Goal: Task Accomplishment & Management: Manage account settings

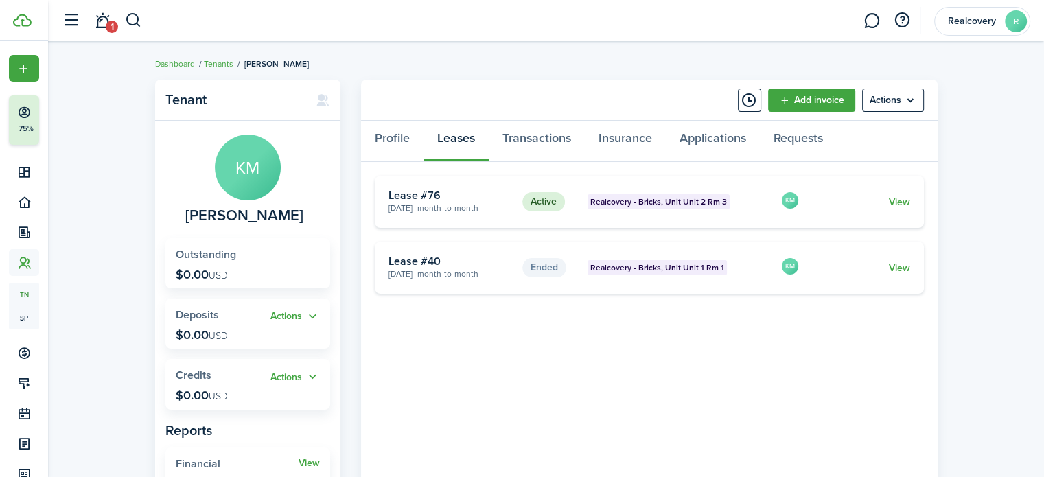
scroll to position [69, 0]
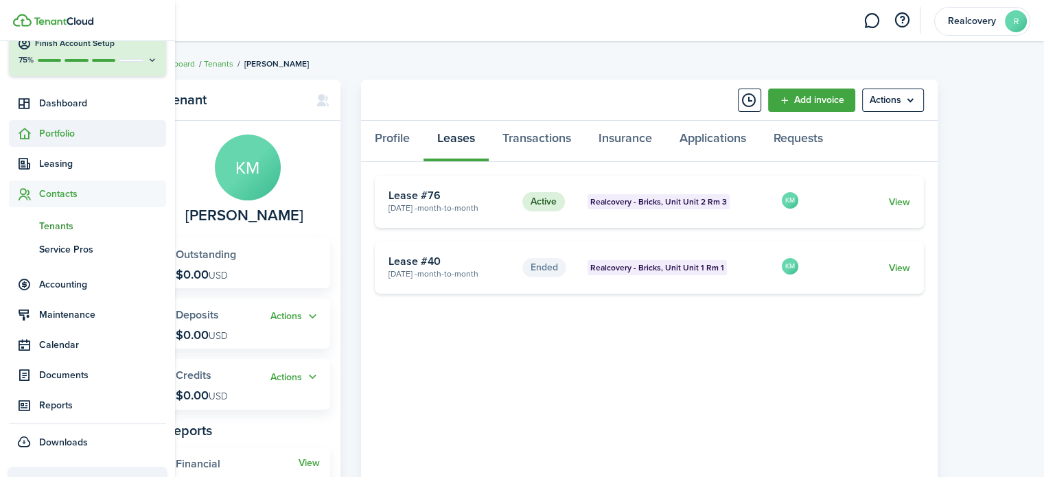
click at [38, 132] on sidebar-link-icon at bounding box center [24, 133] width 30 height 14
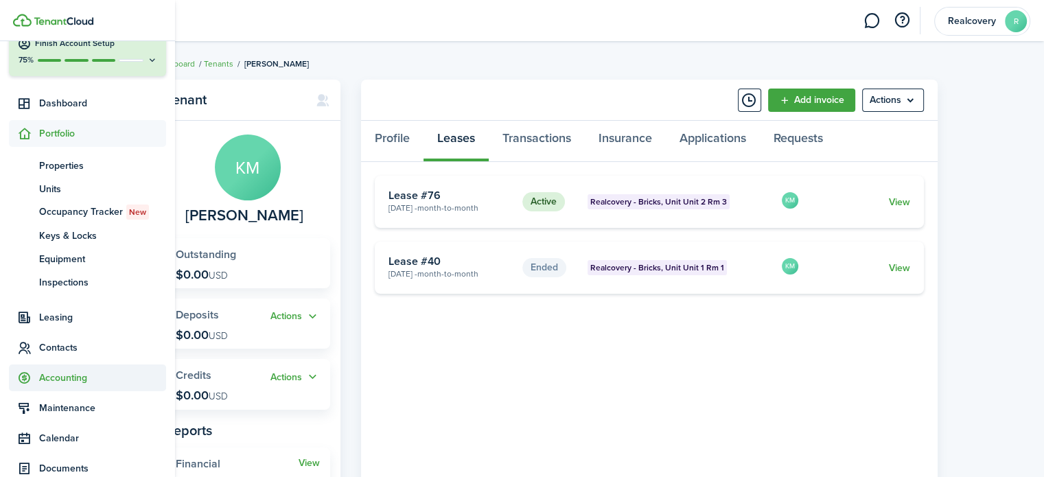
click at [58, 381] on span "Accounting" at bounding box center [102, 378] width 127 height 14
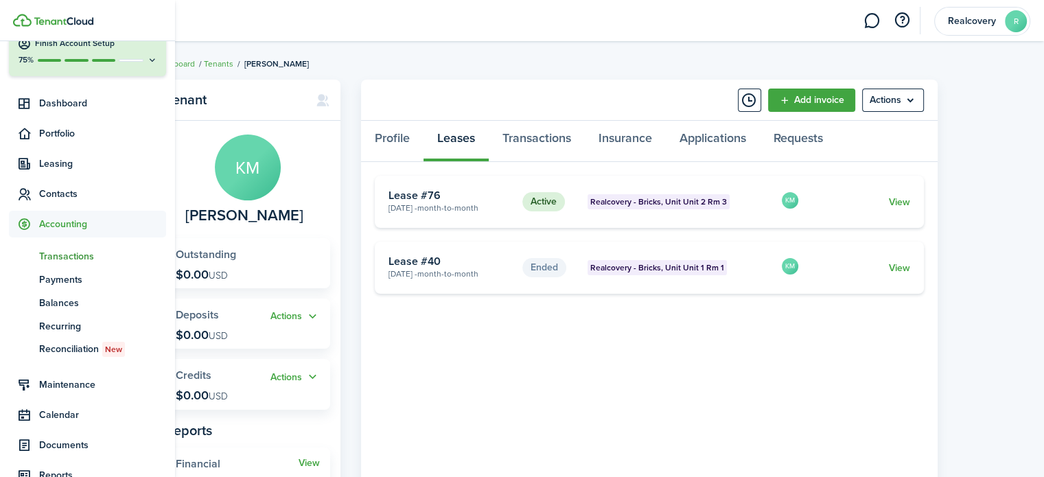
click at [61, 260] on span "Transactions" at bounding box center [102, 256] width 127 height 14
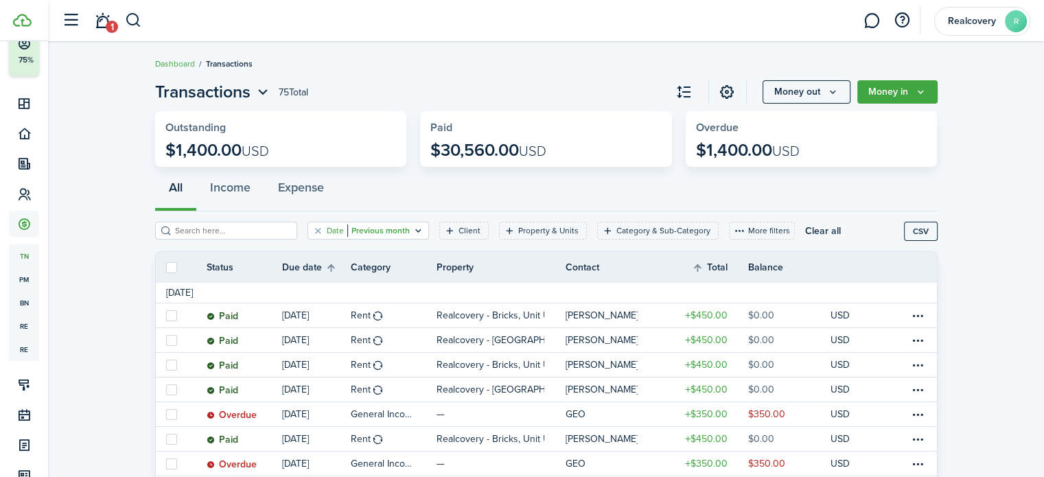
click at [392, 230] on div "Date Previous month" at bounding box center [368, 231] width 83 height 12
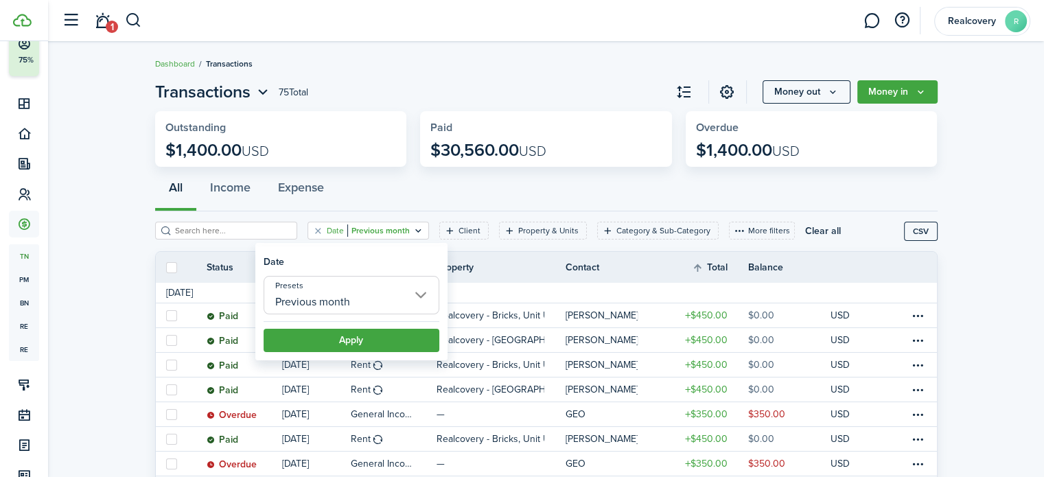
click at [368, 299] on input "Previous month" at bounding box center [352, 295] width 176 height 38
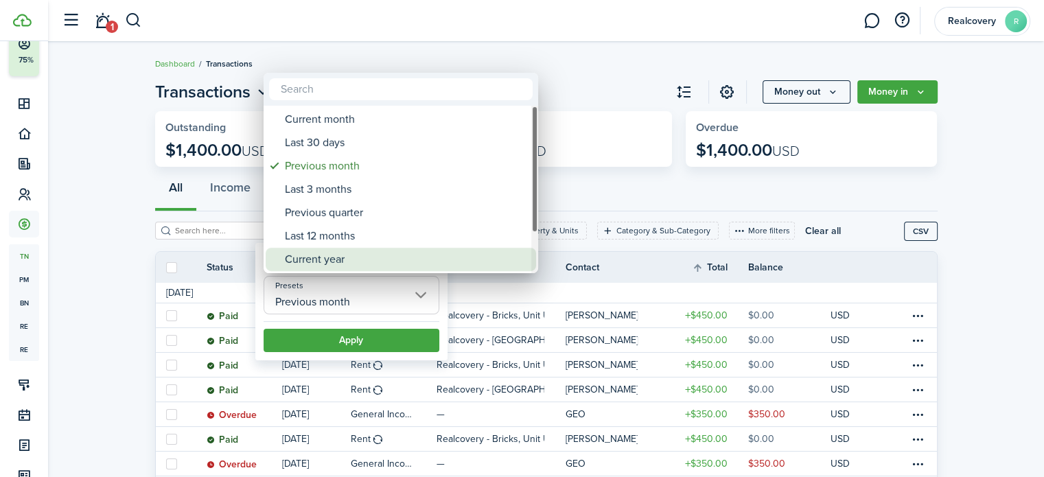
click at [312, 258] on div "Current year" at bounding box center [406, 259] width 243 height 23
type input "Current year"
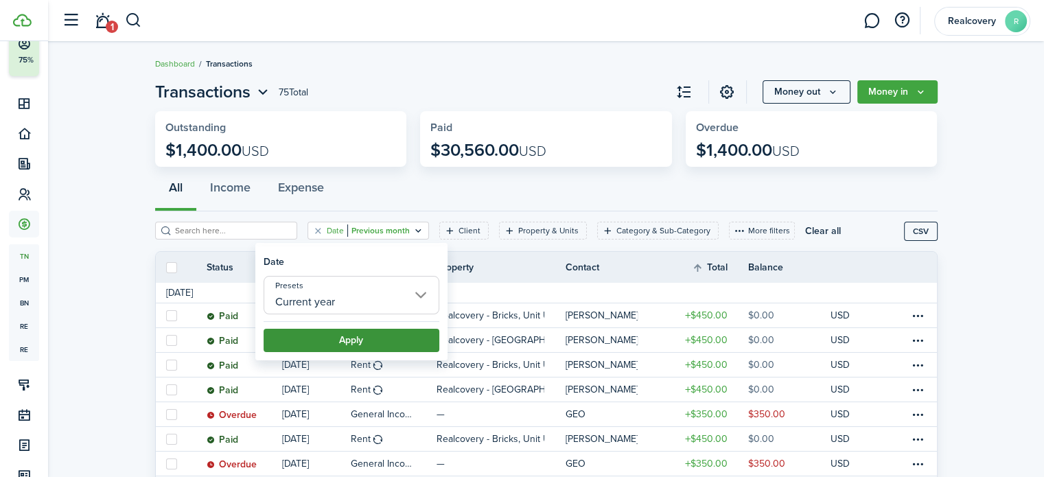
click at [336, 336] on button "Apply" at bounding box center [352, 340] width 176 height 23
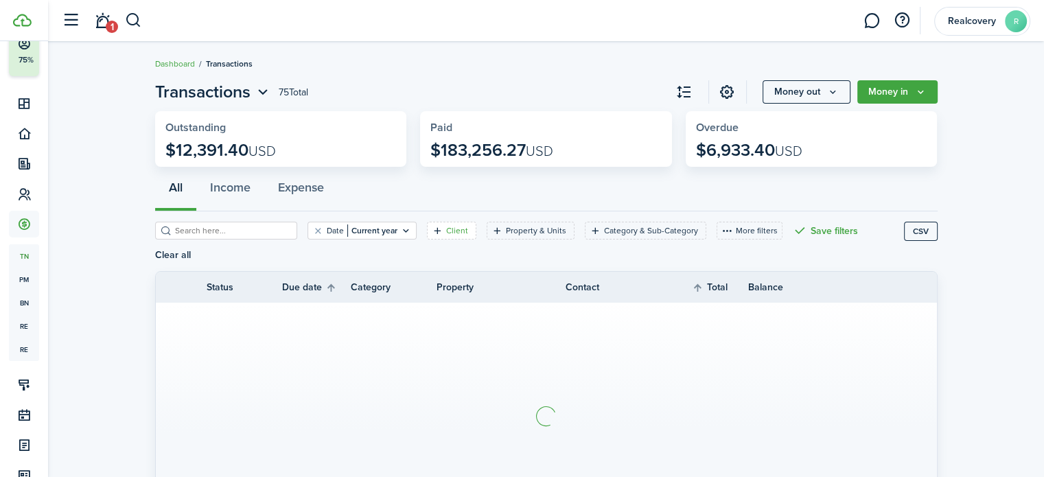
click at [446, 231] on filter-tag-label "Client" at bounding box center [457, 231] width 22 height 12
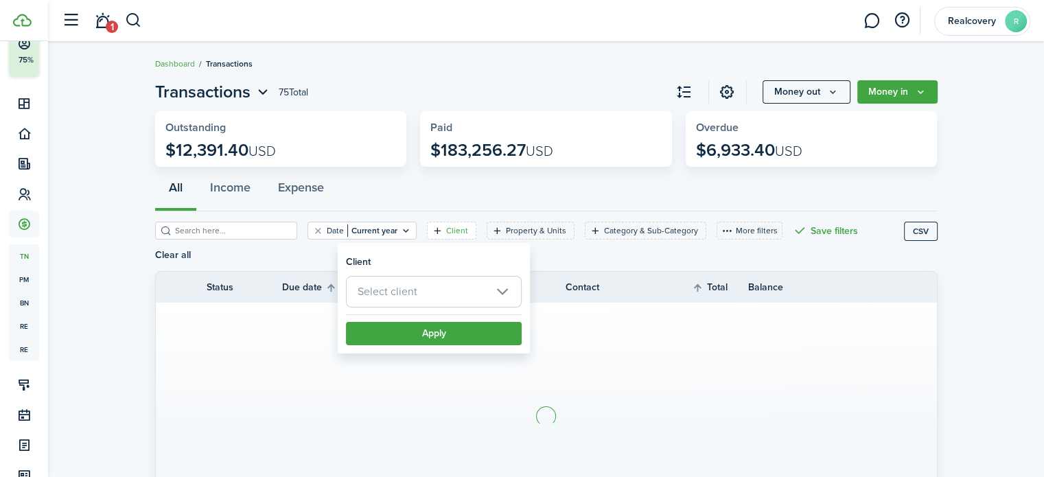
click at [420, 292] on span "Select client" at bounding box center [434, 292] width 174 height 30
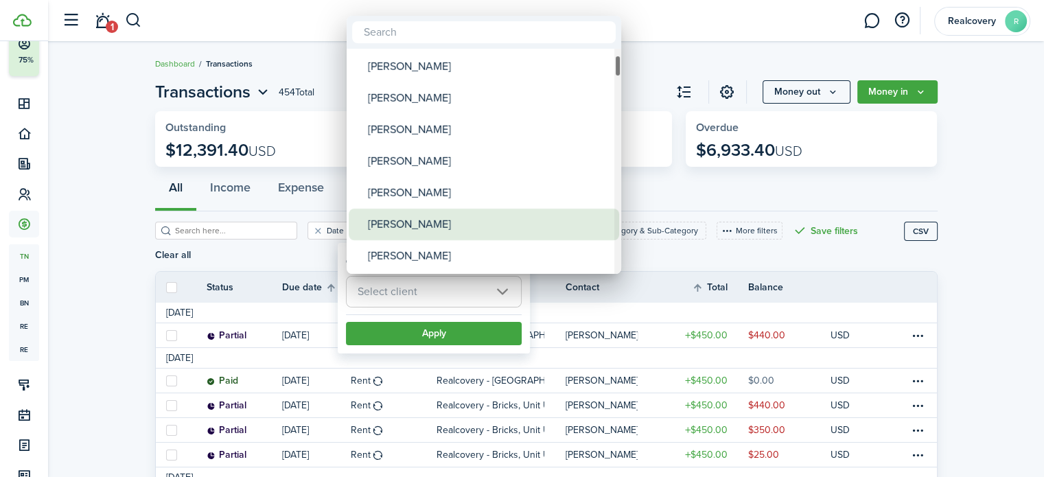
click at [439, 218] on div "[PERSON_NAME]" at bounding box center [489, 225] width 243 height 32
type input "[PERSON_NAME]"
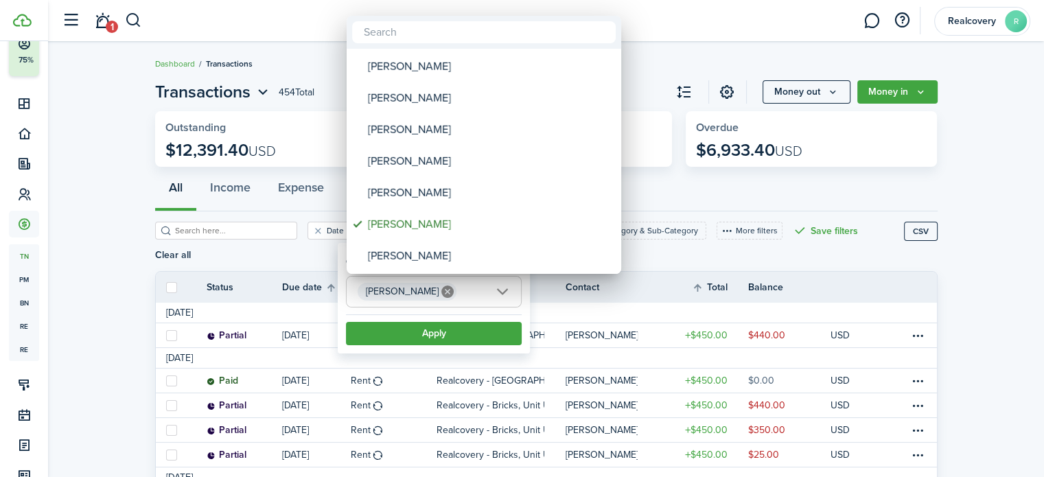
click at [430, 340] on div at bounding box center [522, 238] width 1264 height 697
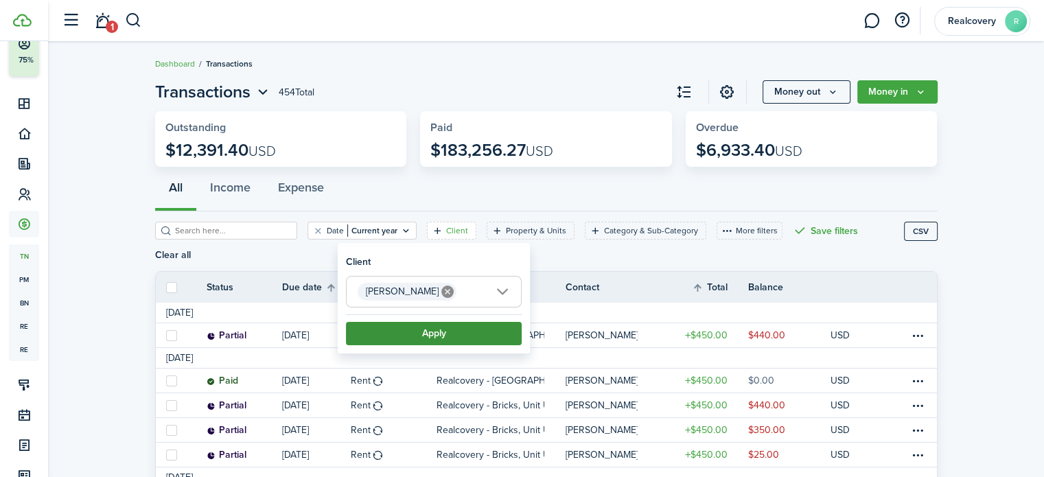
click at [433, 329] on button "Apply" at bounding box center [434, 333] width 176 height 23
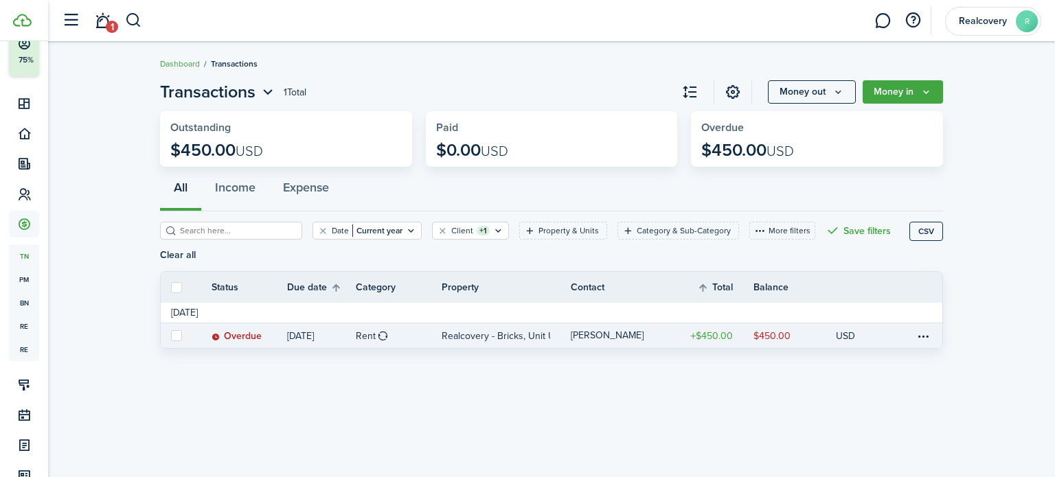
click at [174, 334] on label at bounding box center [176, 335] width 11 height 11
click at [171, 336] on input "checkbox" at bounding box center [170, 336] width 1 height 1
checkbox input "true"
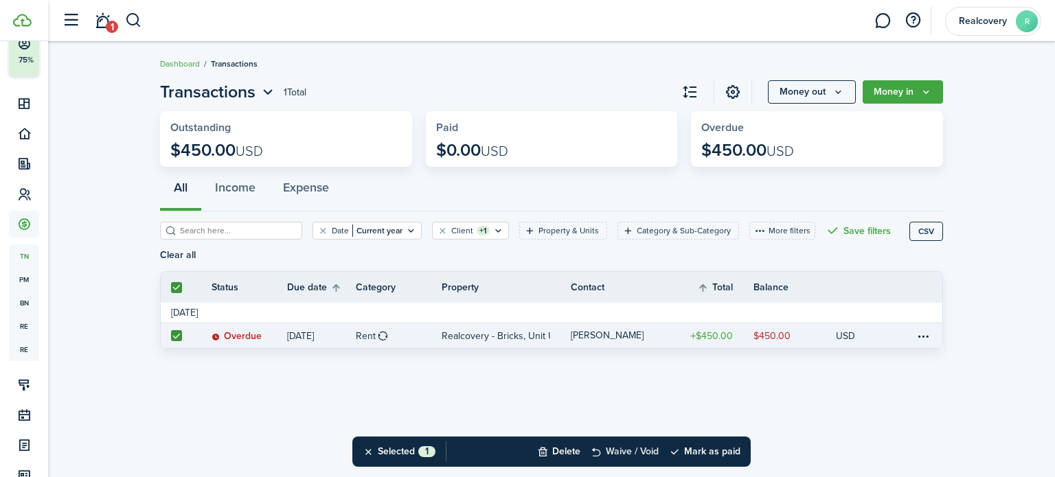
click at [639, 455] on button "Waive / Void" at bounding box center [624, 452] width 68 height 30
click at [711, 447] on button "Confirm" at bounding box center [704, 451] width 55 height 19
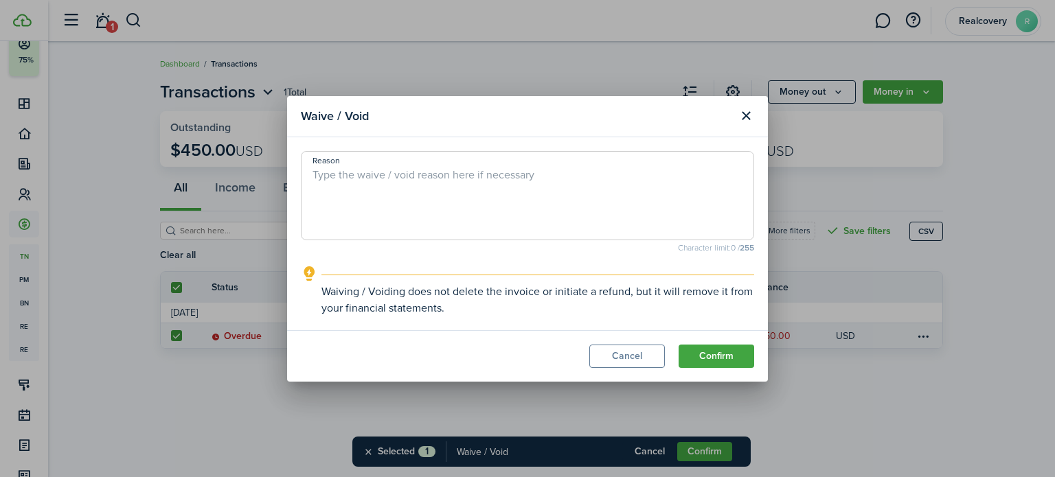
click at [457, 190] on textarea "Reason" at bounding box center [527, 200] width 452 height 66
drag, startPoint x: 538, startPoint y: 176, endPoint x: 209, endPoint y: 178, distance: 328.9
click at [209, 178] on div "Waive / Void Reason [PERSON_NAME] - [PERSON_NAME] payment move in on 9/11 Chara…" at bounding box center [527, 238] width 1055 height 477
click at [572, 172] on textarea "[PERSON_NAME] - [PERSON_NAME] payment move in on 9/11" at bounding box center [527, 200] width 452 height 66
type textarea "[PERSON_NAME] - [PERSON_NAME] payment move in on 9/11"
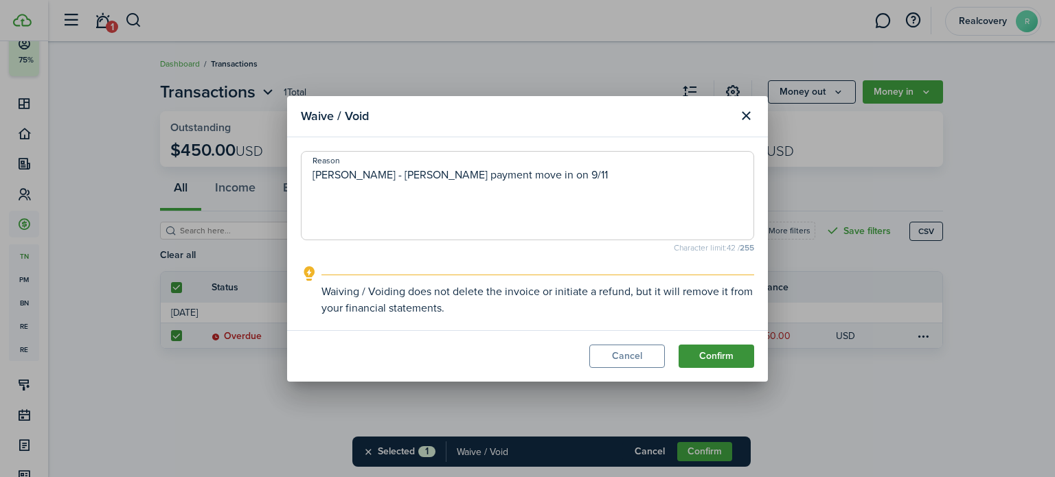
click at [705, 351] on button "Confirm" at bounding box center [716, 356] width 76 height 23
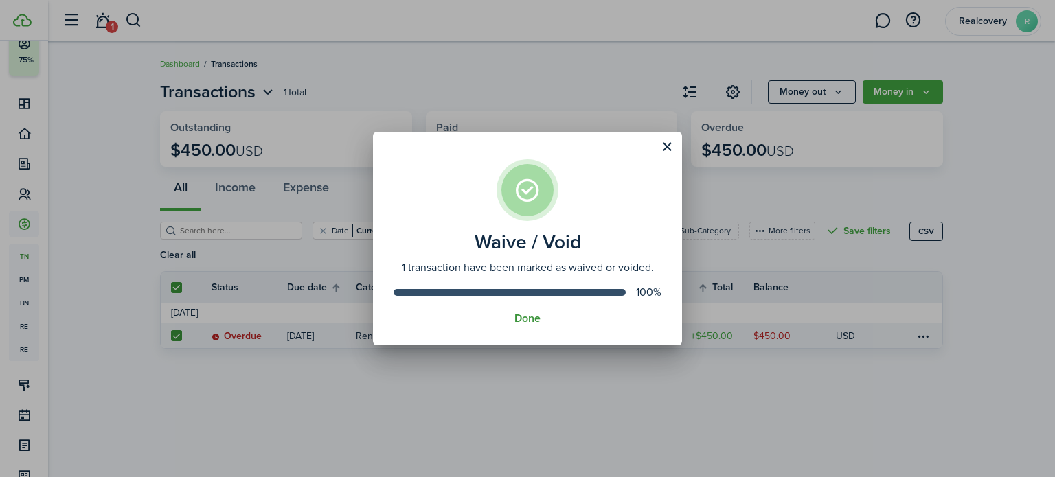
click at [523, 320] on button "Done" at bounding box center [527, 318] width 26 height 12
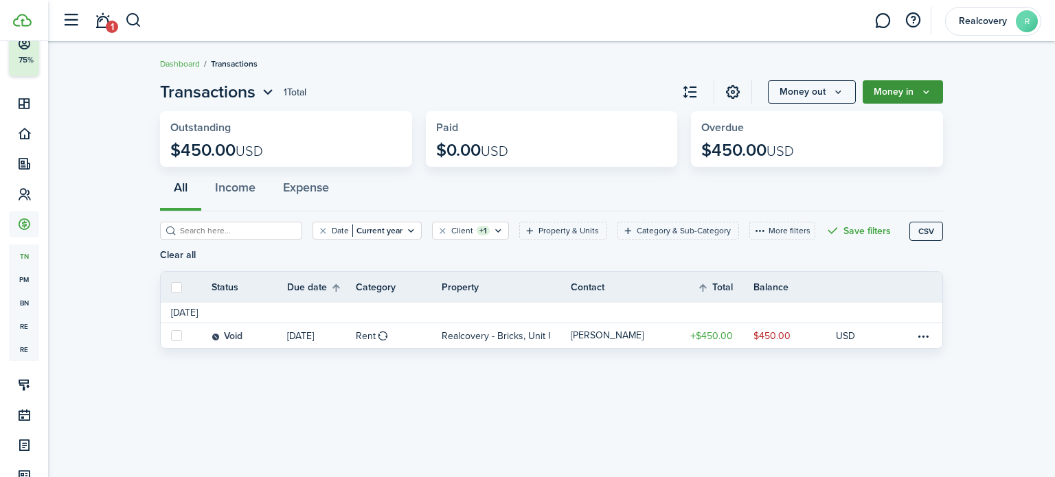
click at [919, 90] on button "Money in" at bounding box center [902, 91] width 80 height 23
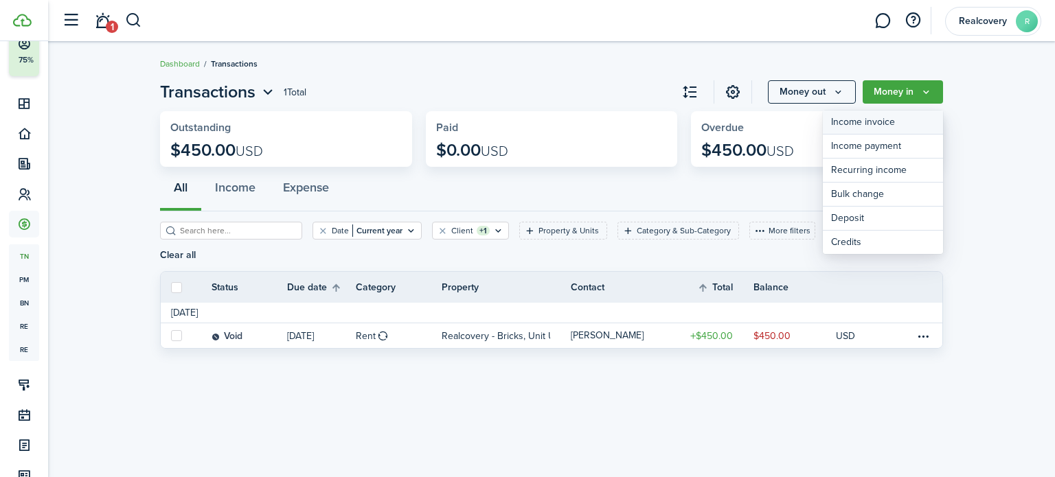
click at [892, 122] on link "Income invoice" at bounding box center [883, 123] width 120 height 24
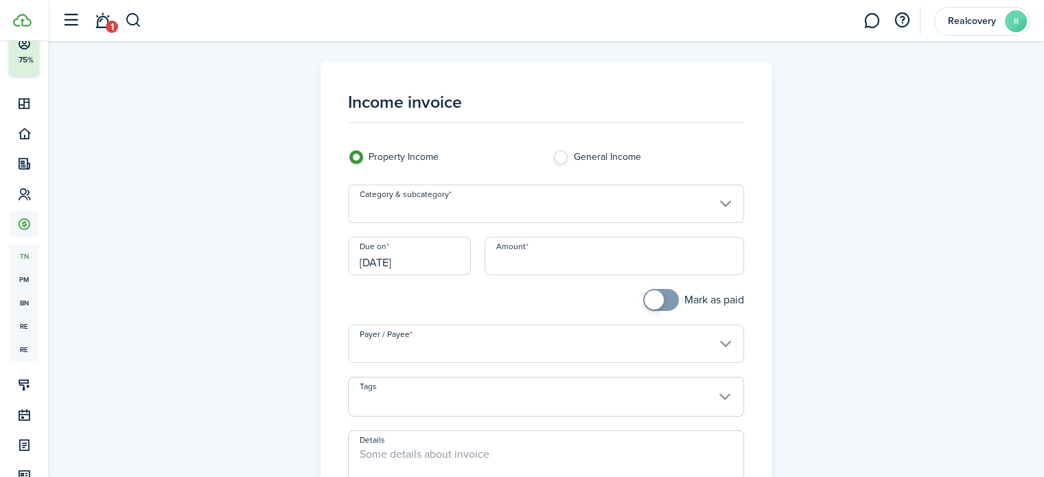
click at [607, 161] on label "General Income" at bounding box center [648, 160] width 191 height 21
radio input "false"
radio input "true"
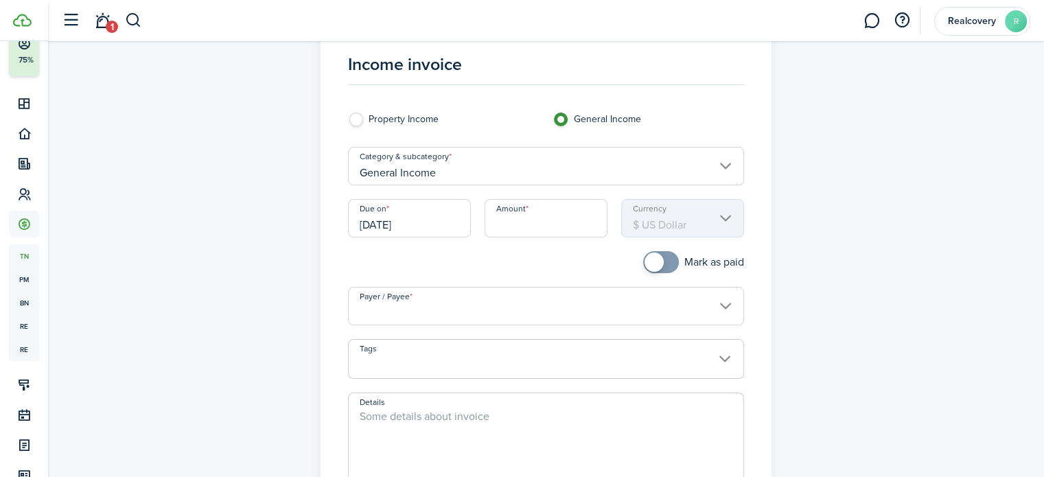
scroll to position [69, 0]
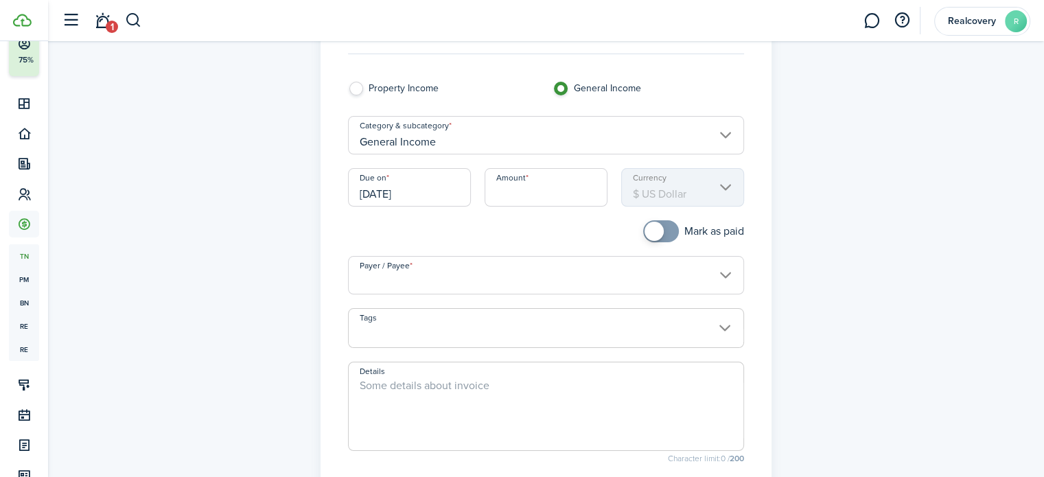
click at [399, 183] on input "[DATE]" at bounding box center [409, 187] width 123 height 38
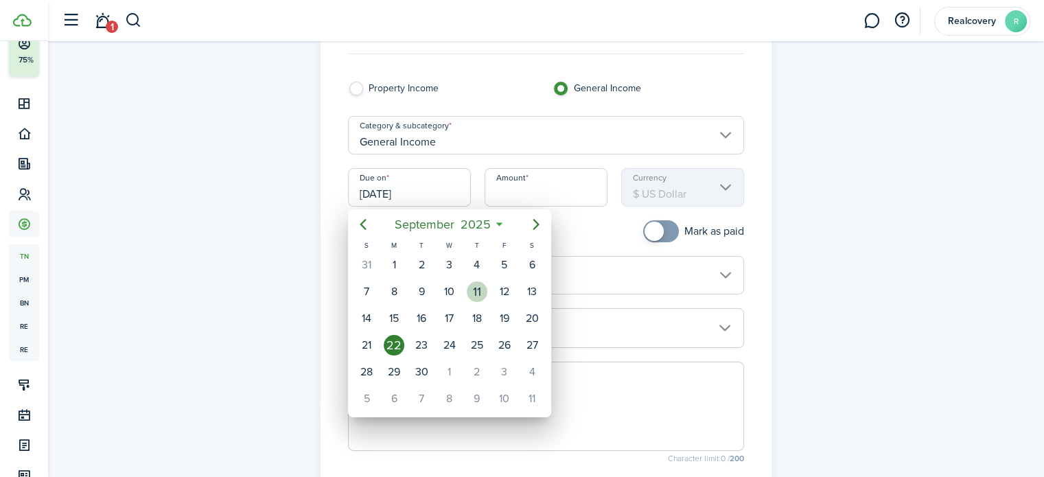
click at [475, 286] on div "11" at bounding box center [477, 292] width 21 height 21
type input "[DATE]"
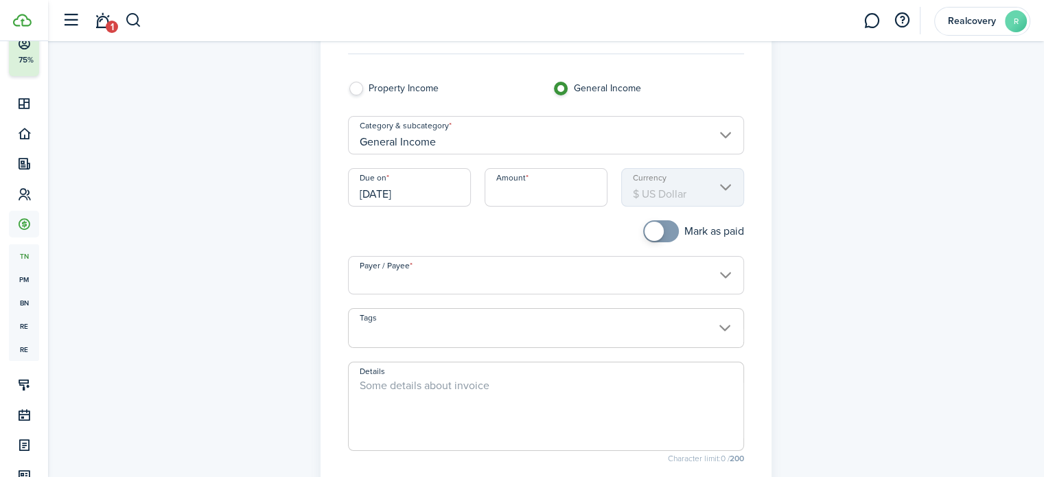
click at [521, 195] on input "Amount" at bounding box center [546, 187] width 123 height 38
click at [484, 282] on input "Payer / Payee" at bounding box center [546, 275] width 396 height 38
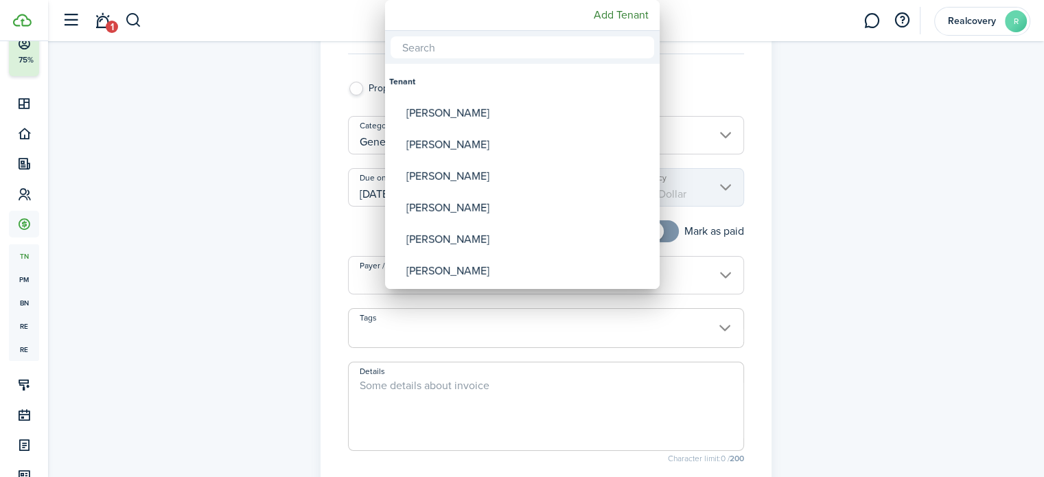
type input "$800.00"
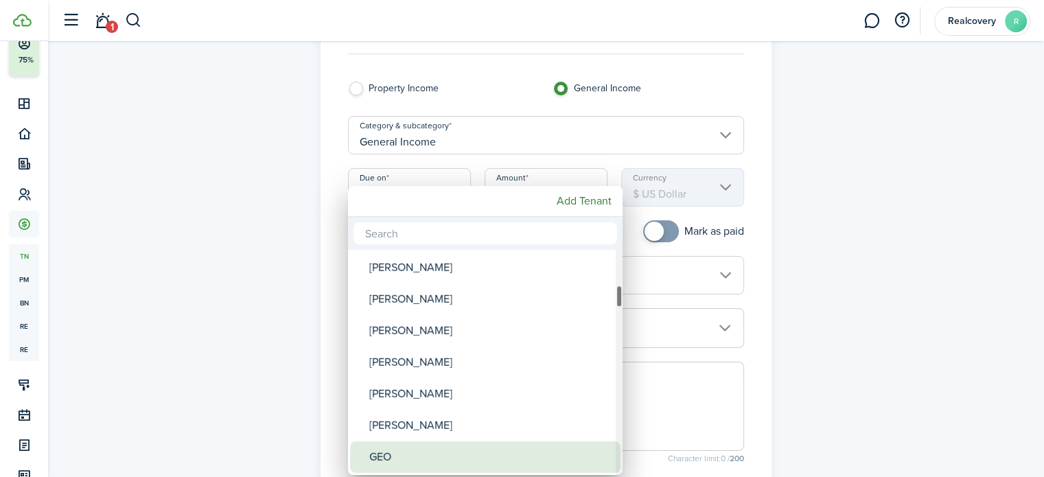
click at [395, 448] on div "GEO" at bounding box center [490, 457] width 243 height 32
type input "GEO"
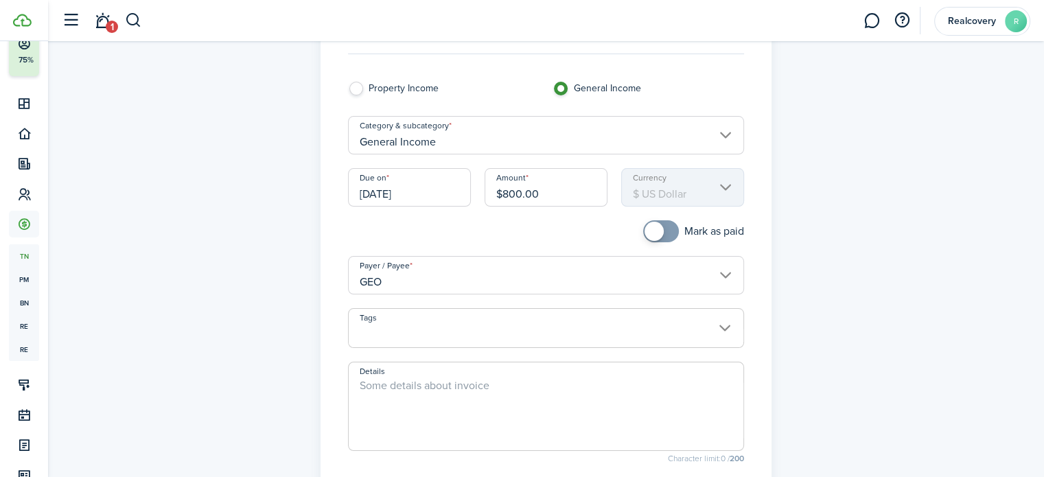
click at [409, 400] on textarea "Details" at bounding box center [546, 411] width 395 height 66
paste textarea "[PERSON_NAME] - [PERSON_NAME] payment move in on 9/11"
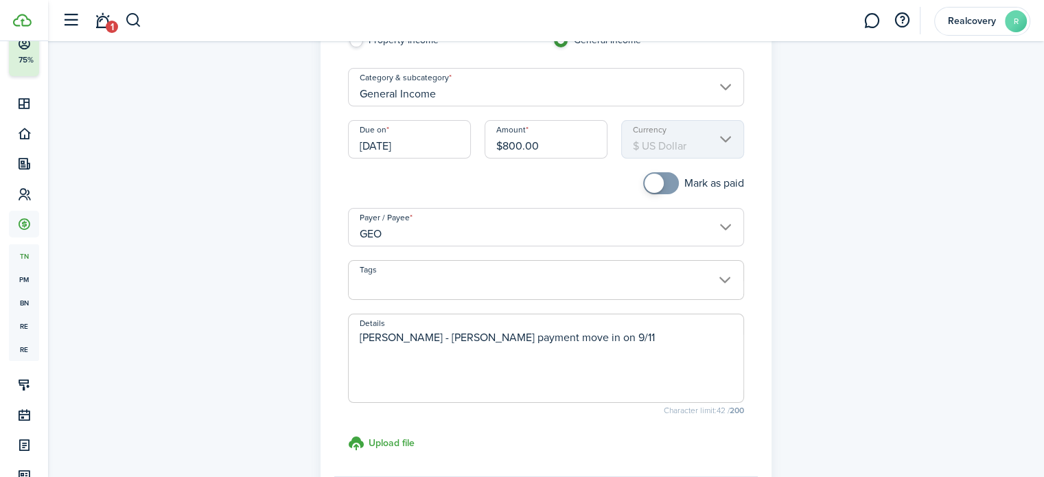
scroll to position [206, 0]
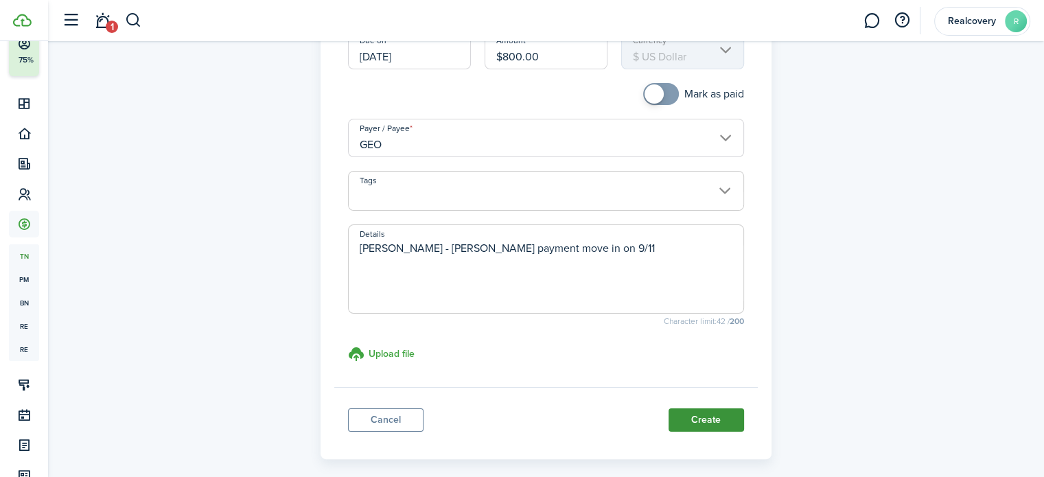
type textarea "[PERSON_NAME] - [PERSON_NAME] payment move in on 9/11"
click at [704, 416] on button "Create" at bounding box center [707, 420] width 76 height 23
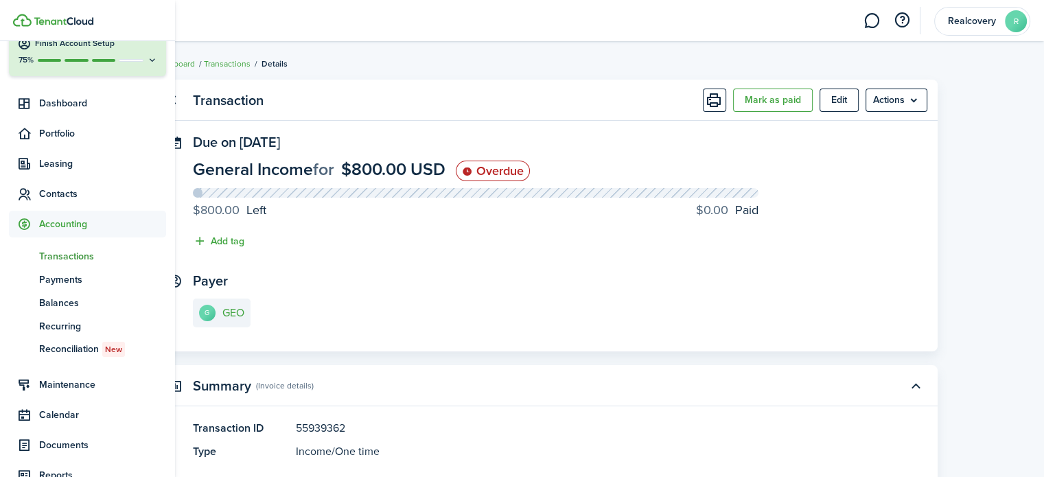
click at [81, 258] on span "Transactions" at bounding box center [102, 256] width 127 height 14
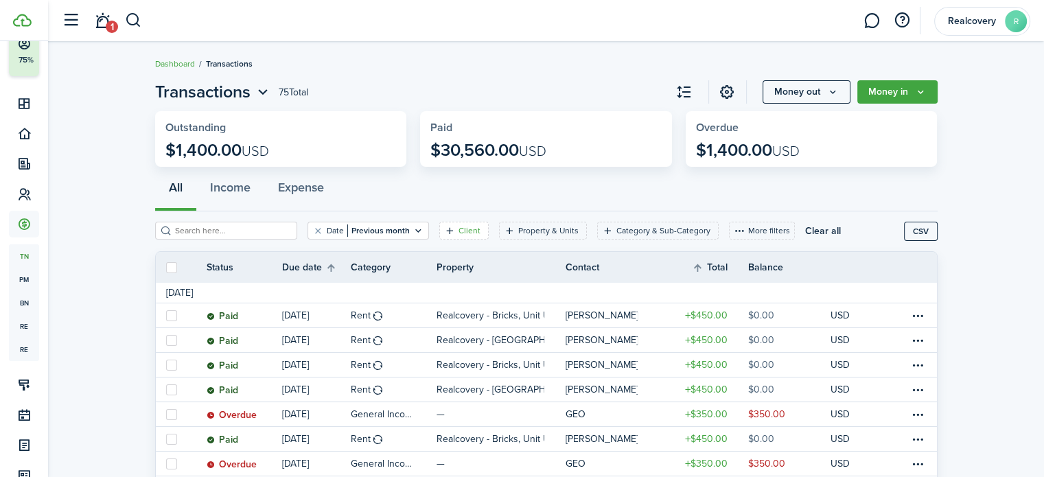
click at [459, 231] on filter-tag-label "Client" at bounding box center [470, 231] width 22 height 12
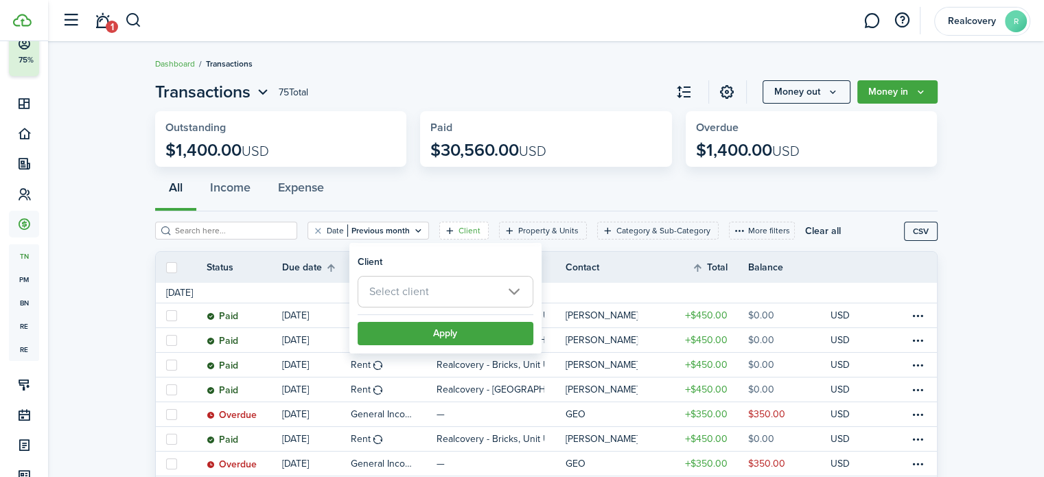
click at [457, 290] on span "Select client" at bounding box center [445, 292] width 174 height 30
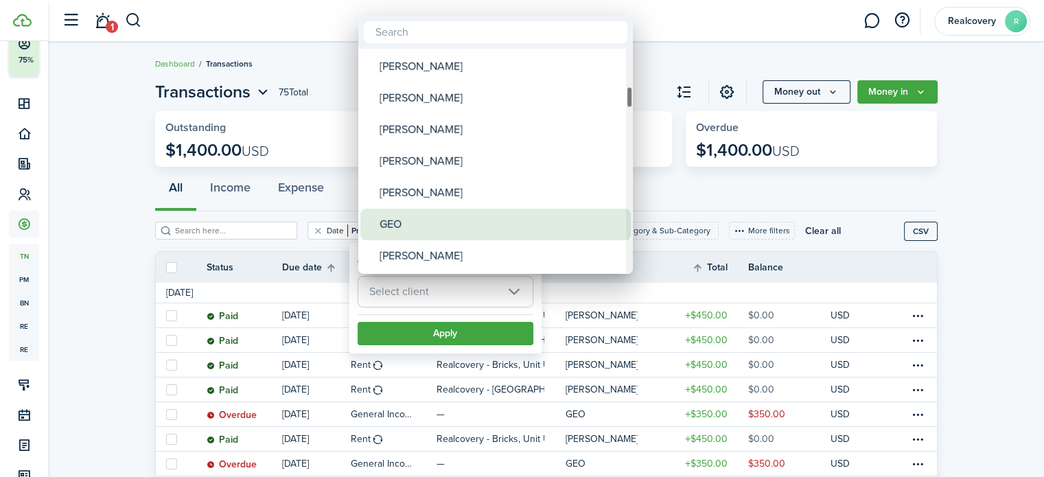
click at [449, 216] on div "GEO" at bounding box center [501, 225] width 243 height 32
type input "GEO"
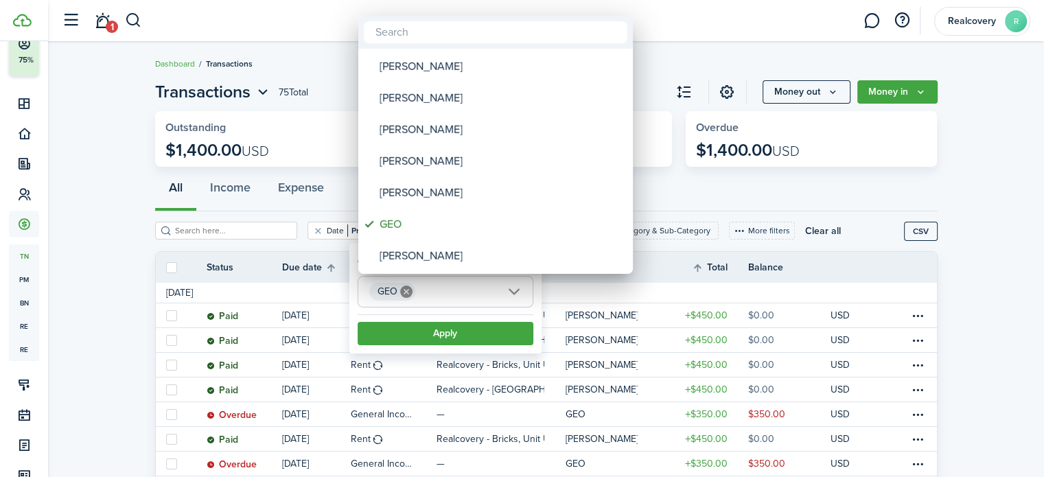
click at [448, 329] on div at bounding box center [522, 238] width 1264 height 697
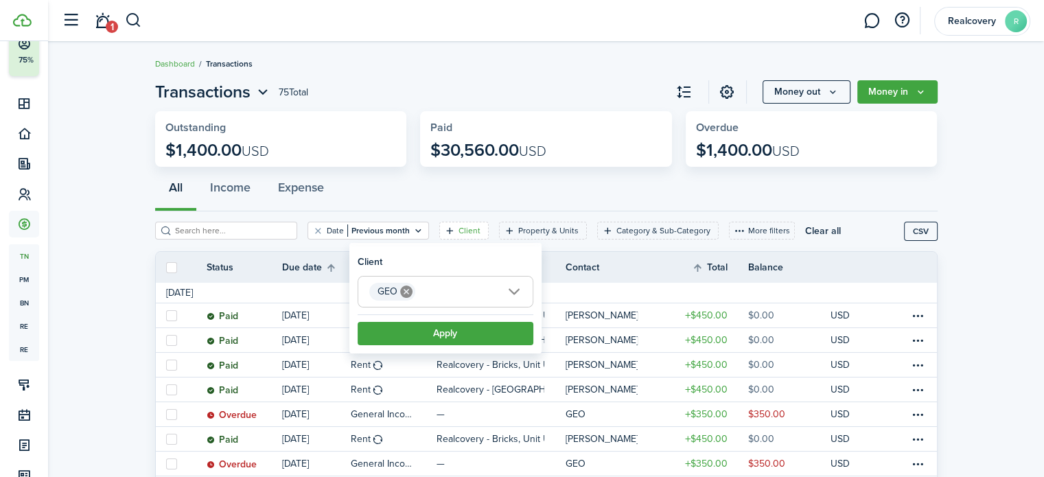
click at [448, 329] on button "Apply" at bounding box center [446, 333] width 176 height 23
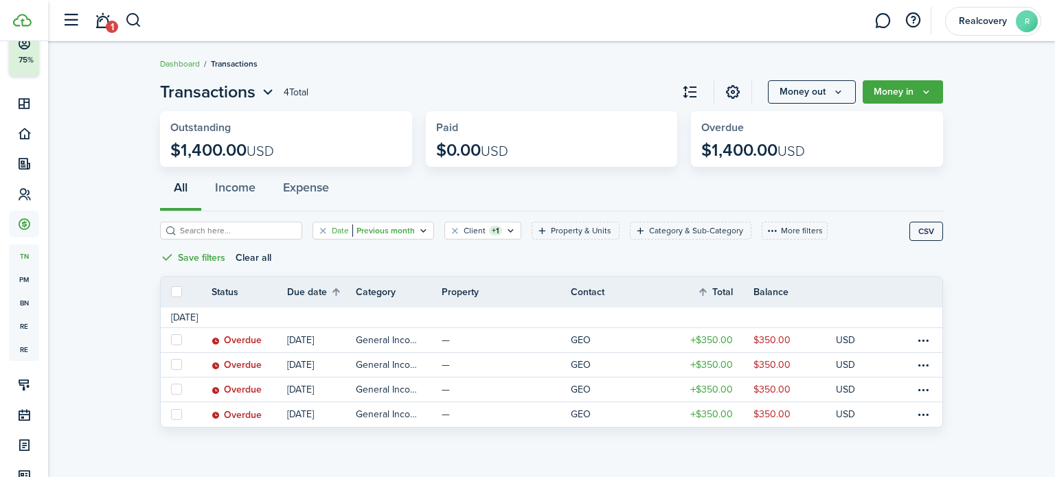
click at [413, 239] on filter-tag "Date Previous month" at bounding box center [373, 231] width 122 height 18
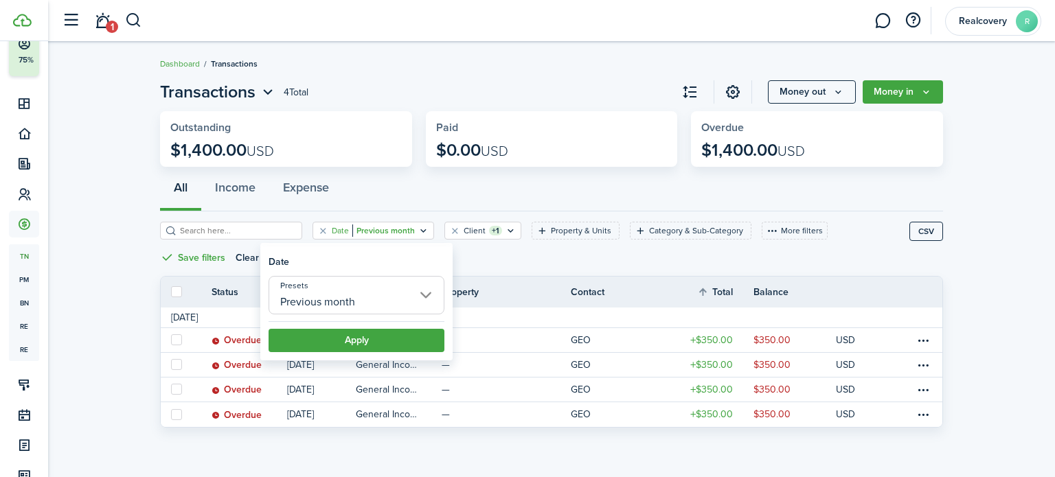
click at [380, 299] on input "Previous month" at bounding box center [356, 295] width 176 height 38
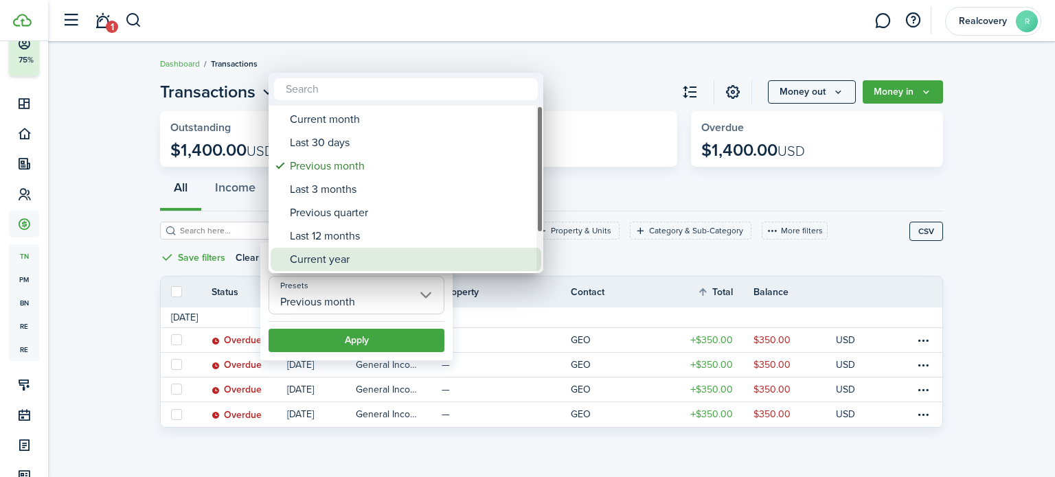
click at [352, 264] on div "Current year" at bounding box center [411, 259] width 243 height 23
type input "Current year"
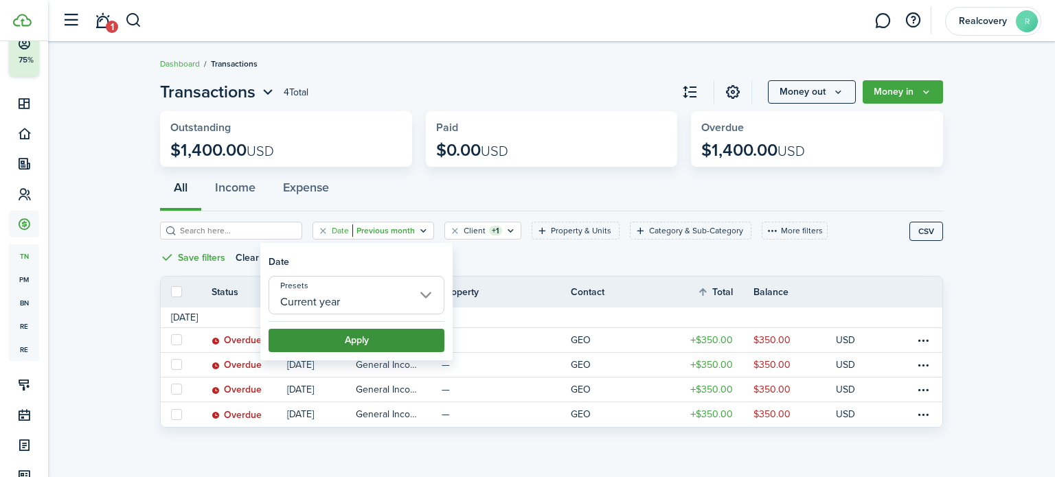
click at [357, 340] on button "Apply" at bounding box center [356, 340] width 176 height 23
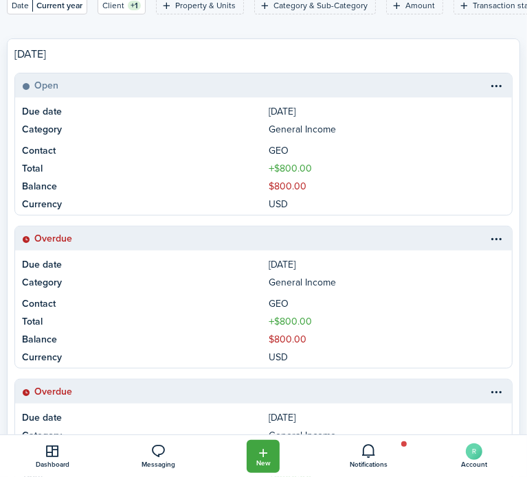
scroll to position [343, 0]
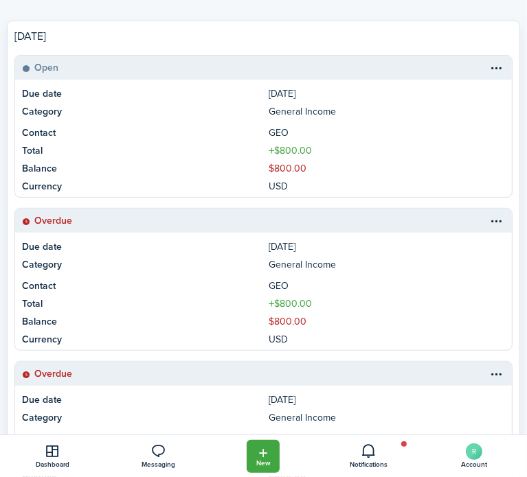
click at [269, 100] on link "Due date [DATE]" at bounding box center [263, 92] width 496 height 25
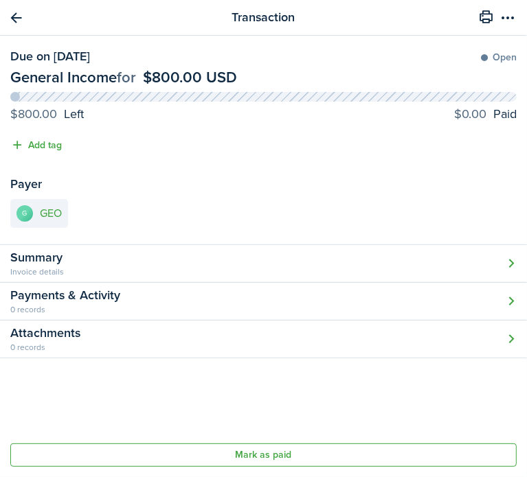
click at [170, 263] on button "Open modal" at bounding box center [263, 264] width 527 height 38
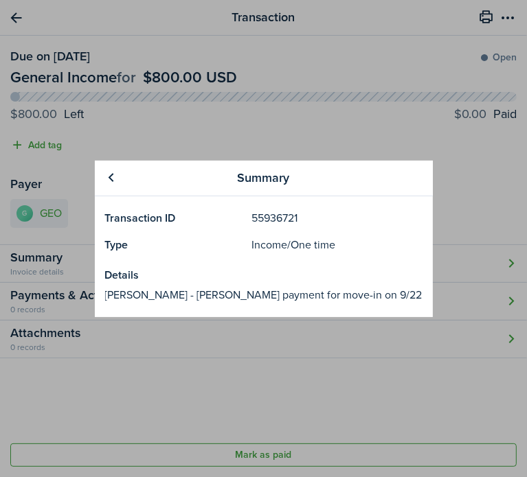
click at [135, 259] on panel-main-body "Transaction ID 55936721 Type Income / One time Details [PERSON_NAME] - [PERSON_…" at bounding box center [264, 256] width 338 height 121
click at [69, 70] on div "Summary Transaction ID 55936721 Type Income / One time Details [PERSON_NAME] - …" at bounding box center [263, 238] width 527 height 477
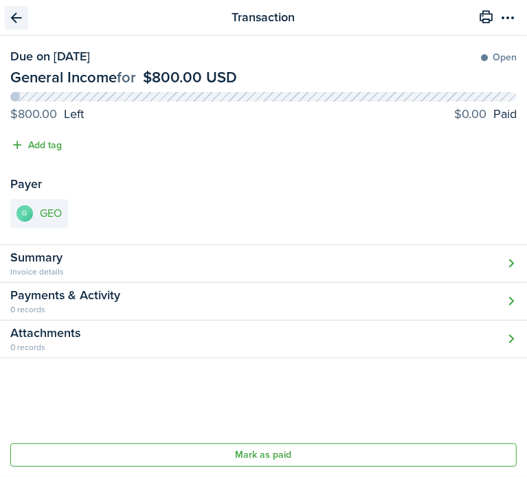
click at [24, 16] on link "Go back" at bounding box center [16, 17] width 23 height 23
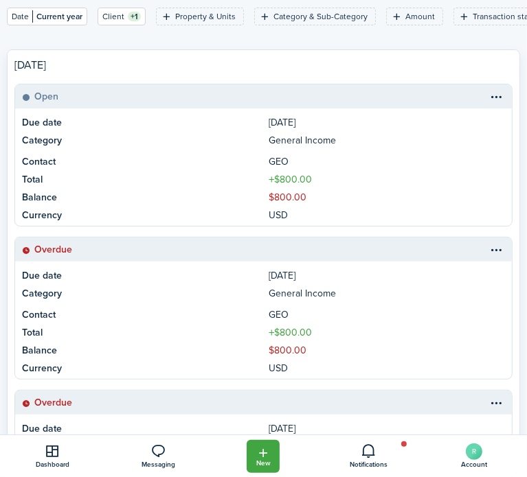
scroll to position [317, 0]
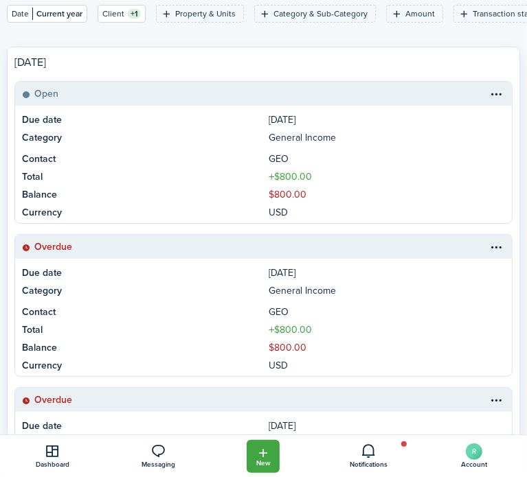
click at [243, 305] on link "Contact GEO" at bounding box center [263, 314] width 496 height 18
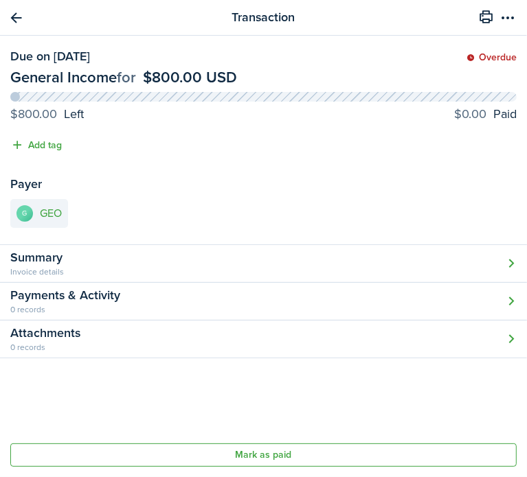
click at [109, 268] on button "Open modal" at bounding box center [263, 264] width 527 height 38
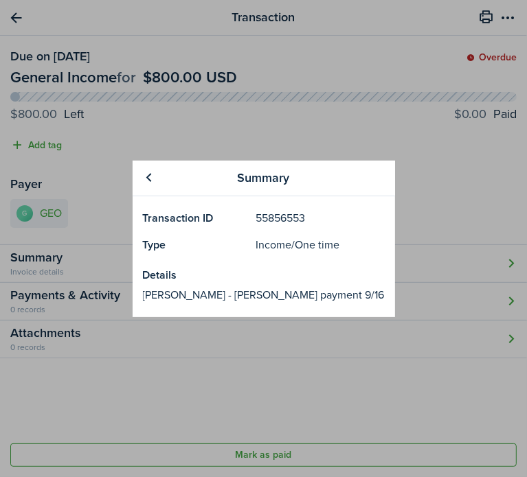
click at [23, 12] on div "Summary Transaction ID 55856553 Type Income / One time Details [PERSON_NAME] - …" at bounding box center [263, 238] width 527 height 477
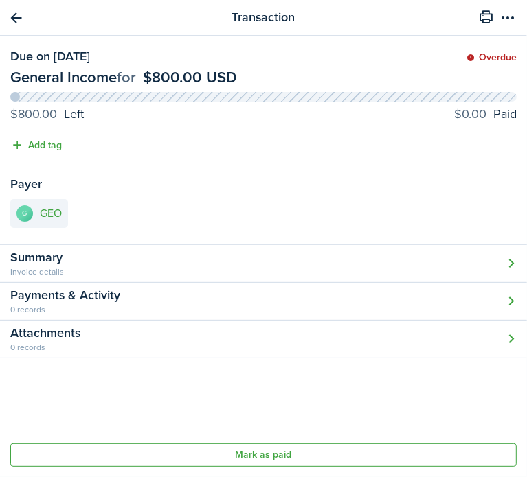
click at [16, 19] on link "Go back" at bounding box center [16, 17] width 23 height 23
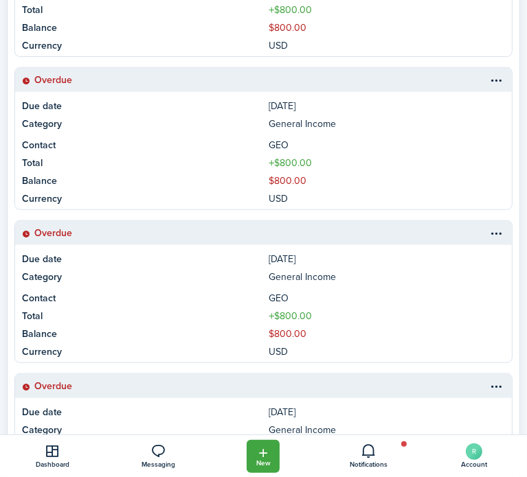
scroll to position [523, 0]
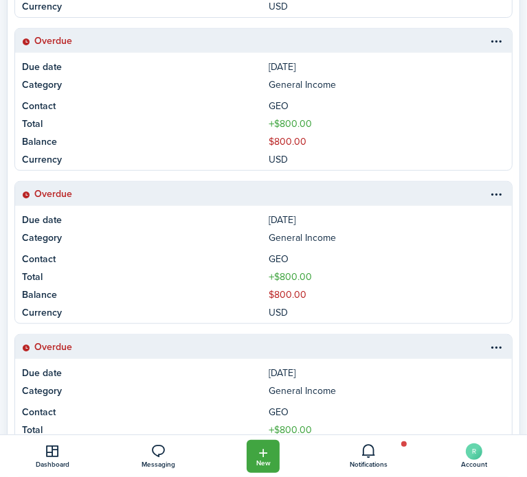
click at [176, 284] on link "Total $800.00" at bounding box center [263, 279] width 496 height 18
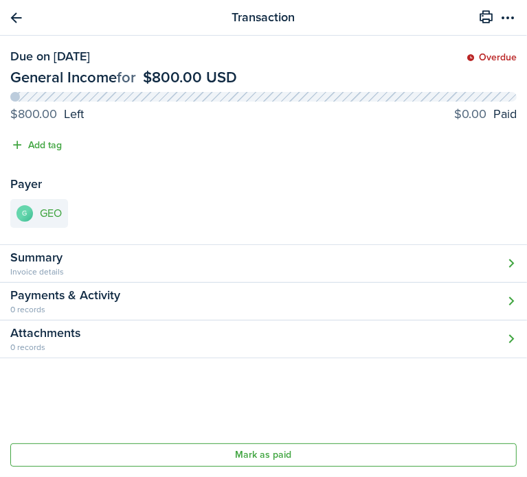
click at [70, 266] on button "Open modal" at bounding box center [263, 264] width 527 height 38
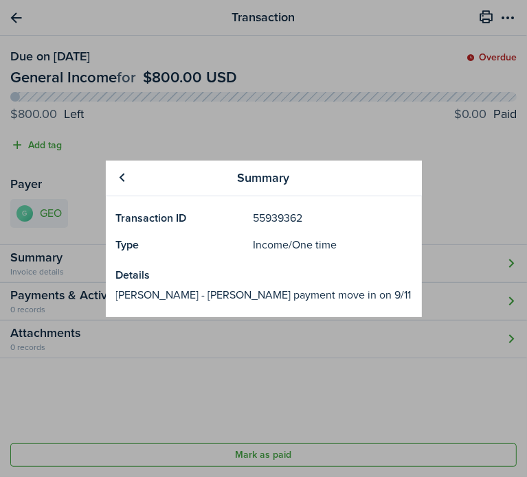
click at [10, 16] on div "Summary Transaction ID 55939362 Type Income / One time Details [PERSON_NAME] - …" at bounding box center [263, 238] width 527 height 477
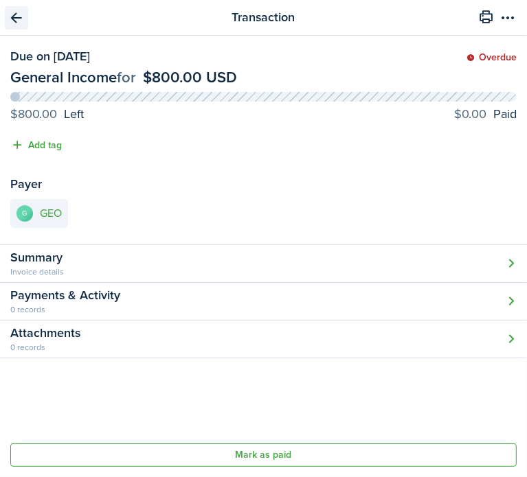
click at [12, 16] on link "Go back" at bounding box center [16, 17] width 23 height 23
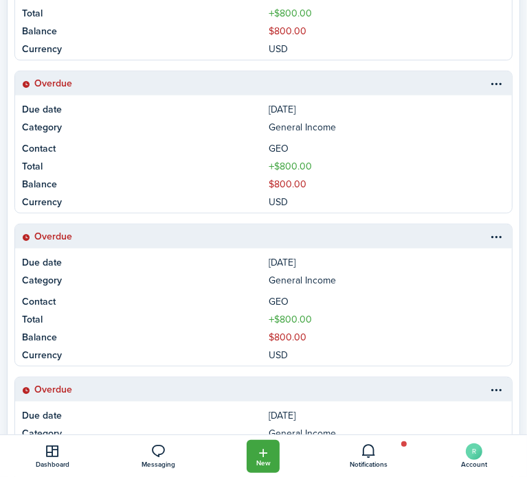
scroll to position [549, 0]
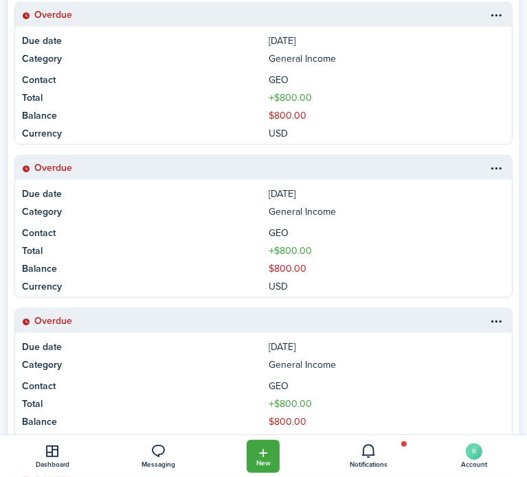
click at [313, 363] on table-info-title "General Income" at bounding box center [301, 365] width 67 height 14
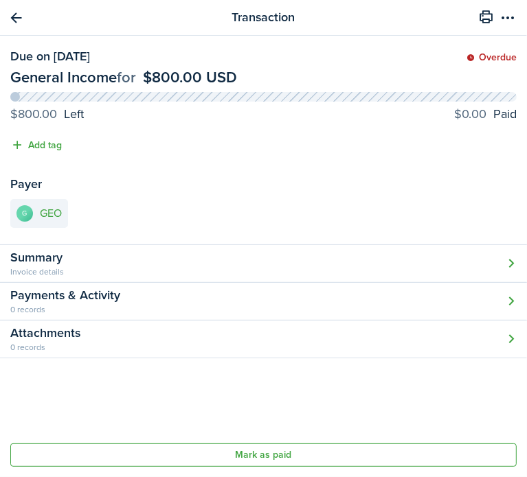
click at [34, 262] on button "Open modal" at bounding box center [263, 264] width 527 height 38
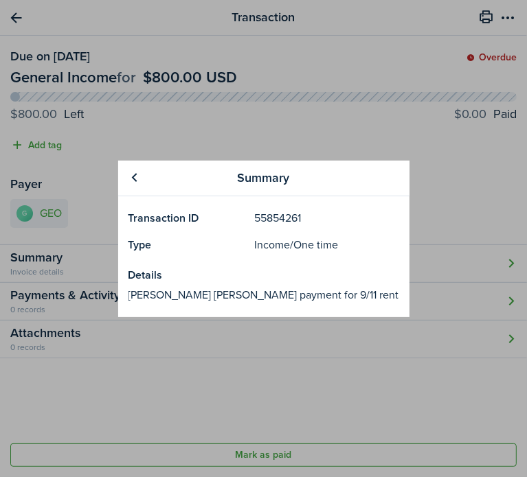
click at [34, 64] on div "Summary Transaction ID 55854261 Type Income / One time Details [PERSON_NAME] [P…" at bounding box center [263, 238] width 527 height 477
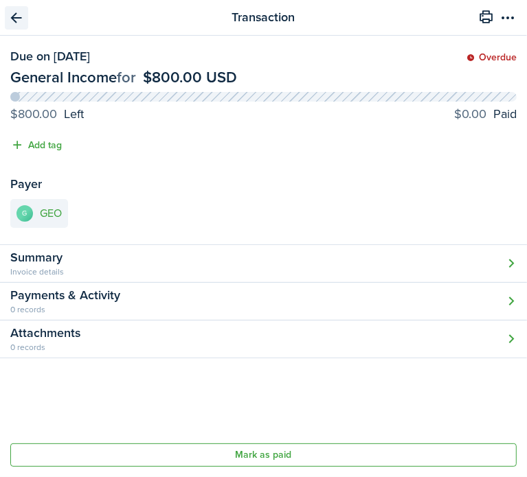
click at [18, 16] on link "Go back" at bounding box center [16, 17] width 23 height 23
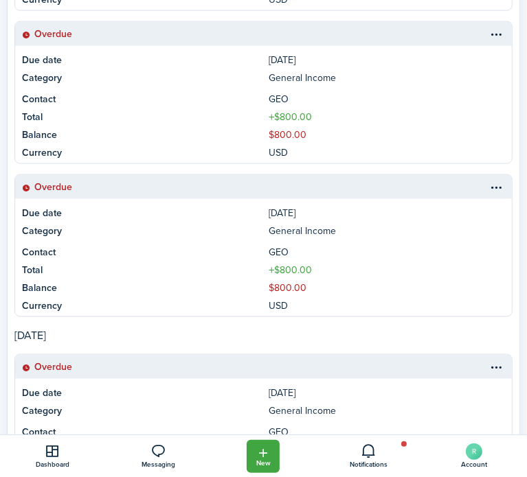
scroll to position [867, 0]
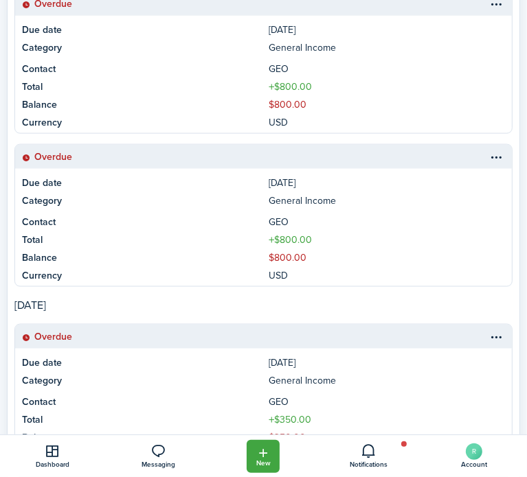
click at [148, 264] on link "Balance $800.00" at bounding box center [263, 260] width 496 height 18
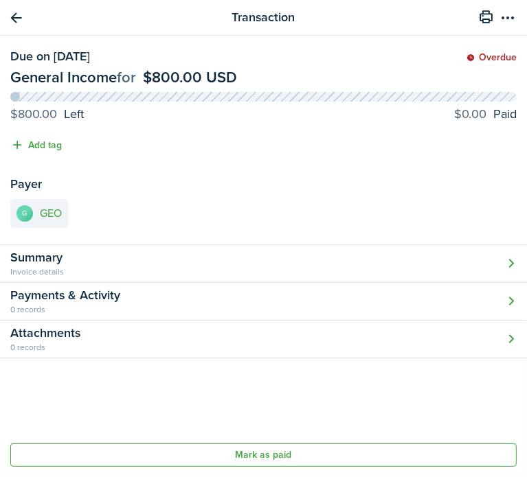
click at [71, 263] on button "Open modal" at bounding box center [263, 264] width 527 height 38
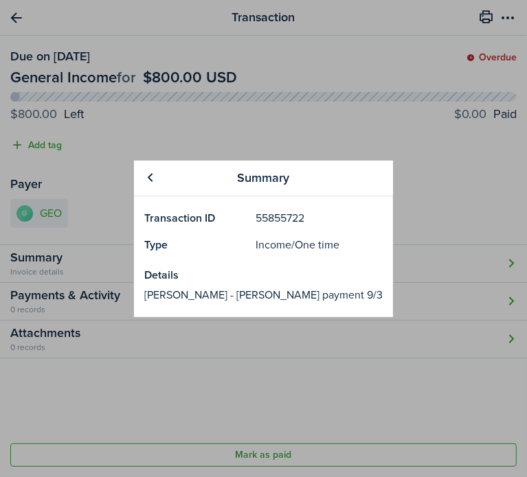
click at [104, 276] on div "Summary Transaction ID 55855722 Type Income / One time Details [PERSON_NAME] - …" at bounding box center [263, 238] width 527 height 477
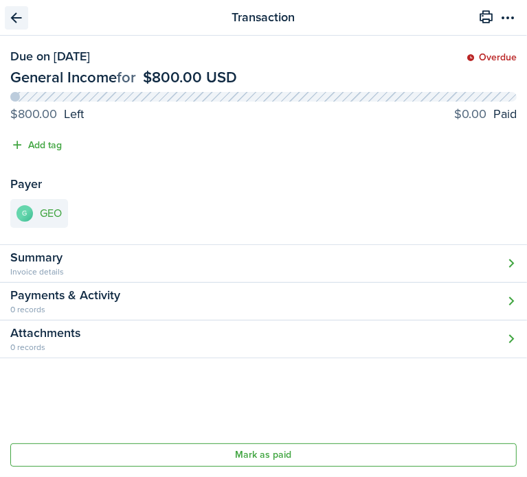
click at [16, 19] on link "Go back" at bounding box center [16, 17] width 23 height 23
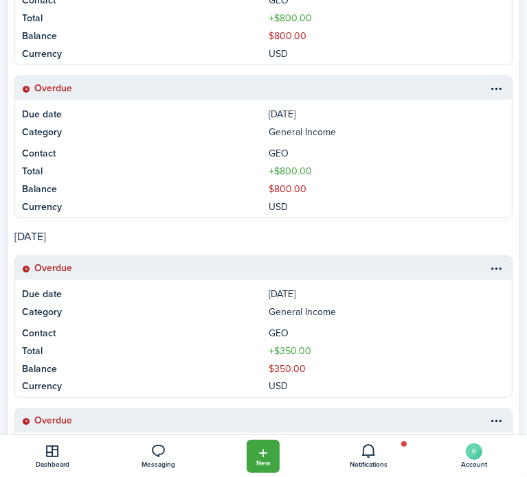
scroll to position [1004, 0]
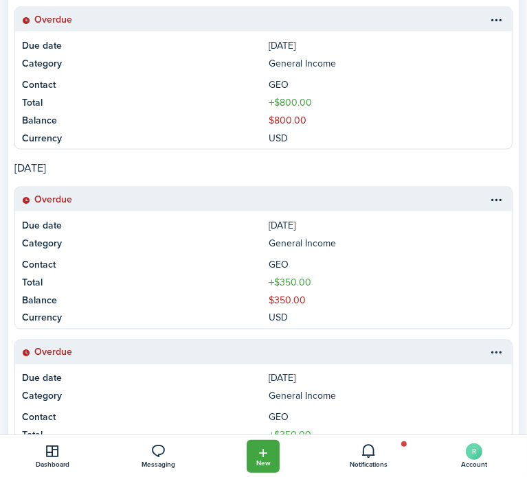
click at [198, 250] on link "Category General Income" at bounding box center [263, 245] width 496 height 18
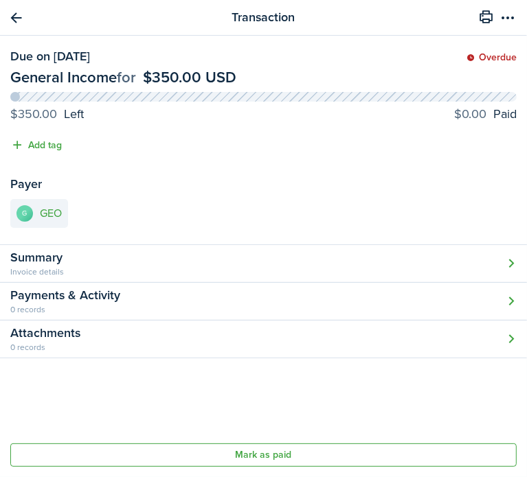
click at [175, 260] on button "Open modal" at bounding box center [263, 264] width 527 height 38
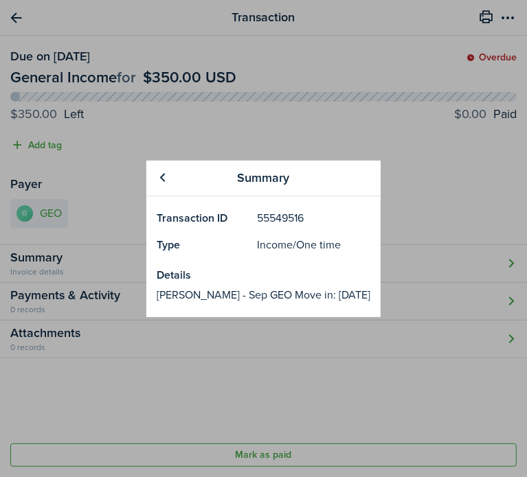
click at [122, 243] on div "Summary Transaction ID 55549516 Type Income / One time Details [PERSON_NAME] - …" at bounding box center [263, 238] width 527 height 477
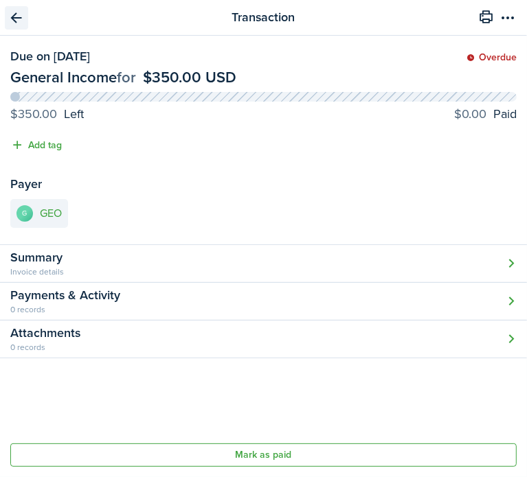
click at [14, 19] on link "Go back" at bounding box center [16, 17] width 23 height 23
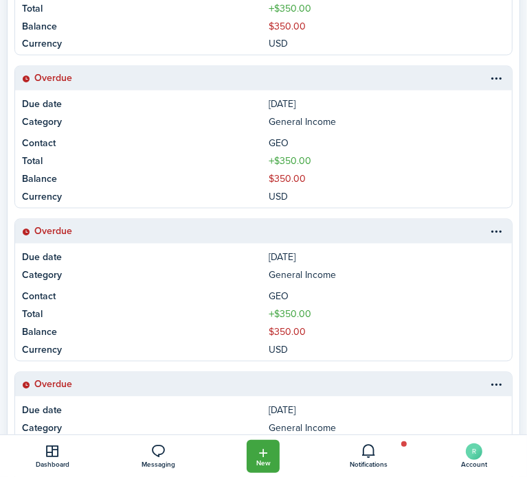
scroll to position [1278, 0]
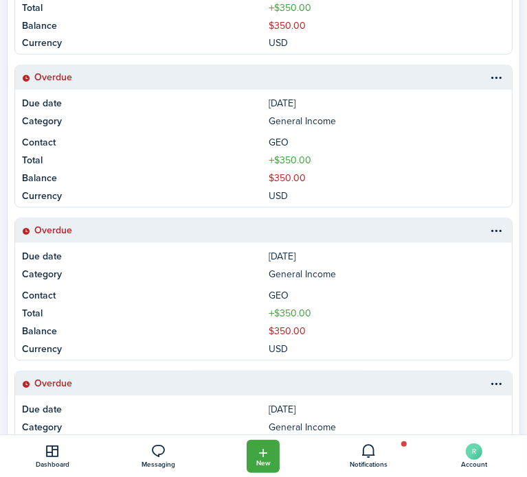
click at [248, 286] on link at bounding box center [263, 287] width 496 height 3
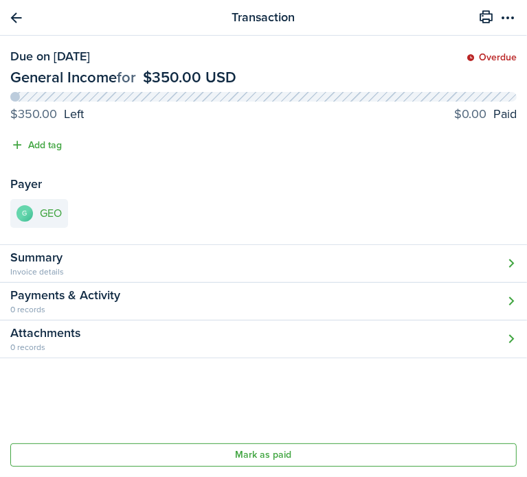
click at [205, 256] on button "Open modal" at bounding box center [263, 264] width 527 height 38
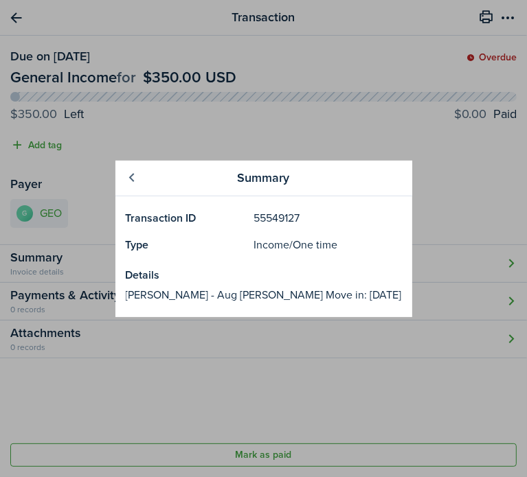
click at [144, 176] on link at bounding box center [131, 177] width 23 height 23
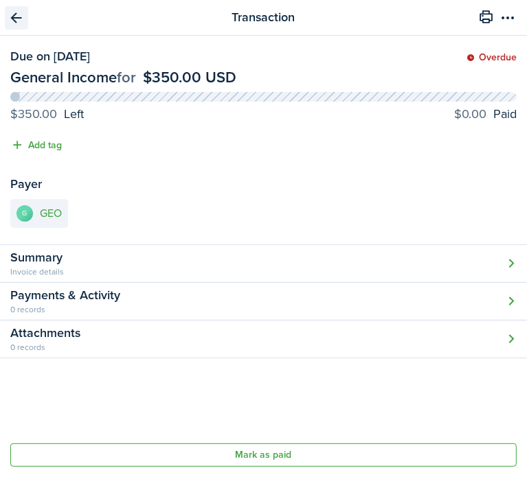
click at [13, 17] on link "Go back" at bounding box center [16, 17] width 23 height 23
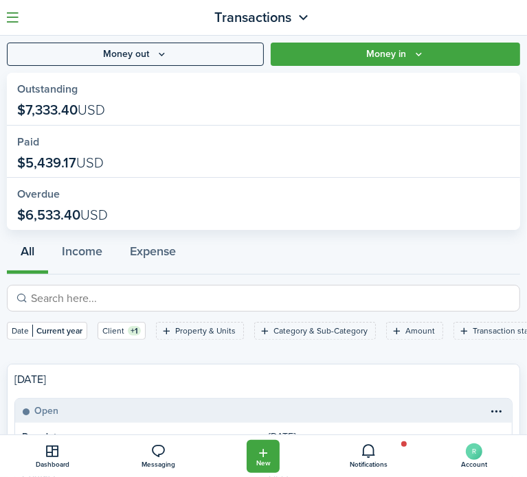
click at [5, 21] on button "button" at bounding box center [12, 17] width 21 height 21
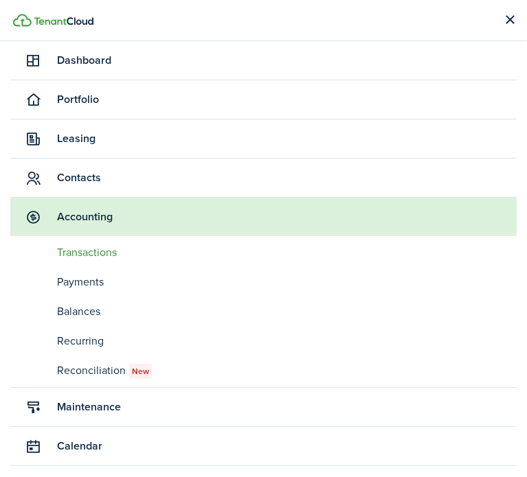
click at [91, 59] on span "Dashboard" at bounding box center [286, 60] width 459 height 16
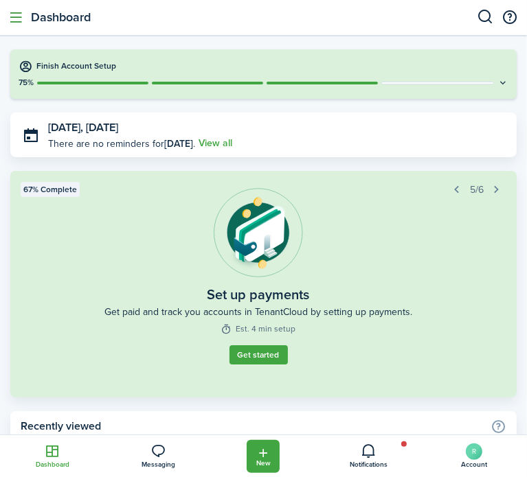
click at [22, 13] on button "button" at bounding box center [16, 17] width 33 height 33
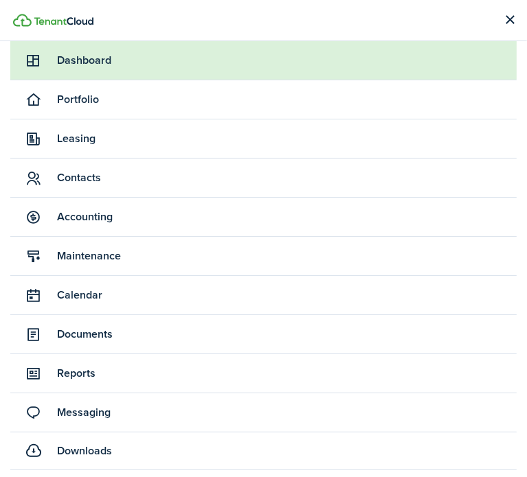
click at [76, 210] on span "Accounting" at bounding box center [286, 217] width 459 height 16
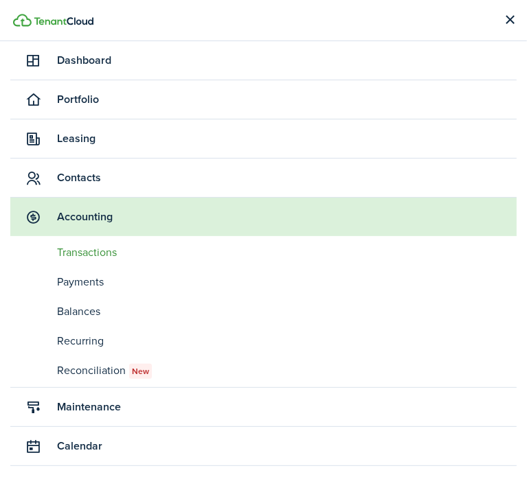
click at [73, 253] on span "Transactions" at bounding box center [286, 252] width 459 height 16
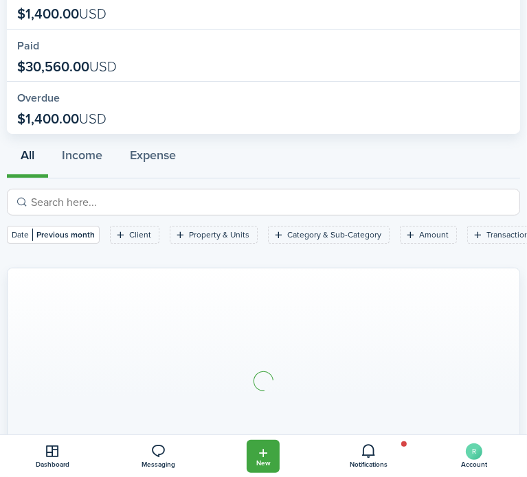
scroll to position [137, 0]
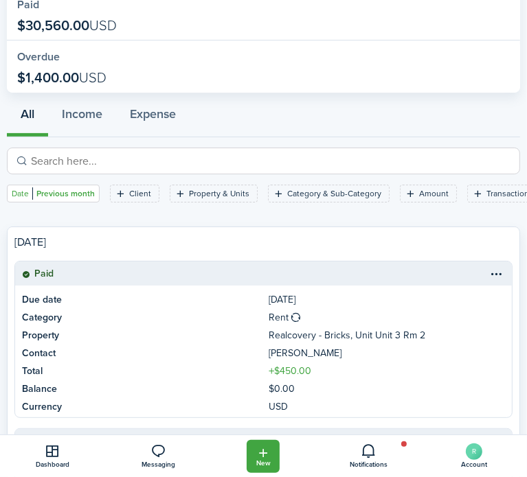
click at [76, 194] on filter-tag-value "Previous month" at bounding box center [63, 193] width 62 height 12
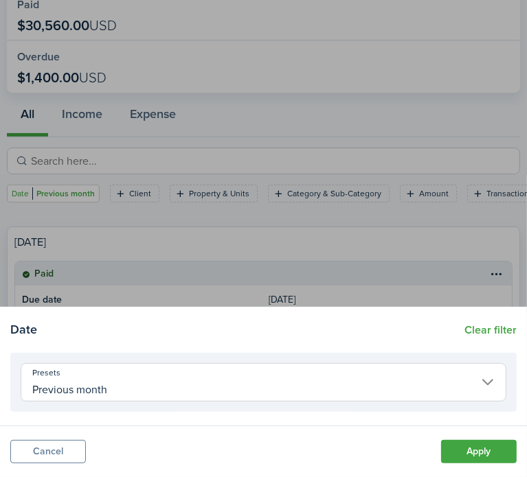
click at [160, 387] on input "Previous month" at bounding box center [263, 382] width 485 height 38
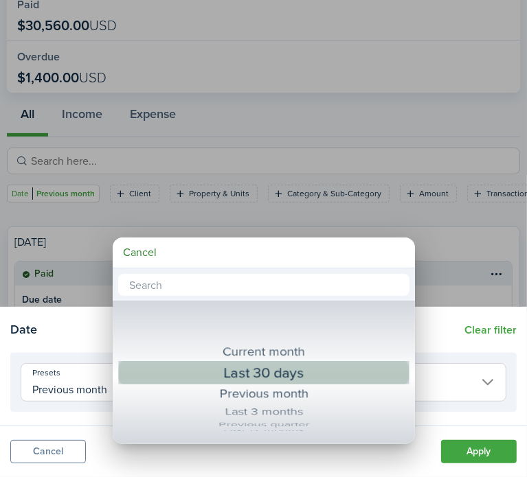
click at [261, 378] on div "Last 30 days" at bounding box center [264, 372] width 240 height 25
type input "Last 30 days"
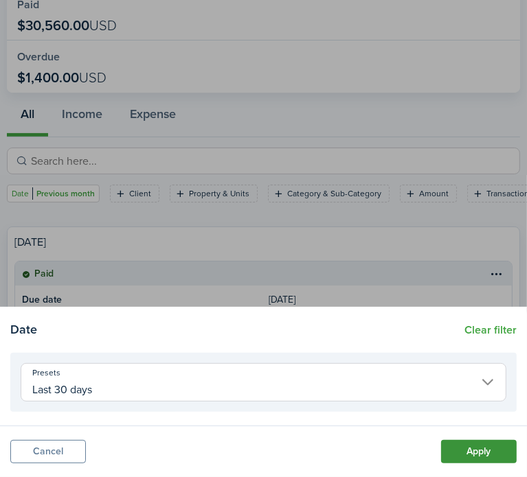
click at [489, 455] on button "Apply" at bounding box center [479, 451] width 76 height 23
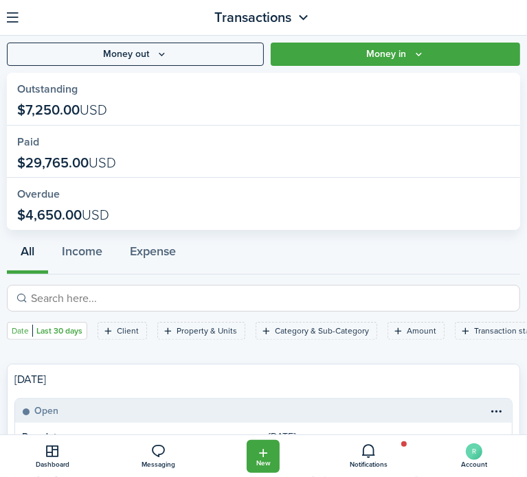
click at [47, 330] on filter-tag-value "Last 30 days" at bounding box center [57, 331] width 50 height 12
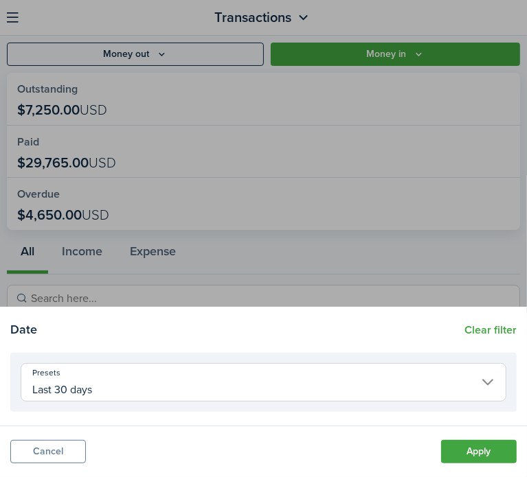
click at [94, 384] on input "Last 30 days" at bounding box center [263, 382] width 485 height 38
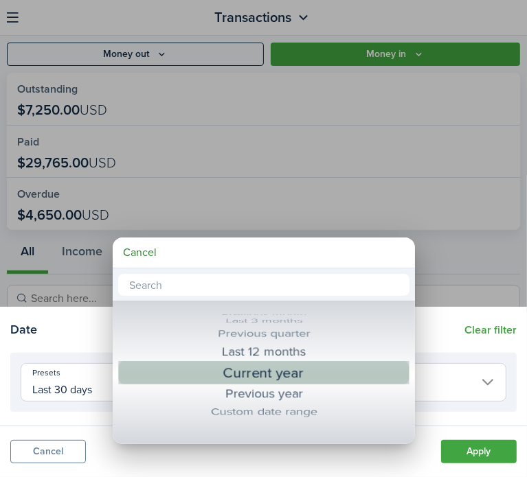
click at [214, 382] on div "Current year" at bounding box center [264, 372] width 240 height 25
type input "Current year"
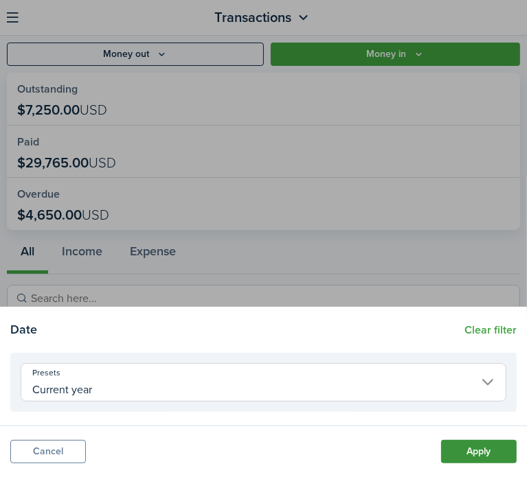
click at [477, 450] on button "Apply" at bounding box center [479, 451] width 76 height 23
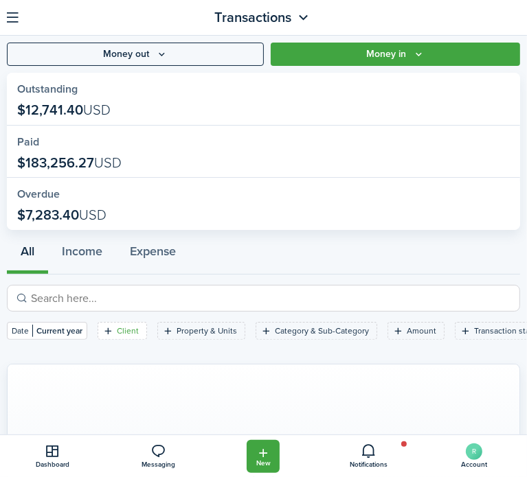
click at [130, 334] on filter-tag-label "Client" at bounding box center [128, 331] width 22 height 12
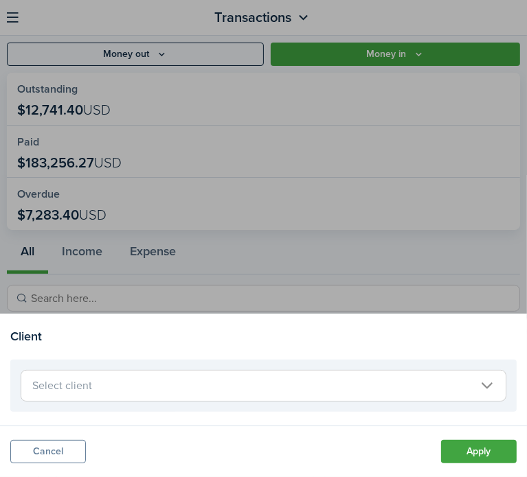
click at [126, 390] on span "Select client" at bounding box center [263, 386] width 484 height 30
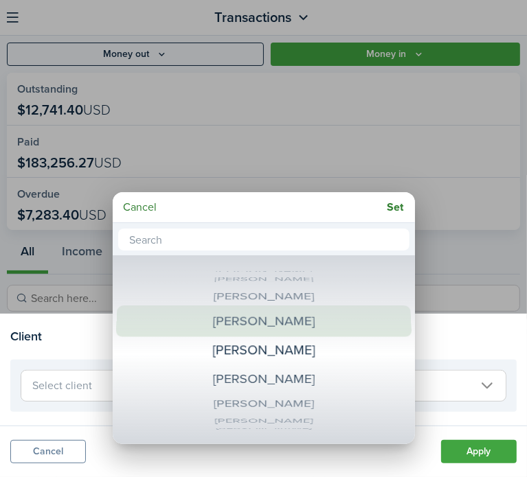
click at [236, 320] on div "[PERSON_NAME]" at bounding box center [263, 322] width 249 height 32
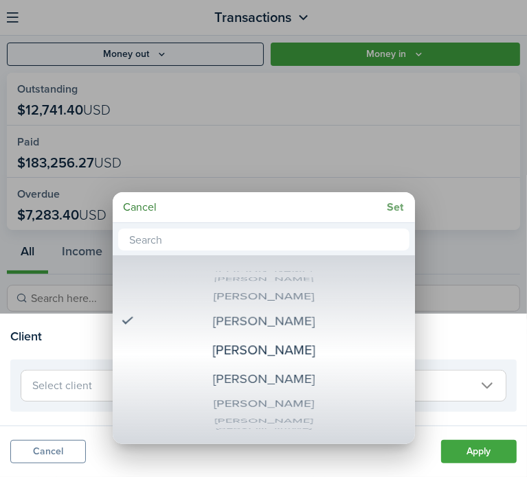
click at [393, 205] on mbsc-button "Set" at bounding box center [395, 207] width 27 height 25
type input "[PERSON_NAME]"
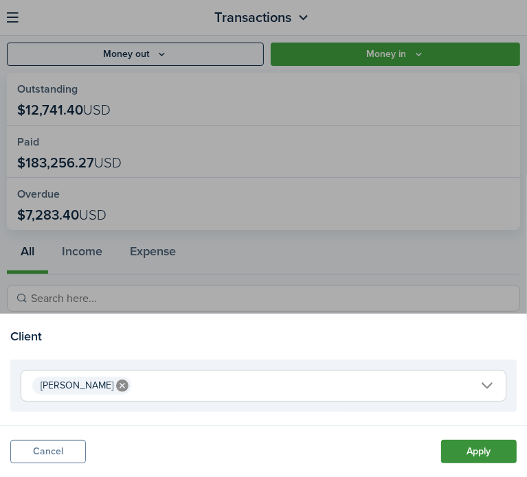
click at [468, 448] on button "Apply" at bounding box center [479, 451] width 76 height 23
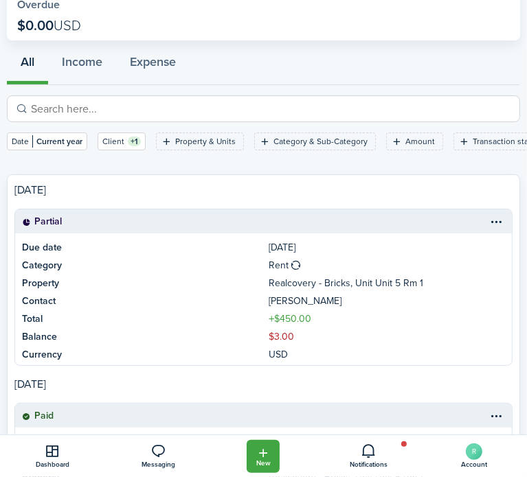
scroll to position [206, 0]
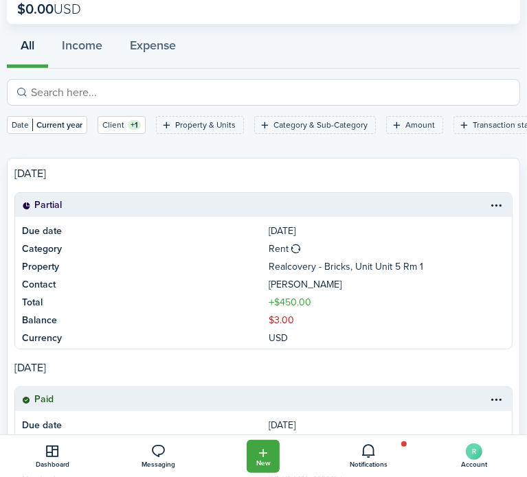
click at [488, 203] on table-menu-btn-icon at bounding box center [496, 204] width 16 height 16
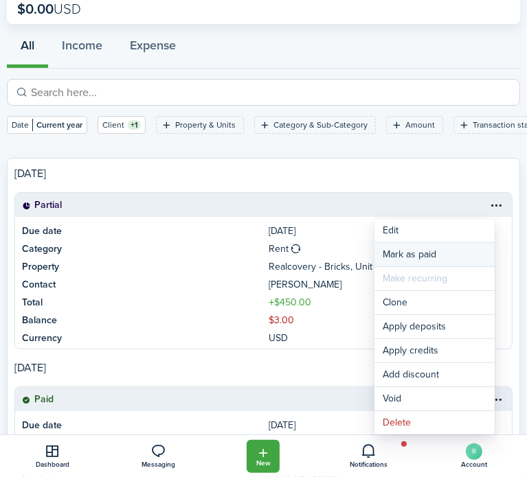
click at [412, 251] on link "Mark as paid" at bounding box center [434, 254] width 120 height 23
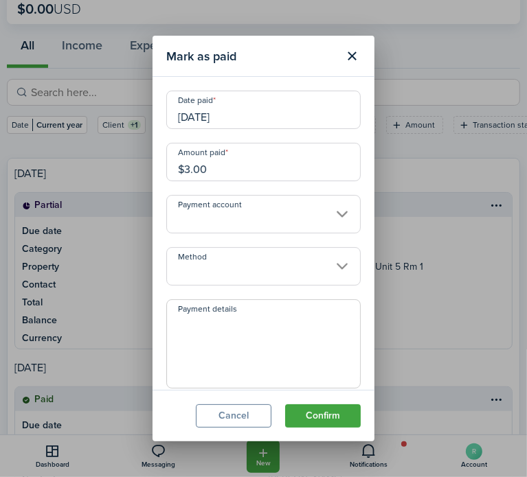
click at [265, 263] on input "Method" at bounding box center [263, 266] width 194 height 38
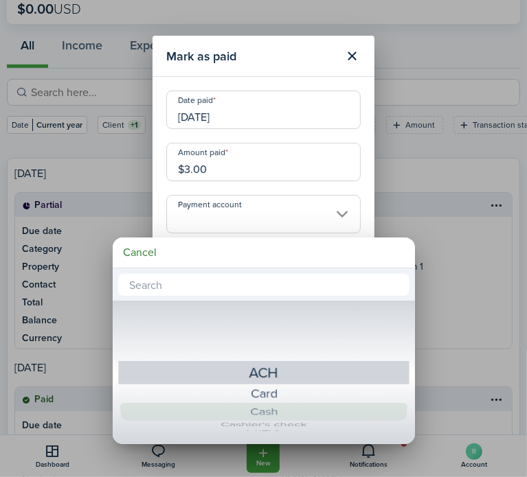
click at [271, 411] on div "Cash" at bounding box center [263, 412] width 243 height 18
type input "Cash"
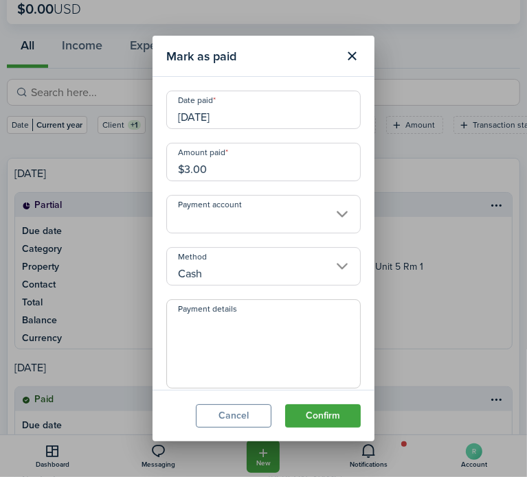
click at [237, 119] on input "[DATE]" at bounding box center [263, 110] width 194 height 38
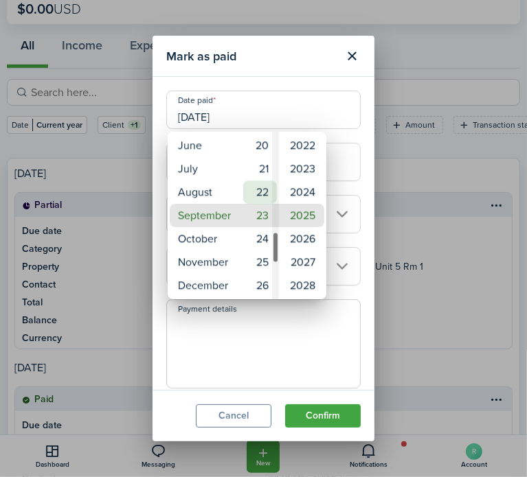
click at [253, 189] on mbsc-wheel-item "22" at bounding box center [260, 192] width 34 height 23
type input "[DATE]"
click at [336, 411] on div at bounding box center [263, 238] width 746 height 697
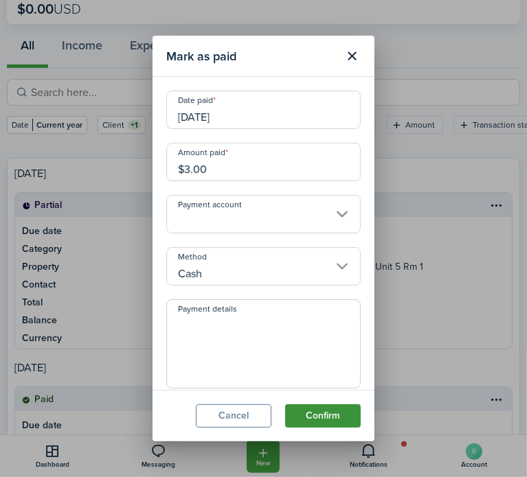
click at [323, 421] on button "Confirm" at bounding box center [323, 415] width 76 height 23
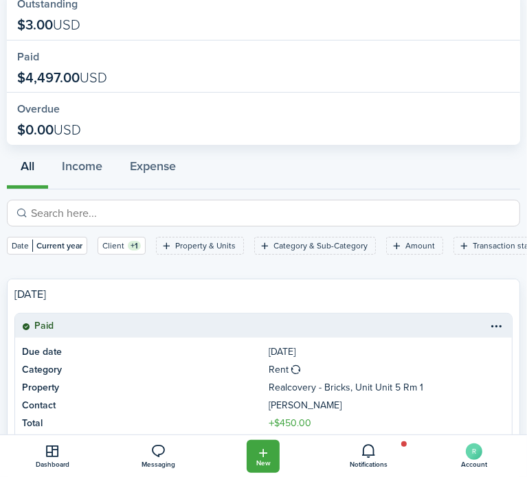
scroll to position [0, 0]
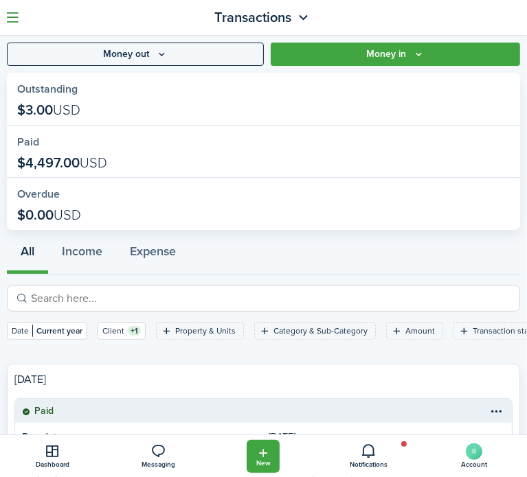
click at [17, 12] on button "button" at bounding box center [12, 17] width 21 height 21
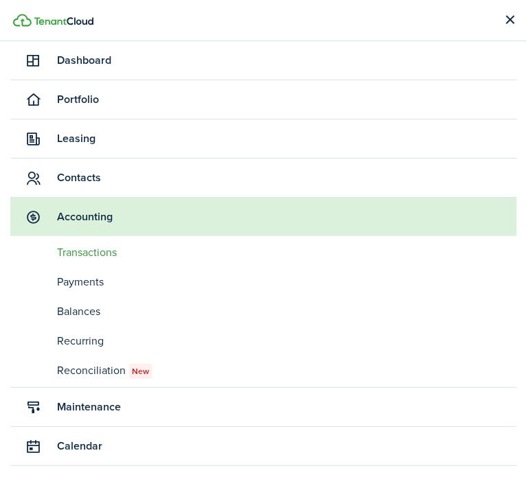
click at [69, 175] on span "Contacts" at bounding box center [286, 178] width 459 height 16
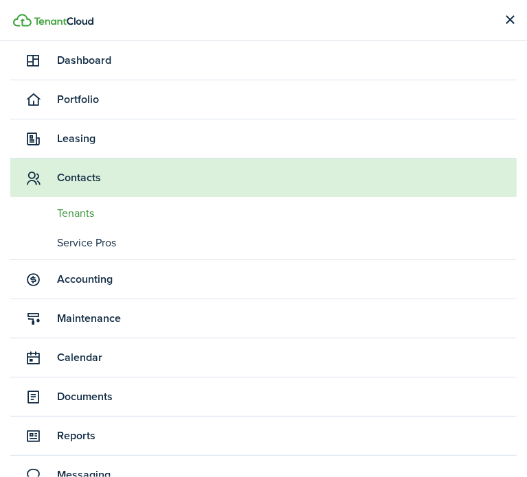
click at [69, 207] on span "Tenants" at bounding box center [286, 213] width 459 height 16
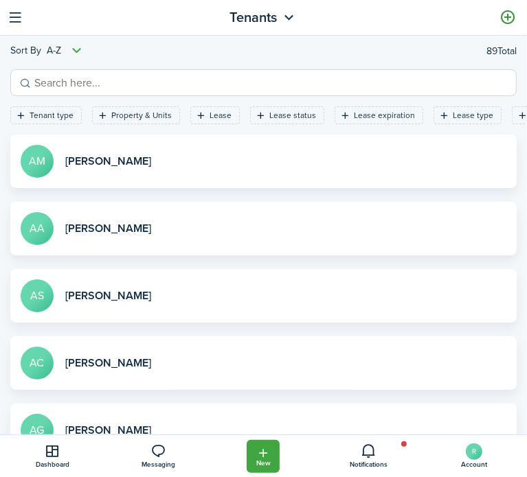
click at [505, 16] on link at bounding box center [507, 17] width 23 height 23
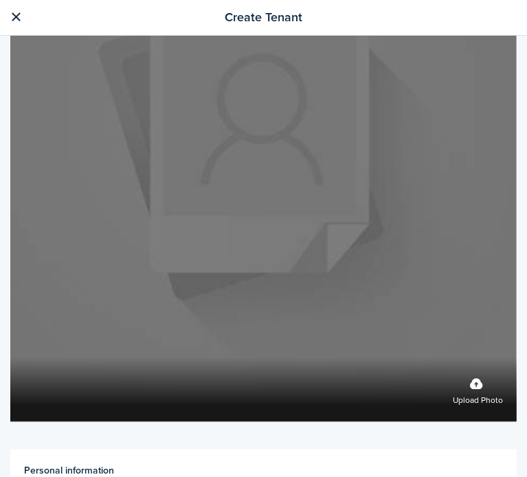
scroll to position [343, 0]
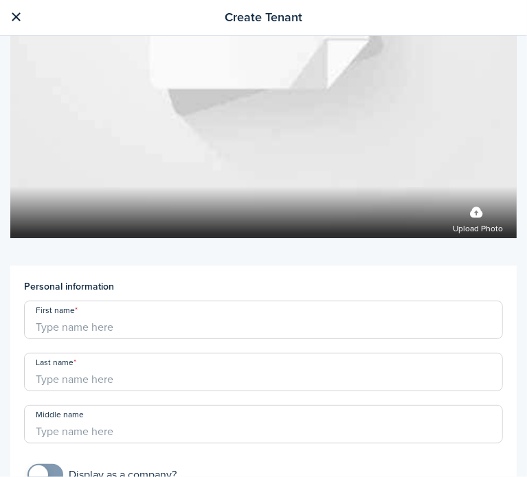
click at [104, 319] on input "First name" at bounding box center [263, 320] width 479 height 38
type input "[PERSON_NAME]"
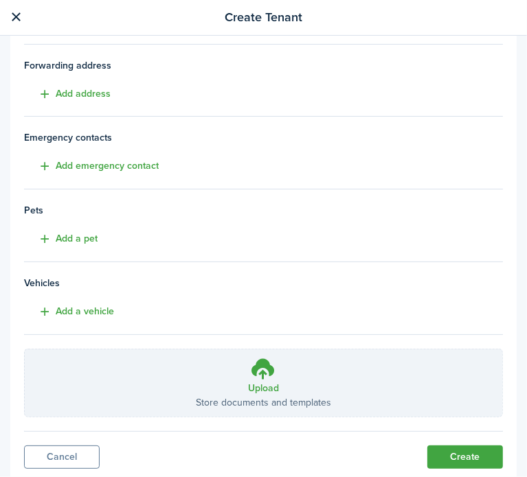
scroll to position [1121, 0]
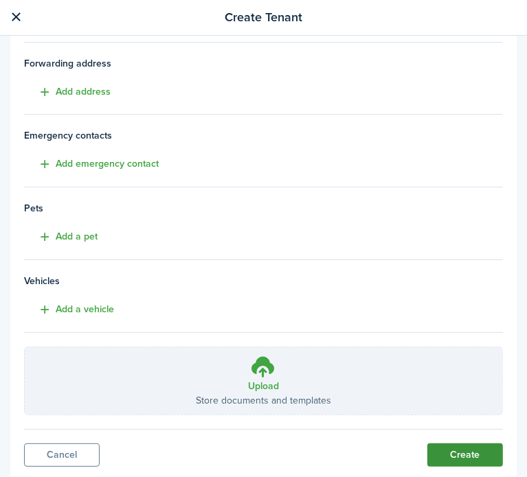
type input "Stevonovich"
click at [450, 444] on button "Create" at bounding box center [465, 455] width 76 height 23
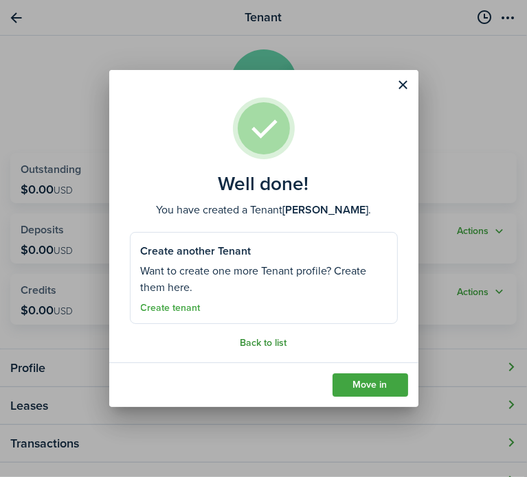
click at [277, 339] on link "Back to list" at bounding box center [263, 343] width 47 height 11
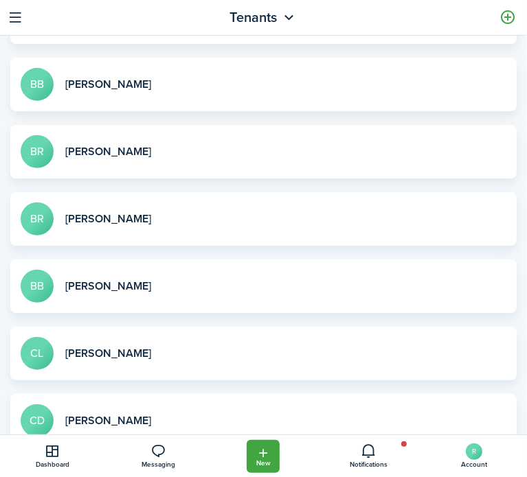
scroll to position [551, 0]
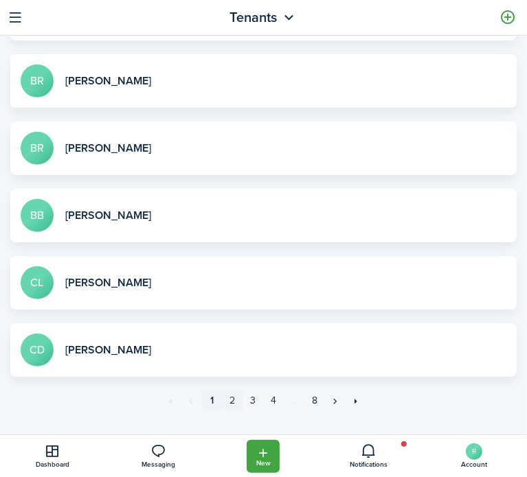
click at [227, 395] on link "2" at bounding box center [232, 401] width 21 height 21
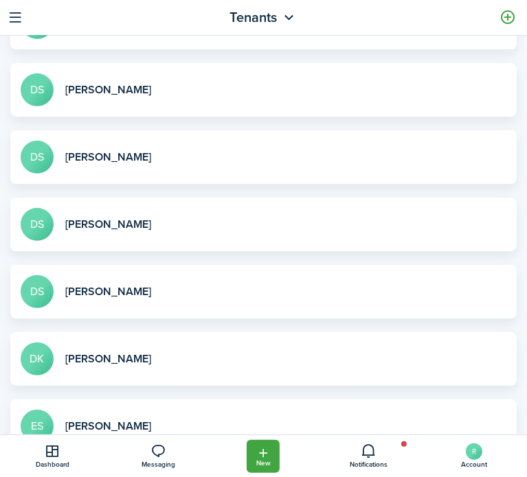
scroll to position [343, 0]
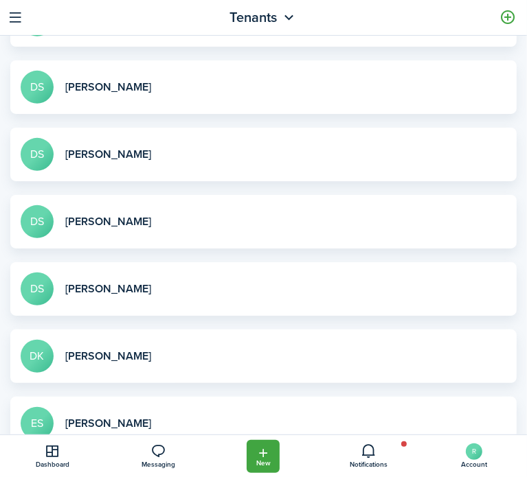
click at [106, 219] on link "View profile" at bounding box center [263, 222] width 506 height 54
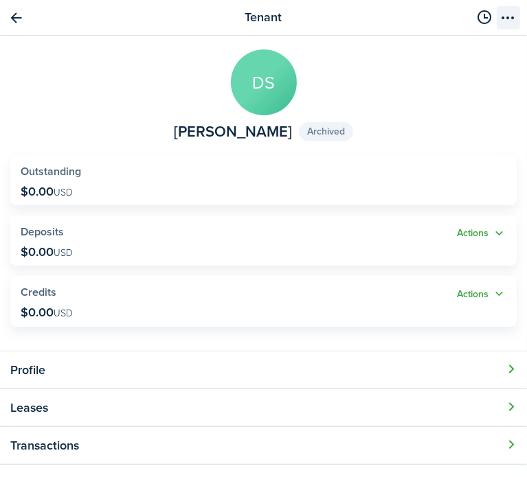
click at [501, 19] on menu-btn-icon "Open menu" at bounding box center [507, 17] width 23 height 23
click at [242, 187] on widget-stats "Outstanding $0.00 USD" at bounding box center [263, 180] width 506 height 50
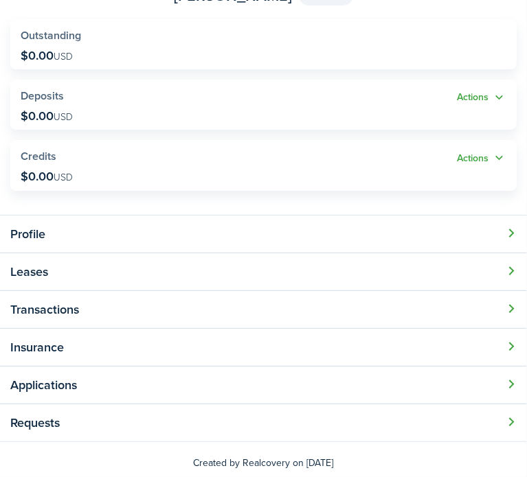
scroll to position [142, 0]
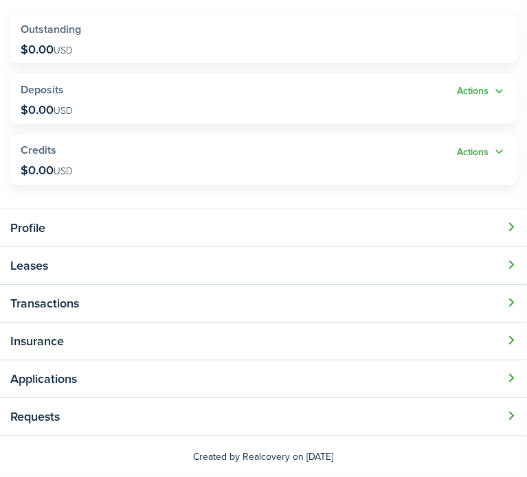
click at [262, 293] on button "Open modal" at bounding box center [263, 304] width 527 height 38
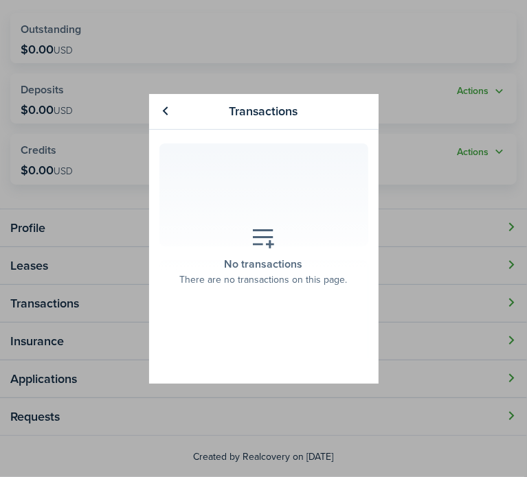
click at [257, 229] on icon at bounding box center [263, 239] width 25 height 24
click at [173, 112] on link at bounding box center [165, 111] width 23 height 23
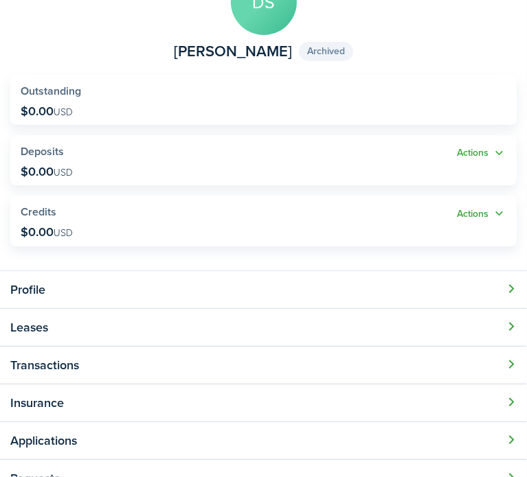
scroll to position [0, 0]
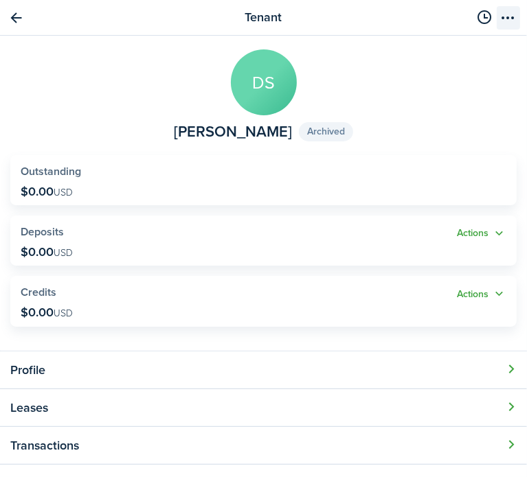
click at [499, 19] on menu-btn-icon "Open menu" at bounding box center [507, 17] width 23 height 23
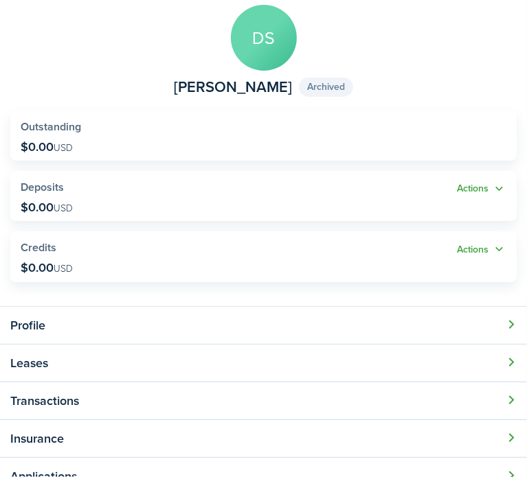
scroll to position [69, 0]
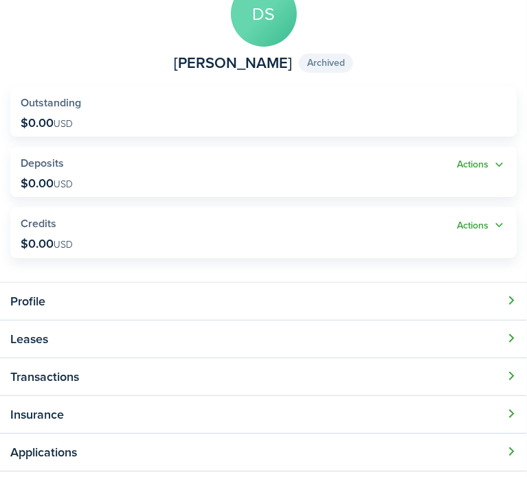
click at [151, 303] on button "Open modal" at bounding box center [263, 302] width 527 height 38
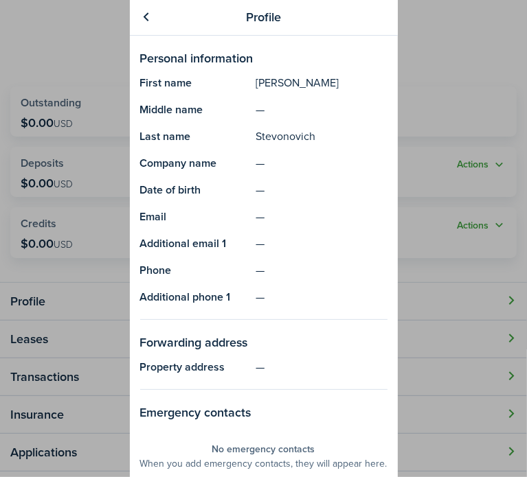
click at [122, 333] on div "Profile Personal information First name [PERSON_NAME] name — Last name Stevonov…" at bounding box center [263, 238] width 527 height 477
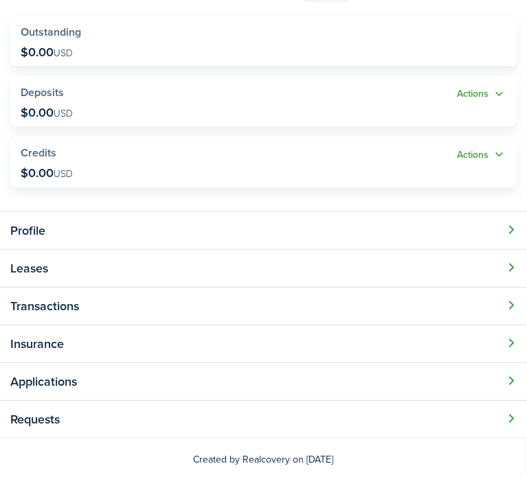
scroll to position [142, 0]
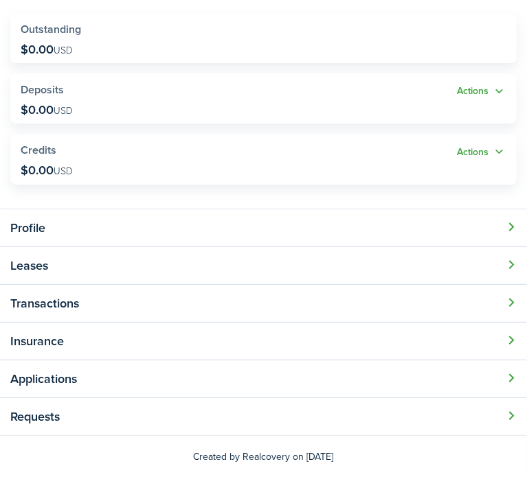
click at [124, 286] on button "Open modal" at bounding box center [263, 304] width 527 height 38
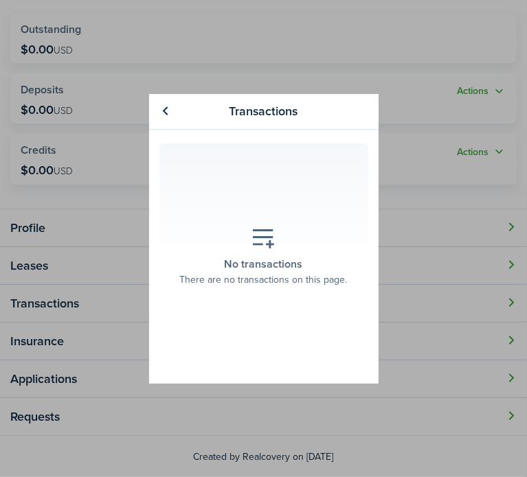
click at [264, 243] on icon at bounding box center [263, 239] width 25 height 24
click at [273, 238] on icon at bounding box center [263, 239] width 25 height 24
click at [173, 111] on link at bounding box center [165, 111] width 23 height 23
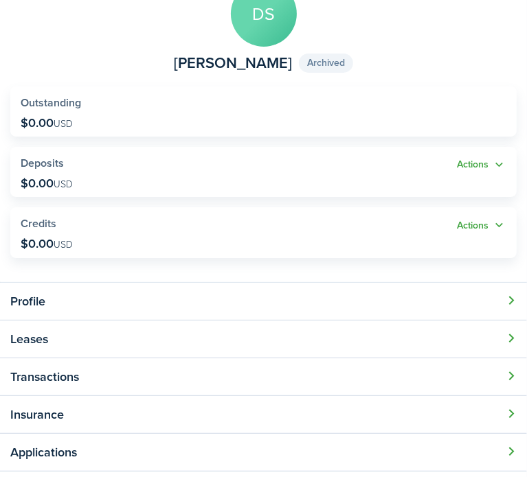
scroll to position [0, 0]
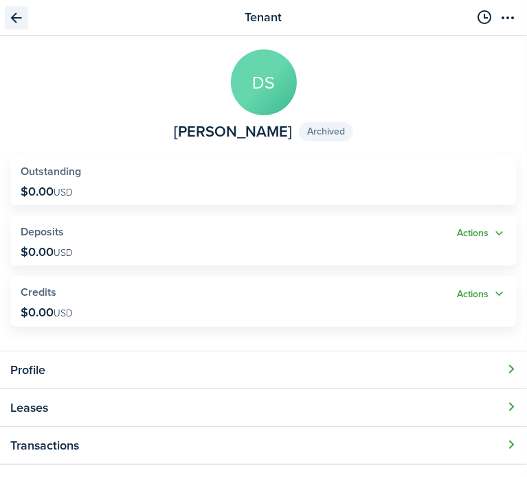
click at [15, 16] on link "Go back" at bounding box center [16, 17] width 23 height 23
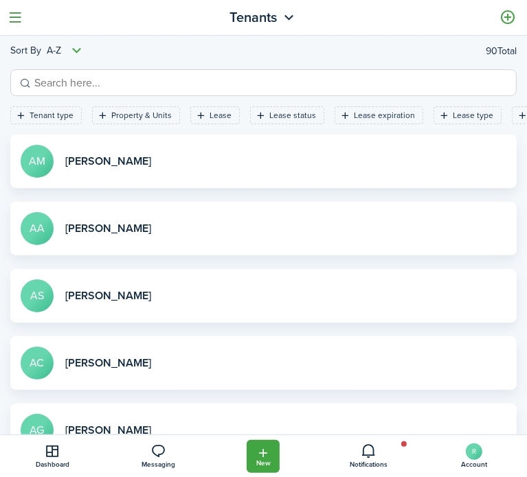
click at [15, 16] on button "button" at bounding box center [15, 17] width 21 height 21
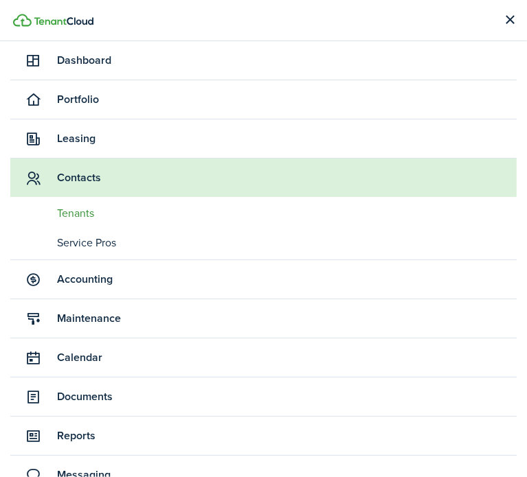
click at [95, 282] on span "Accounting" at bounding box center [286, 279] width 459 height 16
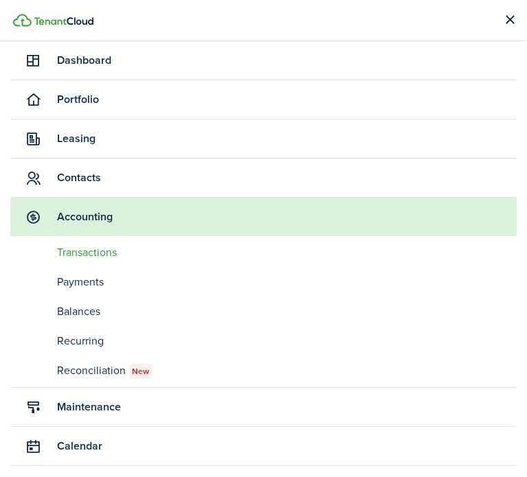
click at [85, 254] on span "Transactions" at bounding box center [286, 252] width 459 height 16
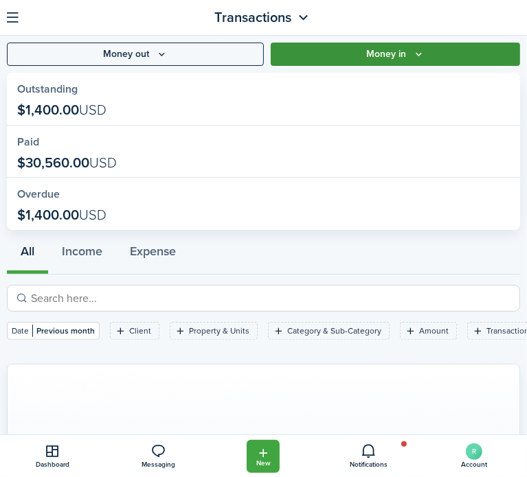
click at [434, 51] on button "Money in" at bounding box center [395, 54] width 249 height 23
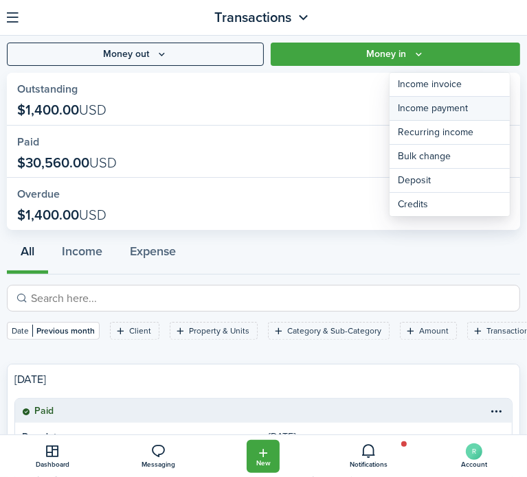
click at [436, 113] on link "Income payment" at bounding box center [449, 109] width 120 height 24
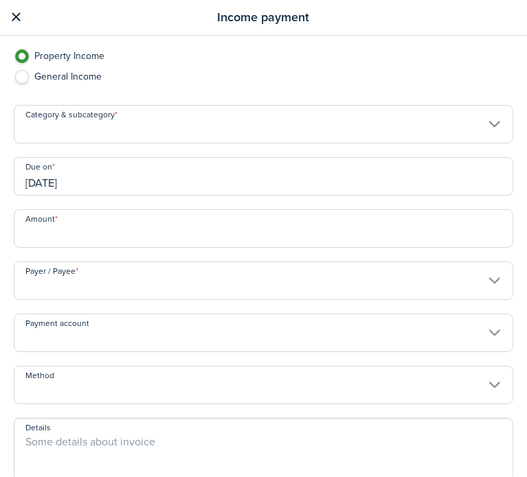
click at [98, 76] on label "General Income" at bounding box center [263, 80] width 499 height 21
radio input "false"
radio input "true"
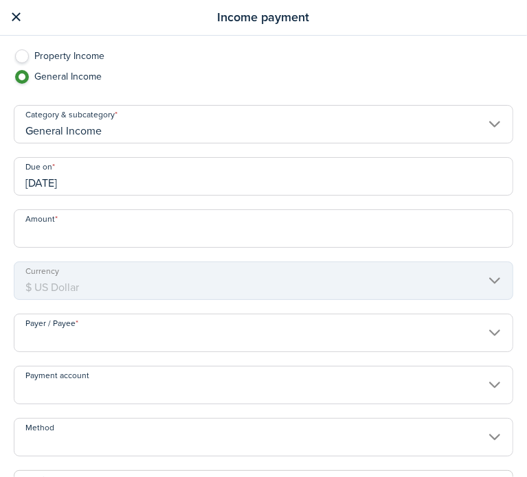
click at [82, 51] on label "Property Income" at bounding box center [263, 59] width 499 height 21
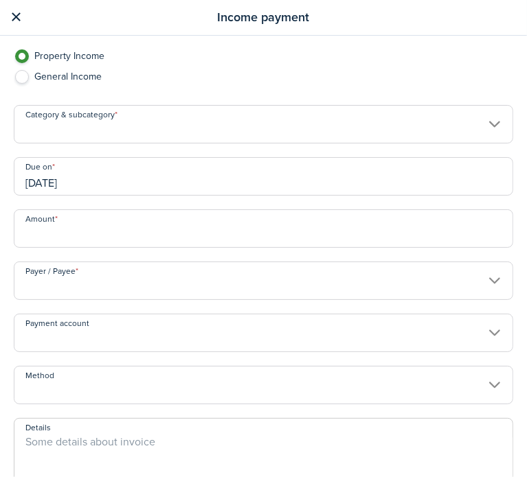
click at [28, 79] on label "General Income" at bounding box center [263, 80] width 499 height 21
radio input "false"
radio input "true"
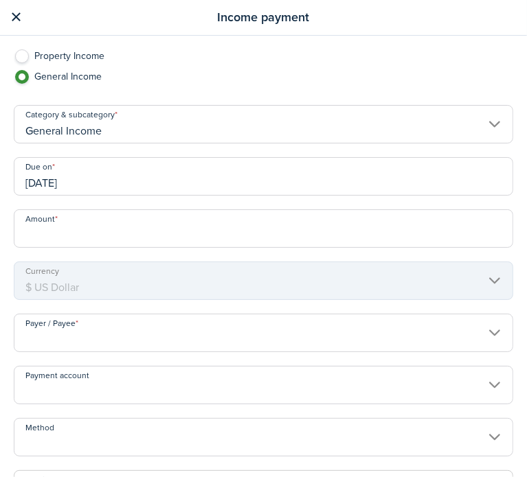
click at [18, 51] on label "Property Income" at bounding box center [263, 59] width 499 height 21
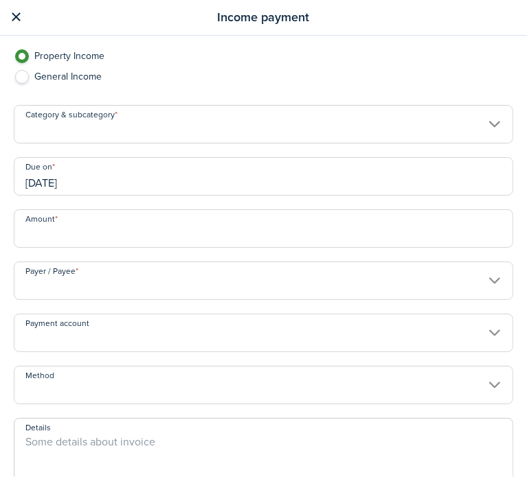
click at [48, 73] on label "General Income" at bounding box center [263, 80] width 499 height 21
radio input "false"
radio input "true"
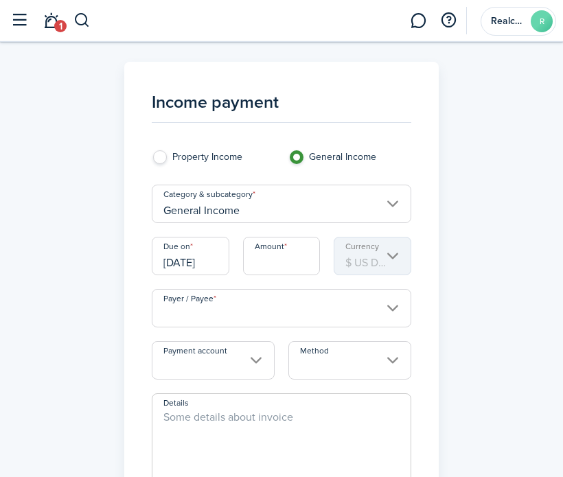
click at [216, 157] on label "Property Income" at bounding box center [213, 160] width 123 height 21
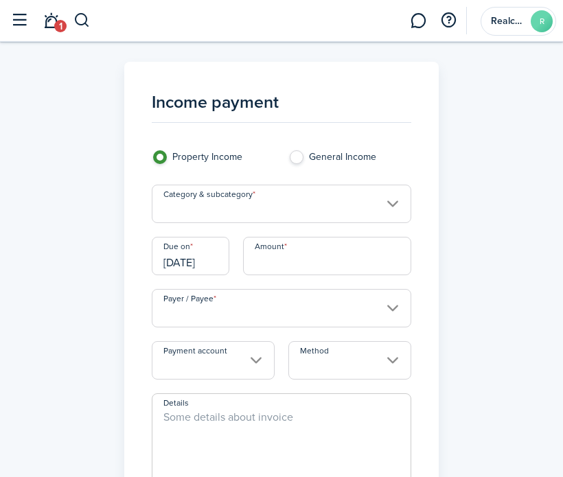
click at [305, 151] on label "General Income" at bounding box center [349, 160] width 123 height 21
radio input "false"
radio input "true"
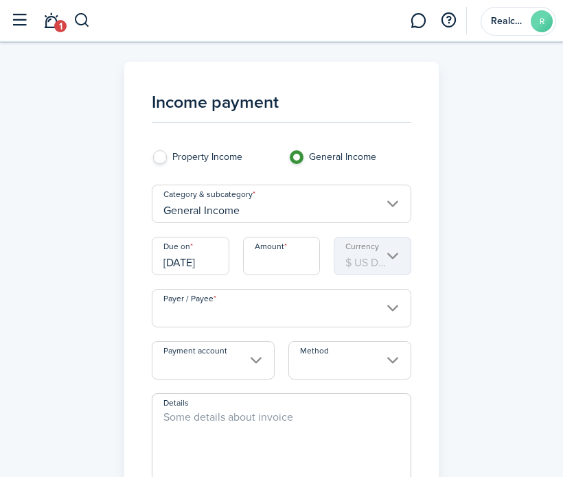
click at [190, 160] on label "Property Income" at bounding box center [213, 160] width 123 height 21
radio input "true"
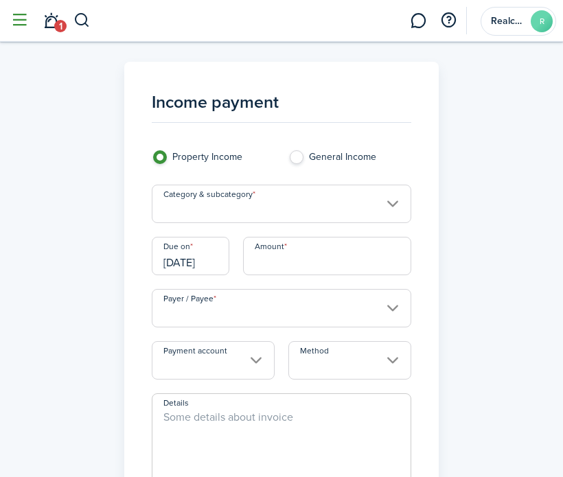
click at [20, 21] on button "button" at bounding box center [19, 21] width 26 height 26
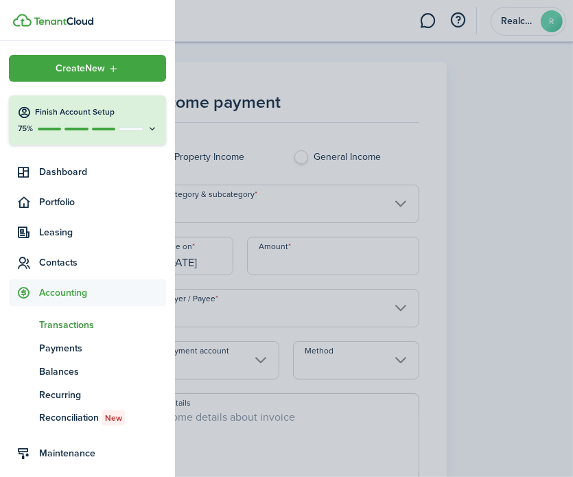
click at [74, 323] on span "Transactions" at bounding box center [102, 325] width 127 height 14
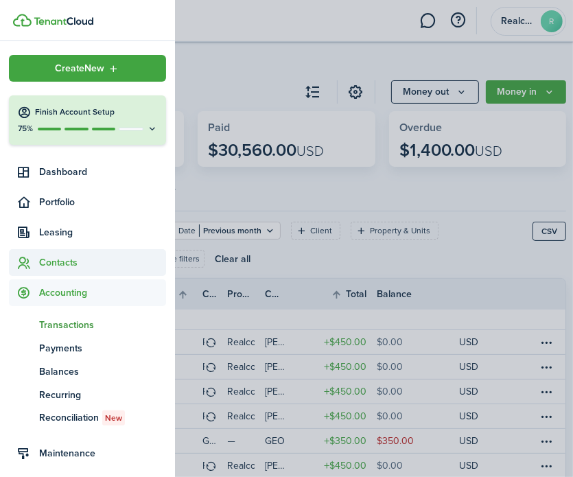
click at [60, 256] on span "Contacts" at bounding box center [102, 262] width 127 height 14
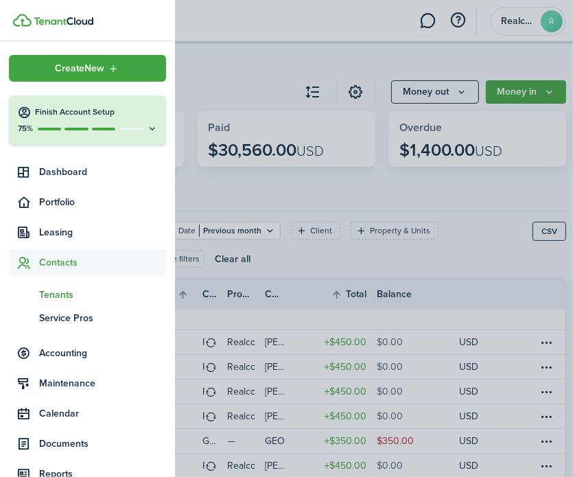
click at [55, 292] on span "Tenants" at bounding box center [102, 295] width 127 height 14
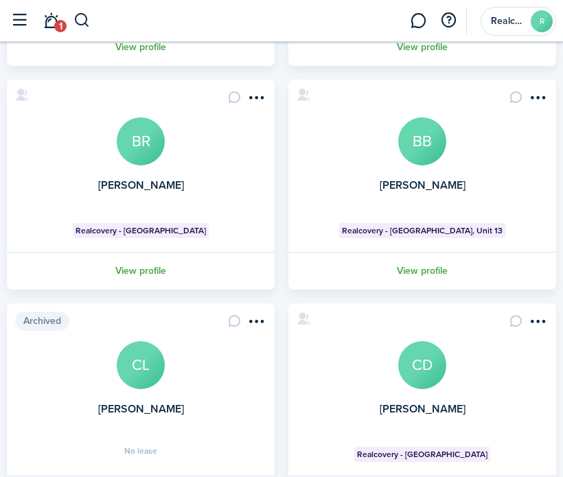
scroll to position [1091, 0]
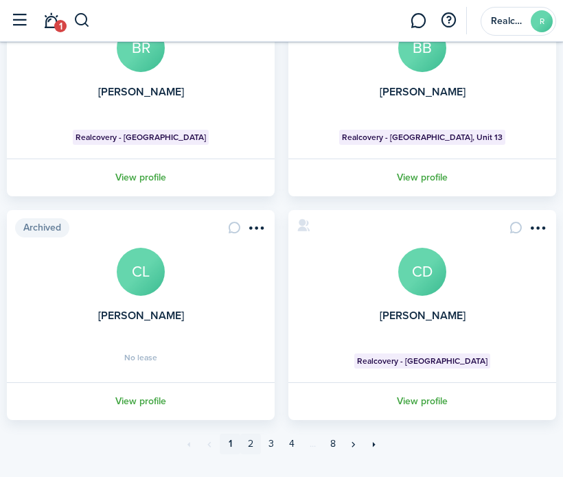
click at [251, 434] on link "2" at bounding box center [250, 444] width 21 height 21
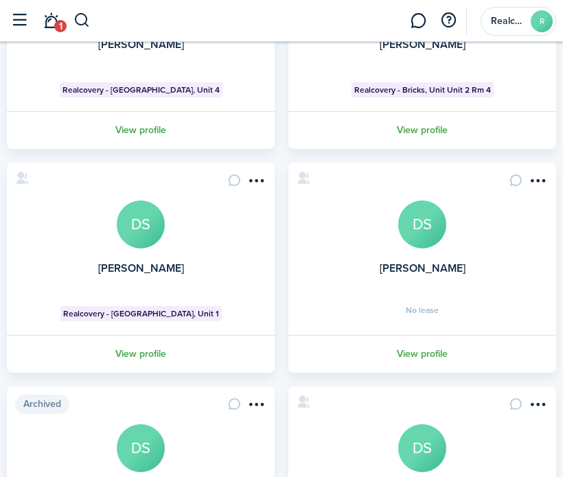
scroll to position [481, 0]
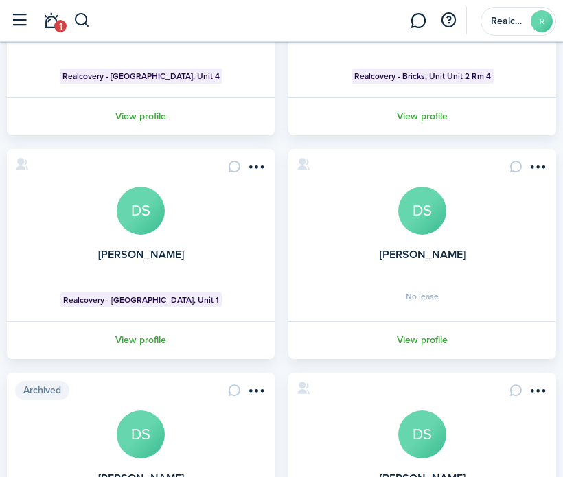
click at [408, 292] on span "No lease" at bounding box center [422, 296] width 33 height 8
click at [412, 321] on link "View profile" at bounding box center [422, 340] width 272 height 38
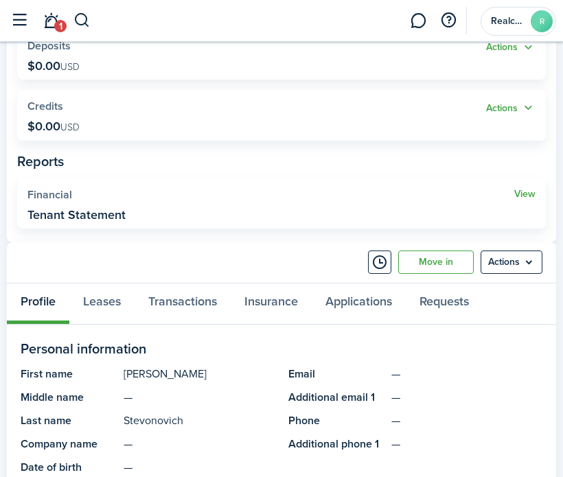
scroll to position [412, 0]
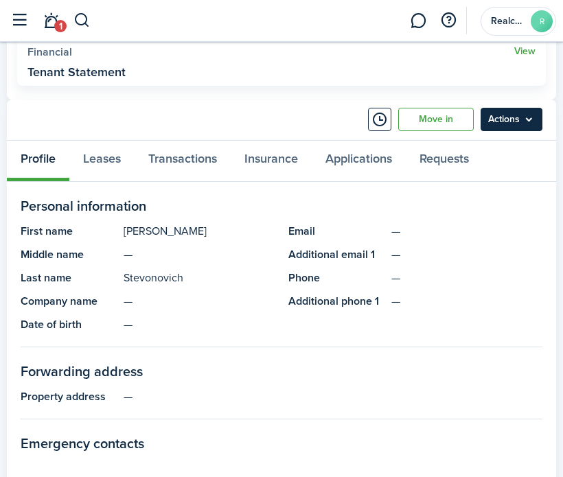
click at [492, 115] on menu-btn "Actions" at bounding box center [512, 119] width 62 height 23
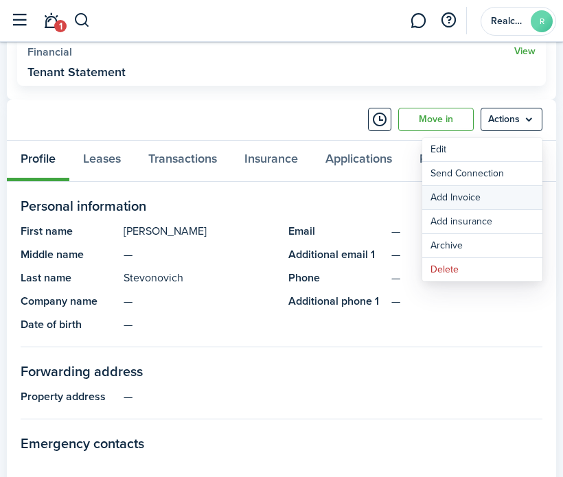
click at [459, 196] on link "Add Invoice" at bounding box center [482, 197] width 120 height 23
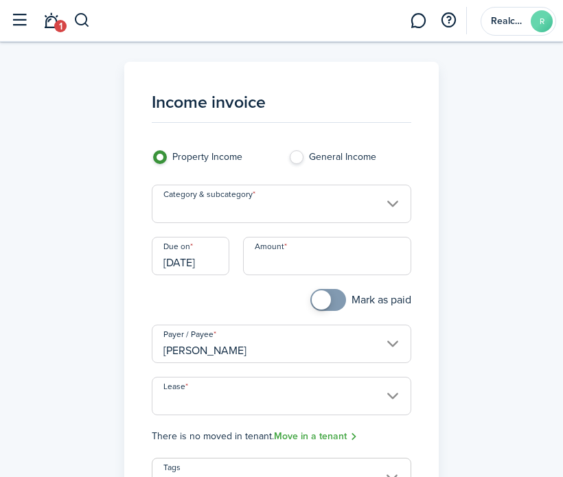
scroll to position [69, 0]
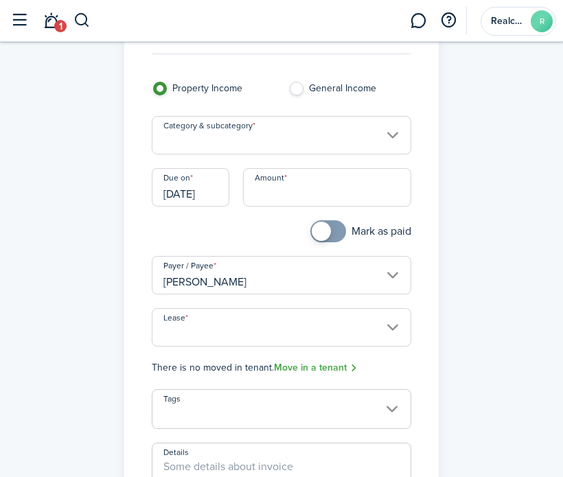
click at [199, 195] on input "[DATE]" at bounding box center [191, 187] width 78 height 38
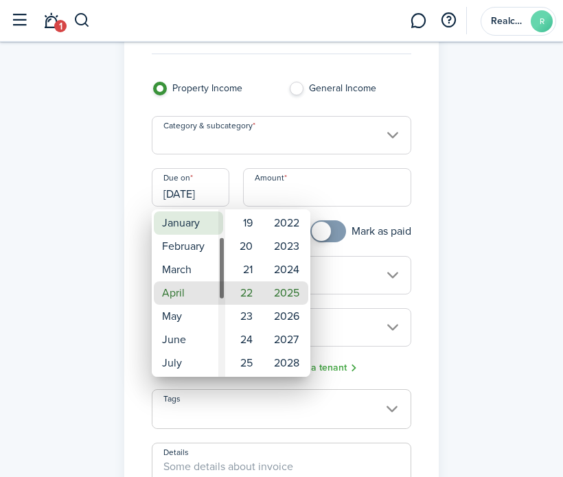
click at [179, 226] on mbsc-wheel-item "January" at bounding box center [188, 222] width 69 height 23
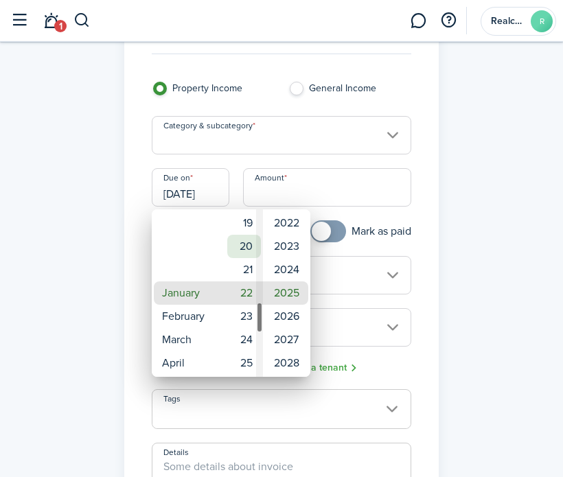
click at [249, 245] on mbsc-wheel-item "20" at bounding box center [244, 246] width 34 height 23
type input "[DATE]"
click at [434, 315] on div at bounding box center [281, 238] width 783 height 697
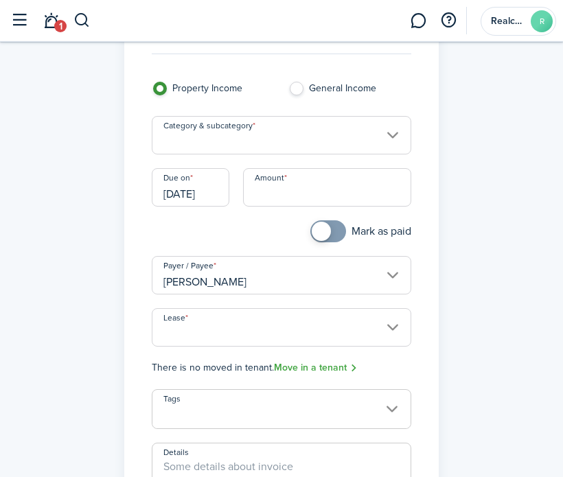
scroll to position [0, 0]
click at [272, 190] on input "Amount" at bounding box center [327, 187] width 169 height 38
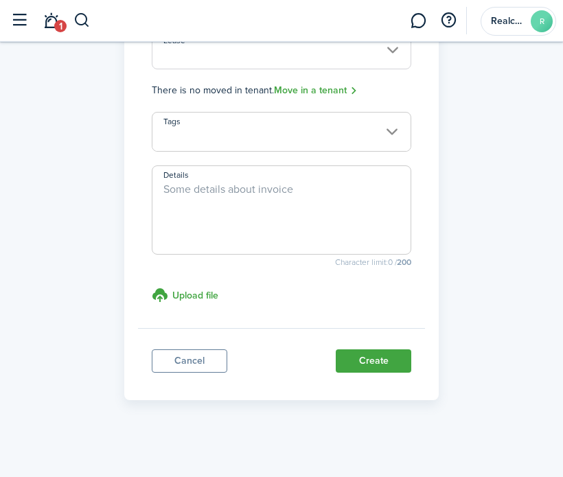
scroll to position [347, 0]
type input "$0.00"
click at [163, 368] on link "Cancel" at bounding box center [190, 360] width 76 height 23
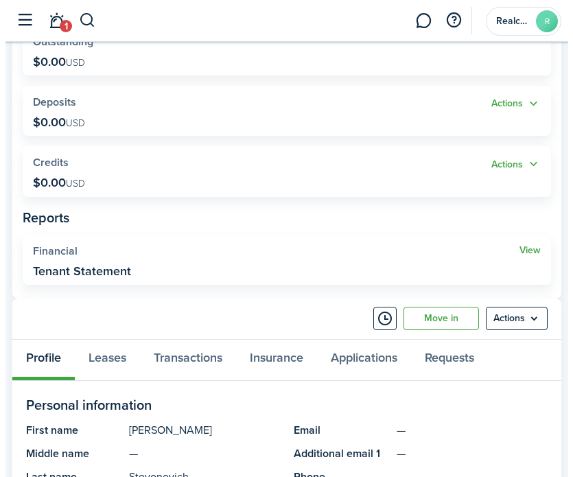
scroll to position [343, 0]
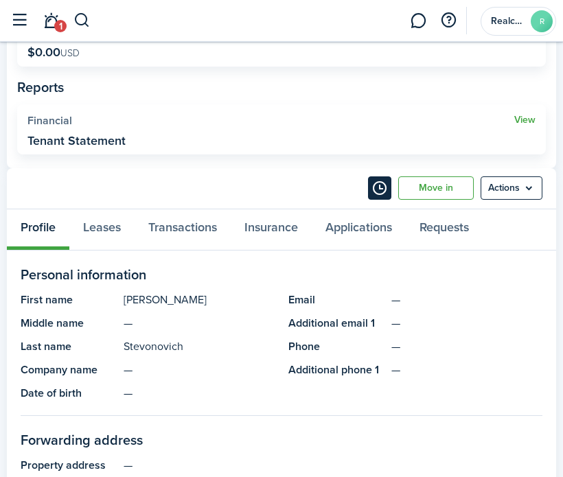
click at [388, 187] on button "Timeline" at bounding box center [379, 187] width 23 height 23
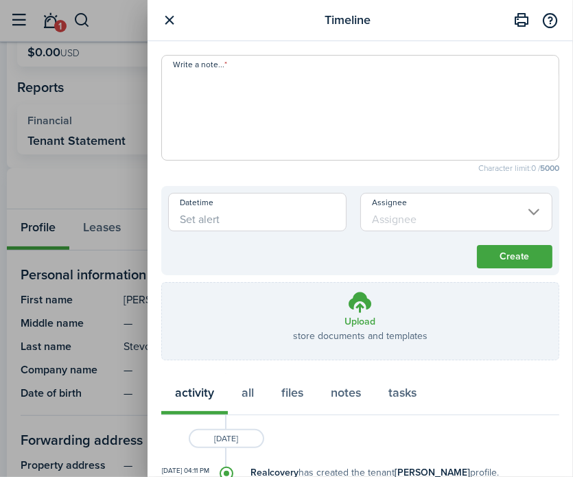
paste textarea "Kick out - failure to pay rent"
click at [172, 78] on textarea "Kick out - failure to pay rent" at bounding box center [360, 112] width 397 height 82
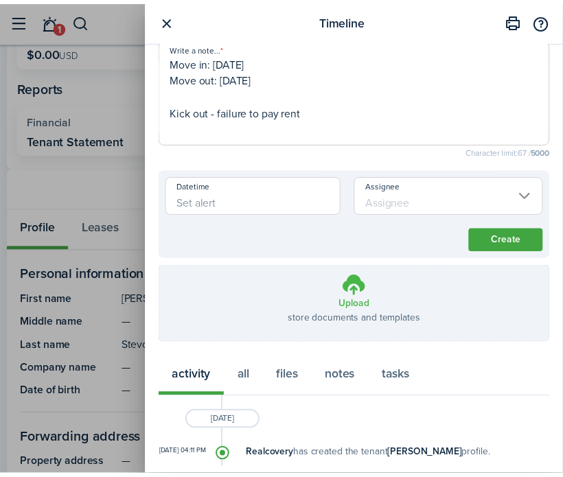
scroll to position [25, 0]
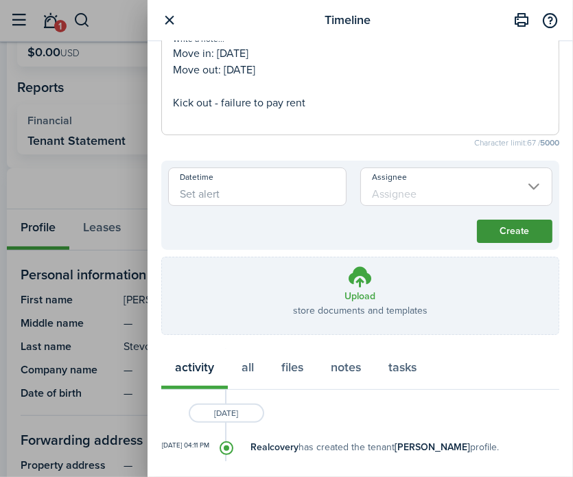
type textarea "Move in: [DATE] Move out: [DATE] Kick out - failure to pay rent"
click at [489, 231] on button "Create" at bounding box center [515, 231] width 76 height 23
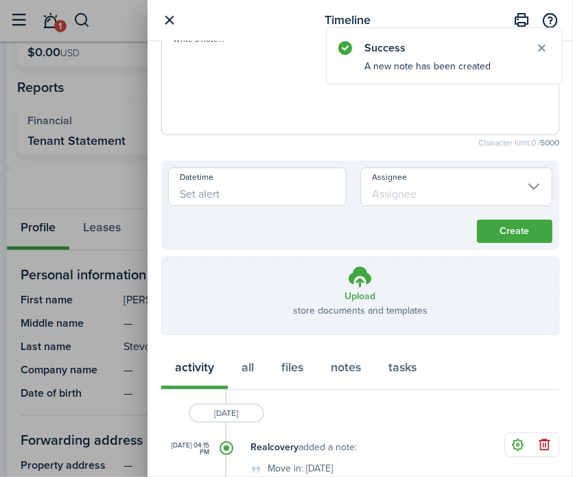
click at [172, 19] on button "button" at bounding box center [169, 20] width 17 height 17
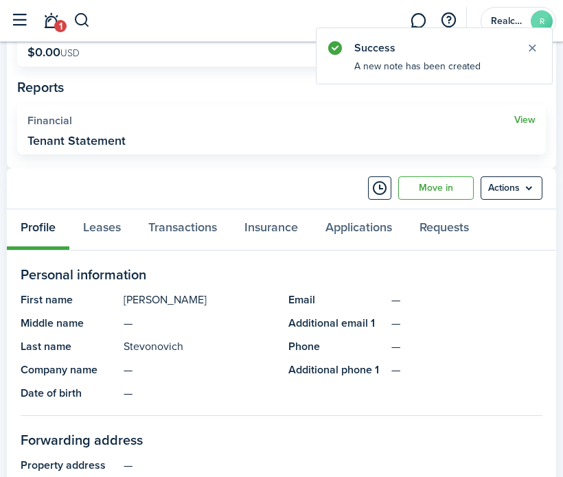
scroll to position [0, 0]
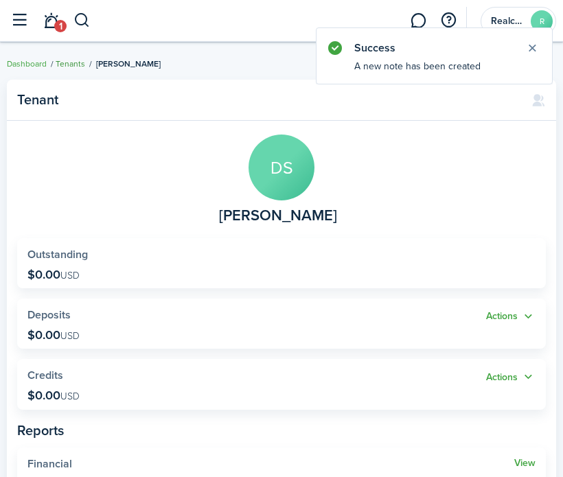
click at [70, 67] on link "Tenants" at bounding box center [71, 64] width 30 height 12
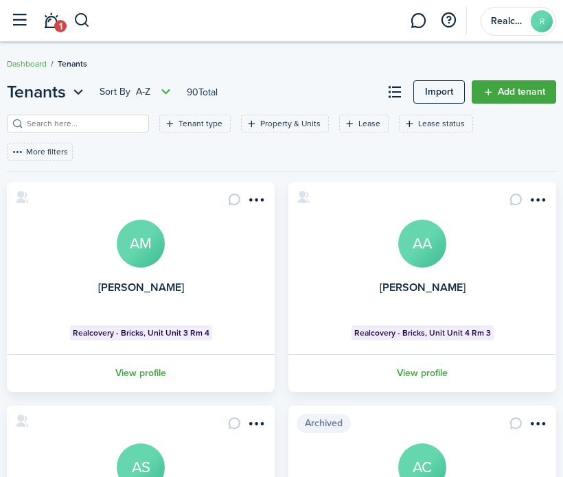
click at [71, 123] on input "search" at bounding box center [83, 123] width 121 height 13
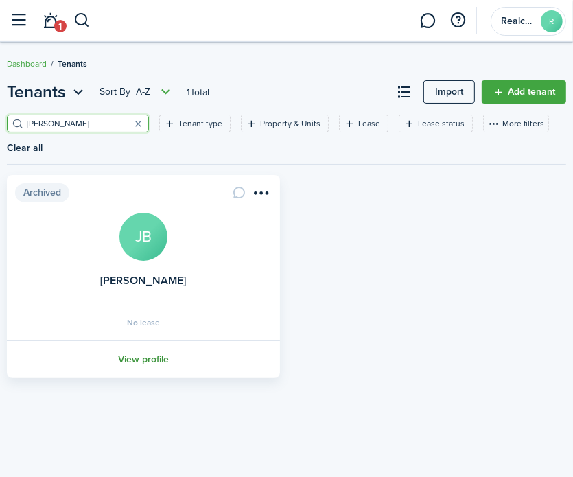
type input "[PERSON_NAME]"
click at [147, 358] on link "View profile" at bounding box center [143, 360] width 277 height 38
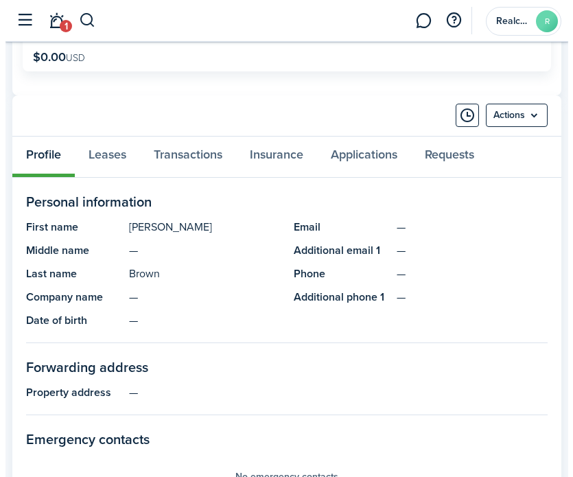
scroll to position [343, 0]
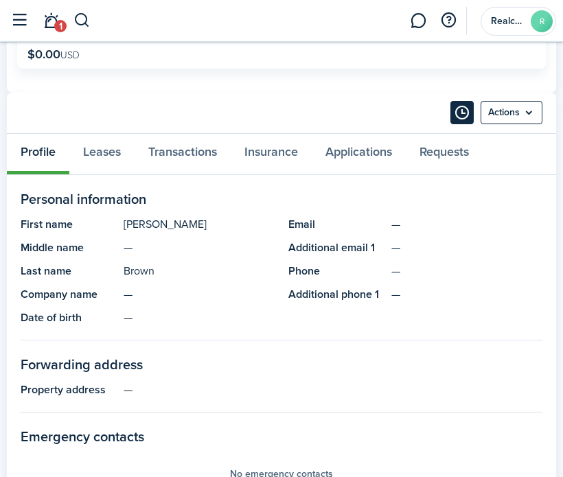
click at [457, 108] on button "Timeline" at bounding box center [461, 112] width 23 height 23
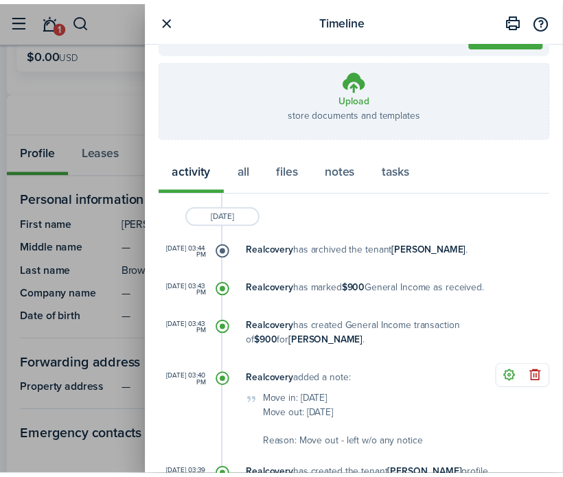
scroll to position [251, 0]
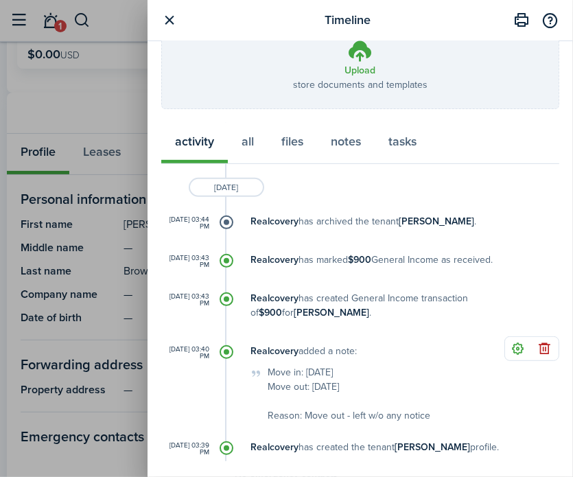
click at [38, 268] on div "Timeline Write a note... Character limit: 0 / 5000 Datetime Assignee Create Upl…" at bounding box center [286, 238] width 573 height 477
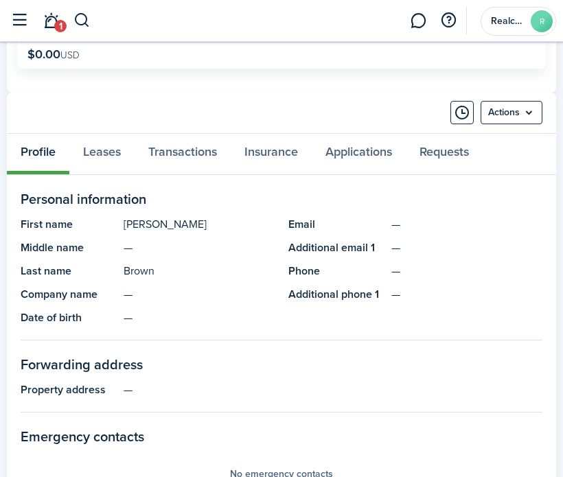
scroll to position [0, 0]
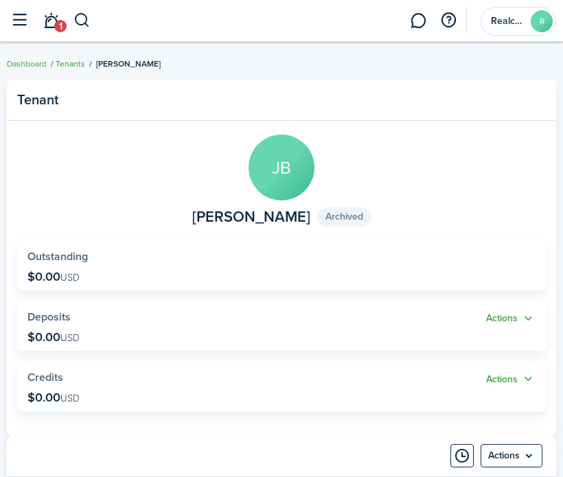
click at [74, 64] on link "Tenants" at bounding box center [71, 64] width 30 height 12
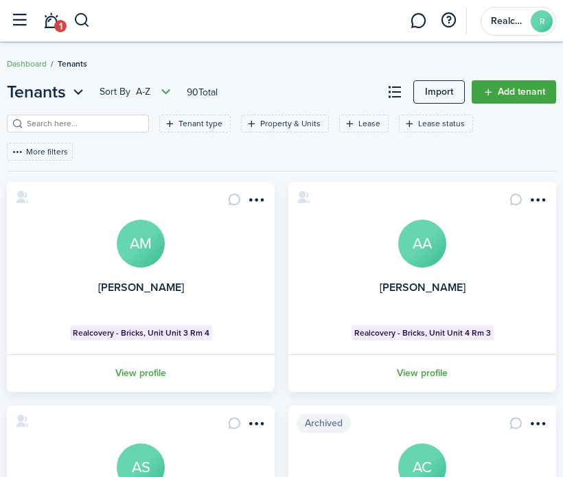
click at [97, 124] on input "search" at bounding box center [83, 123] width 121 height 13
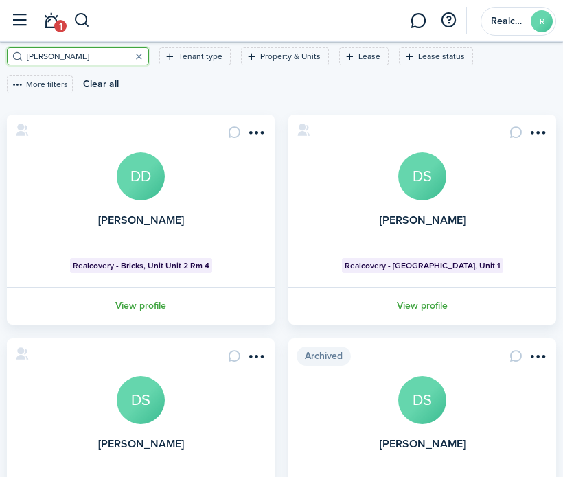
scroll to position [162, 0]
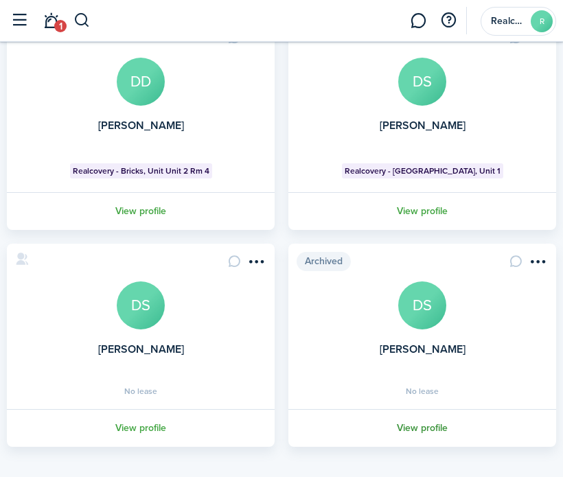
type input "[PERSON_NAME]"
click at [422, 420] on link "View profile" at bounding box center [422, 428] width 272 height 38
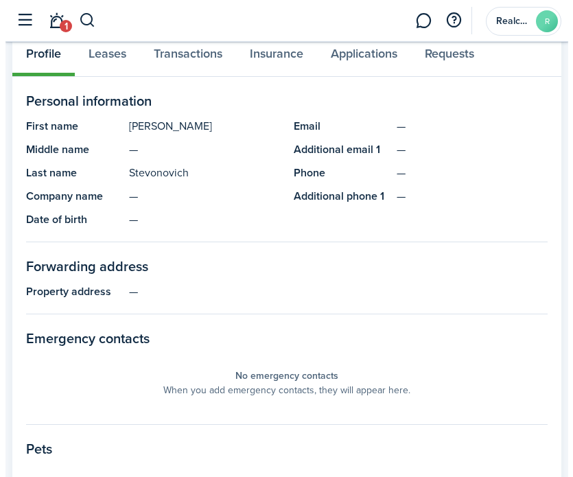
scroll to position [167, 0]
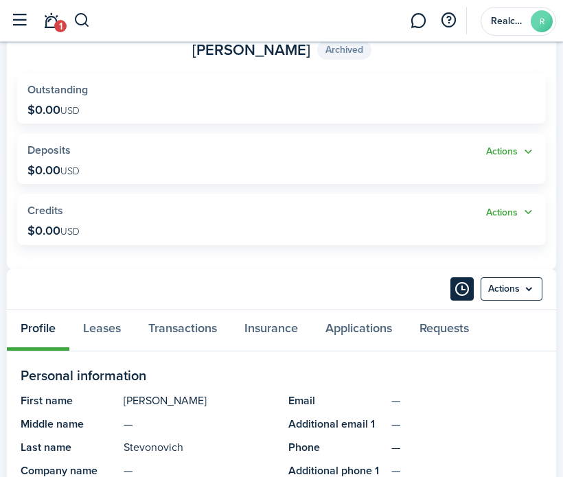
click at [453, 290] on button "Timeline" at bounding box center [461, 288] width 23 height 23
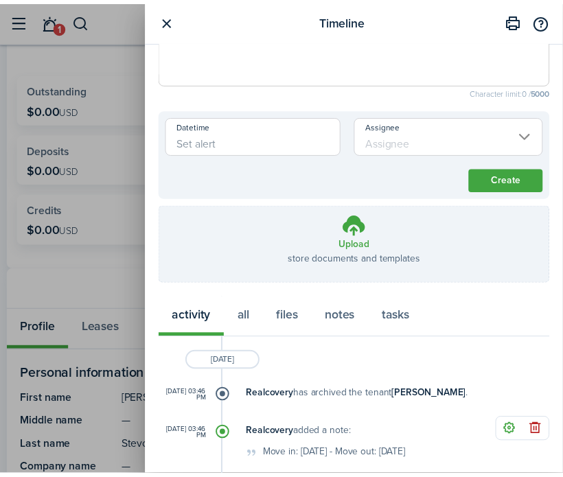
scroll to position [146, 0]
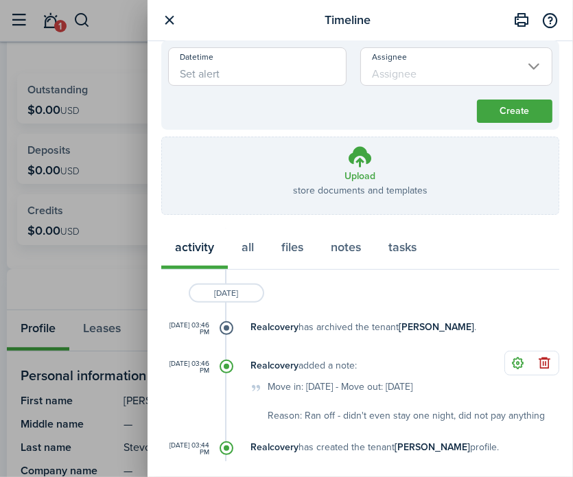
click at [117, 175] on div "Timeline Write a note... Character limit: 0 / 5000 Datetime Assignee Create Upl…" at bounding box center [286, 238] width 573 height 477
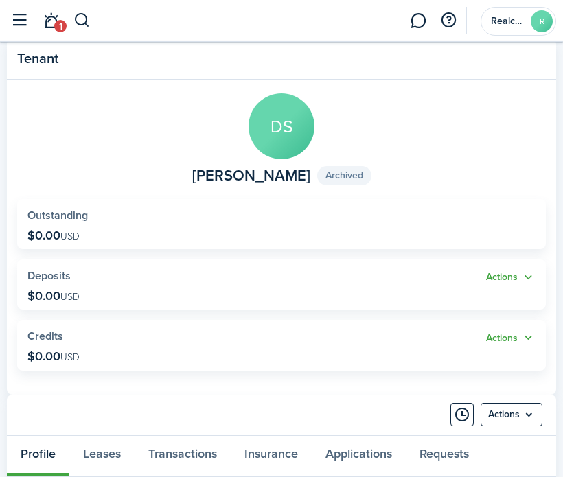
scroll to position [0, 0]
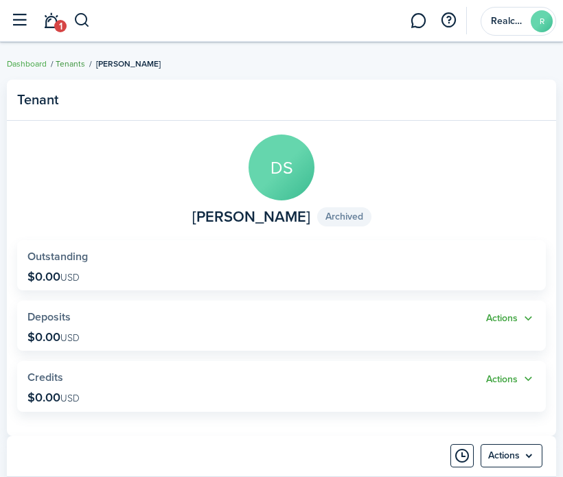
click at [78, 68] on link "Tenants" at bounding box center [71, 64] width 30 height 12
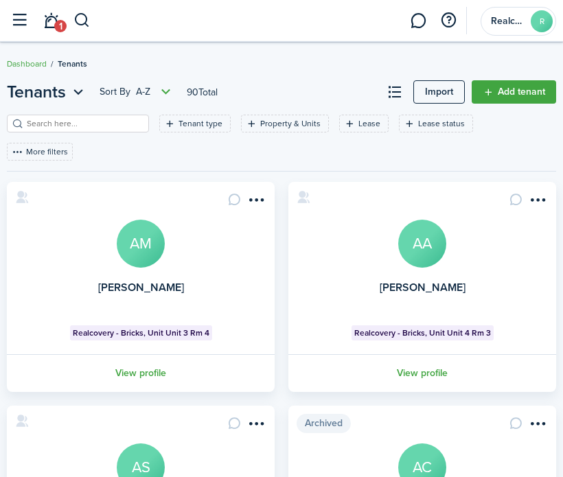
click at [54, 122] on input "search" at bounding box center [83, 123] width 121 height 13
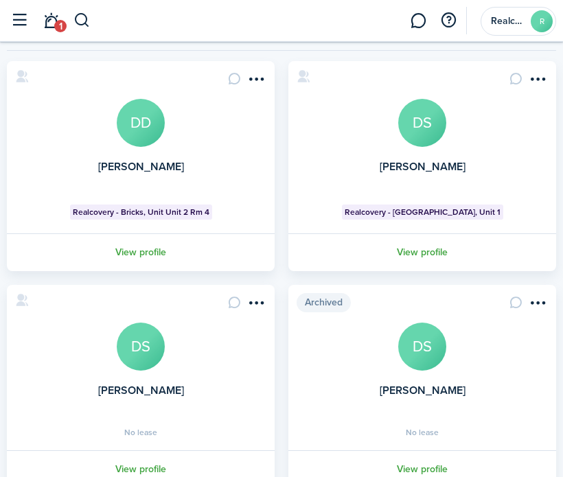
scroll to position [162, 0]
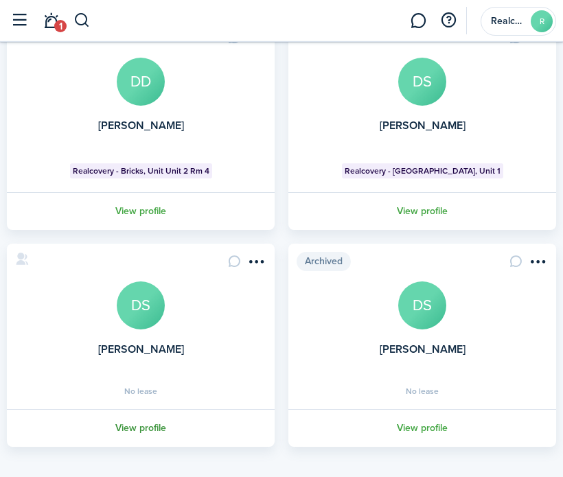
type input "[PERSON_NAME]"
click at [151, 420] on link "View profile" at bounding box center [141, 428] width 272 height 38
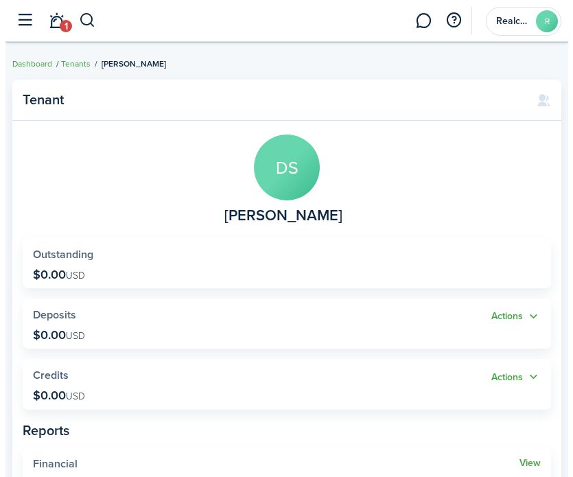
scroll to position [343, 0]
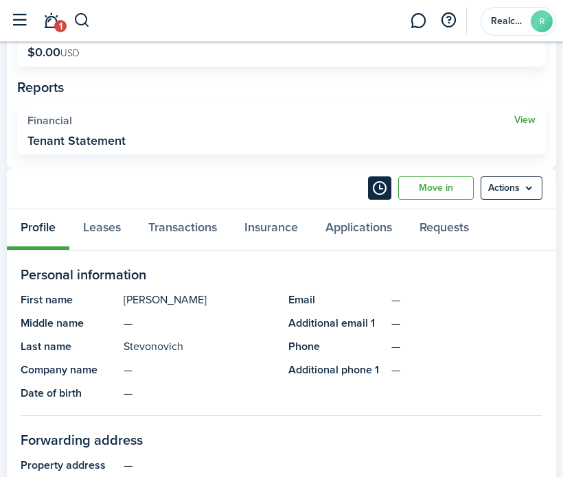
click at [382, 189] on button "Timeline" at bounding box center [379, 187] width 23 height 23
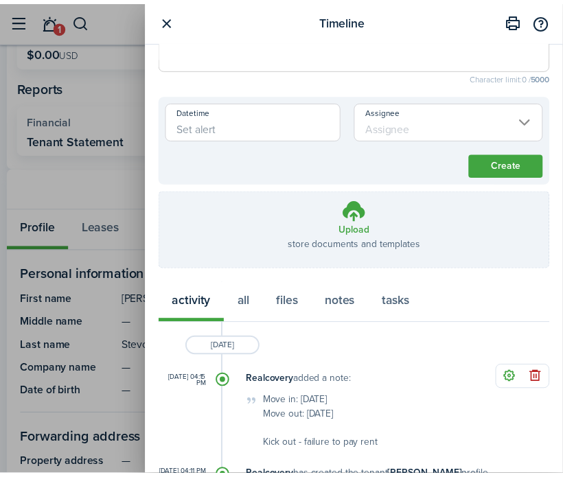
scroll to position [122, 0]
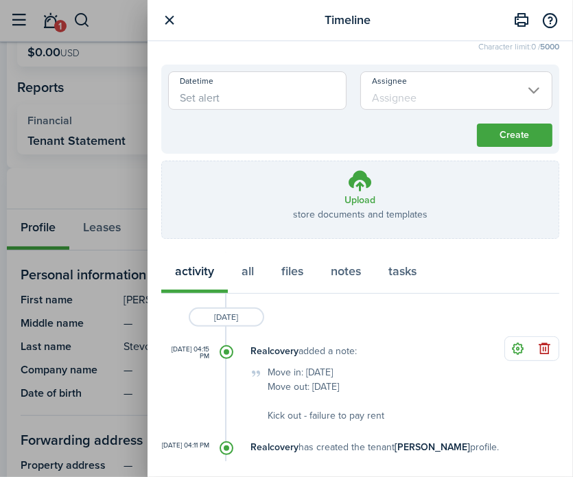
drag, startPoint x: 268, startPoint y: 365, endPoint x: 385, endPoint y: 414, distance: 127.4
click at [385, 414] on div "Move in: [DATE] Move out: [DATE] Kick out - failure to pay rent" at bounding box center [405, 394] width 309 height 58
copy div "Move in: [DATE] Move out: [DATE] Kick out - failure to pay rent"
click at [78, 214] on div "Timeline Write a note... Character limit: 0 / 5000 Datetime Assignee Create Upl…" at bounding box center [286, 238] width 573 height 477
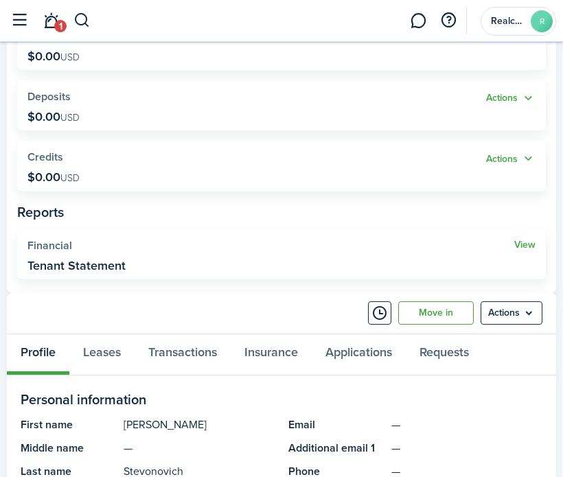
scroll to position [380, 0]
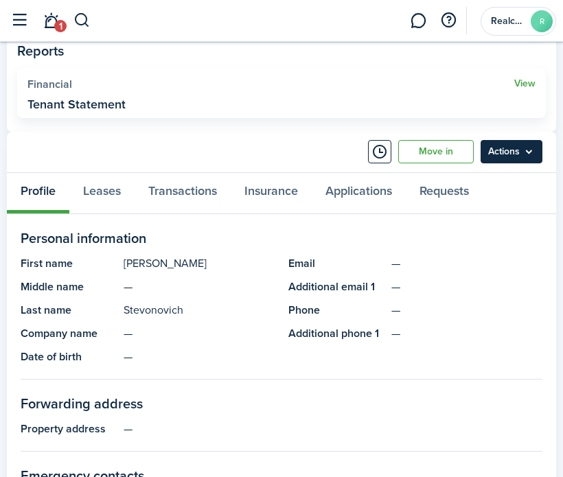
click at [503, 157] on menu-btn "Actions" at bounding box center [512, 151] width 62 height 23
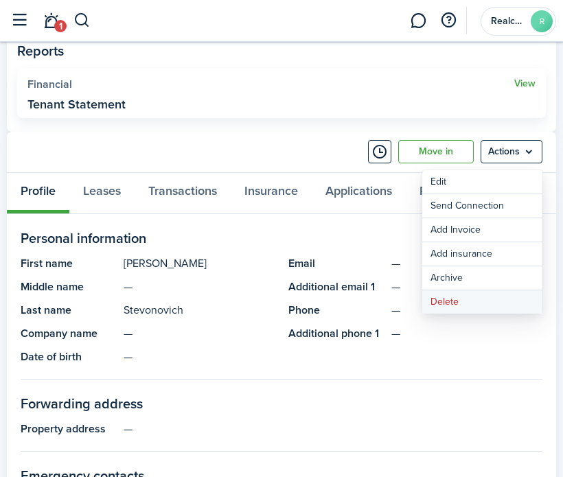
click at [448, 303] on button "Delete" at bounding box center [482, 301] width 120 height 23
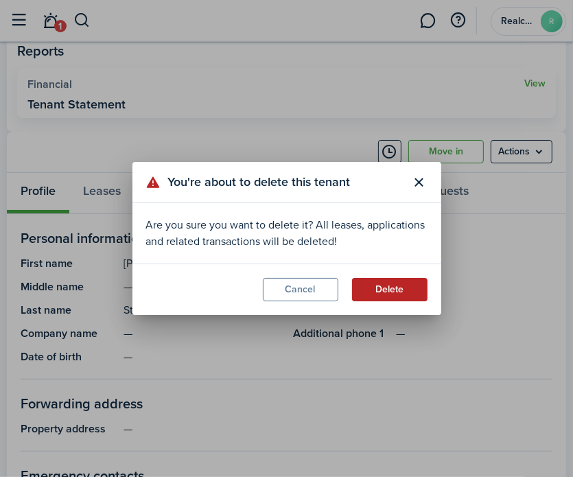
click at [404, 293] on button "Delete" at bounding box center [390, 289] width 76 height 23
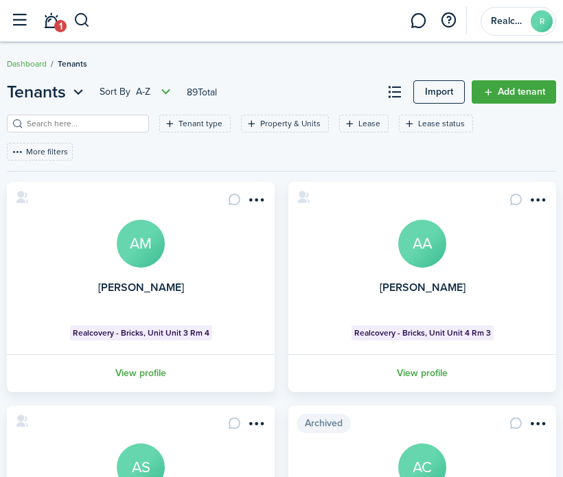
click at [90, 121] on input "search" at bounding box center [83, 123] width 121 height 13
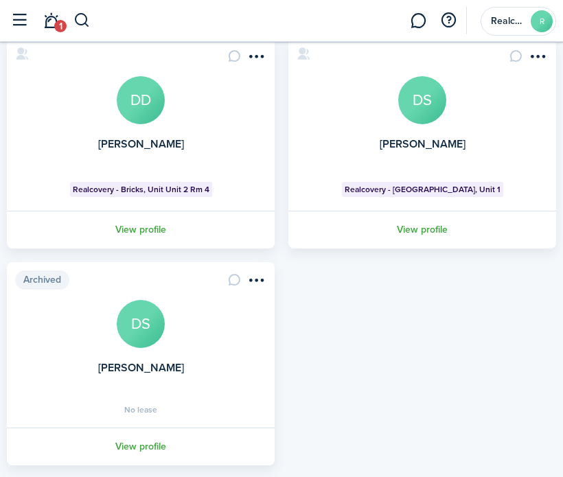
scroll to position [162, 0]
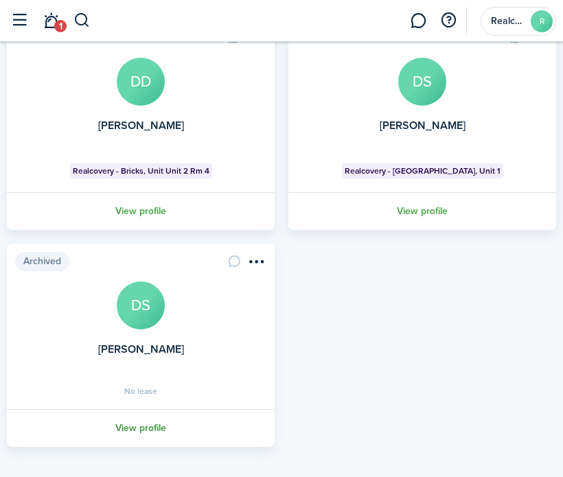
type input "[PERSON_NAME]"
click at [154, 420] on link "View profile" at bounding box center [141, 428] width 272 height 38
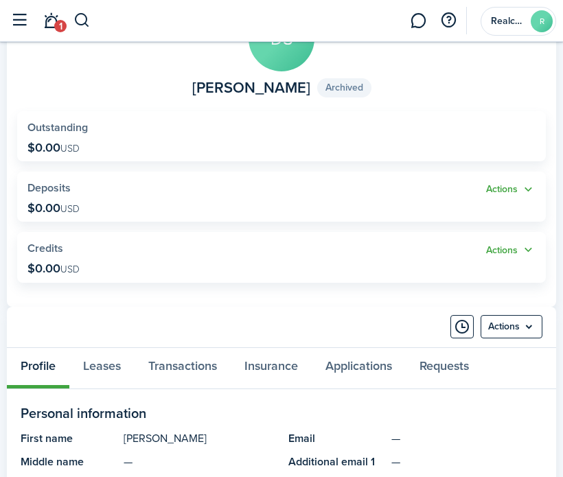
scroll to position [137, 0]
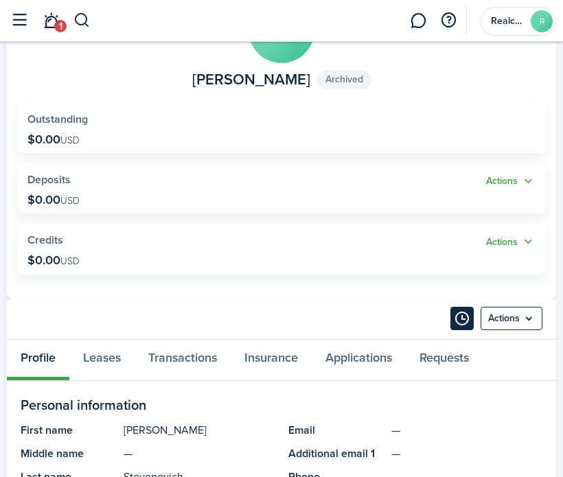
click at [461, 321] on button "Timeline" at bounding box center [461, 318] width 23 height 23
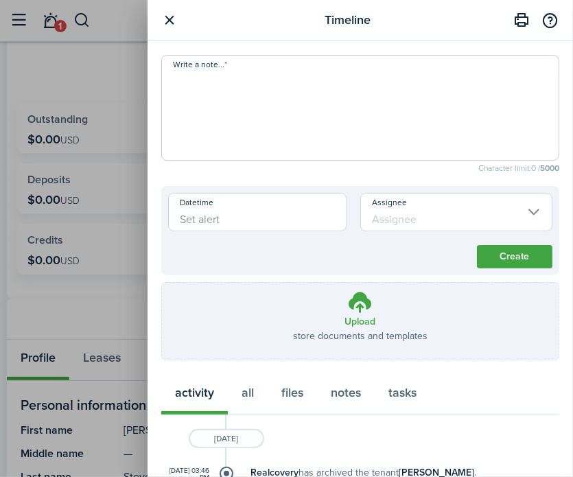
click at [193, 78] on textarea "Write a note..." at bounding box center [360, 112] width 397 height 82
paste textarea "Move in: [DATE] Move out: [DATE] Kick out - failure to pay rent"
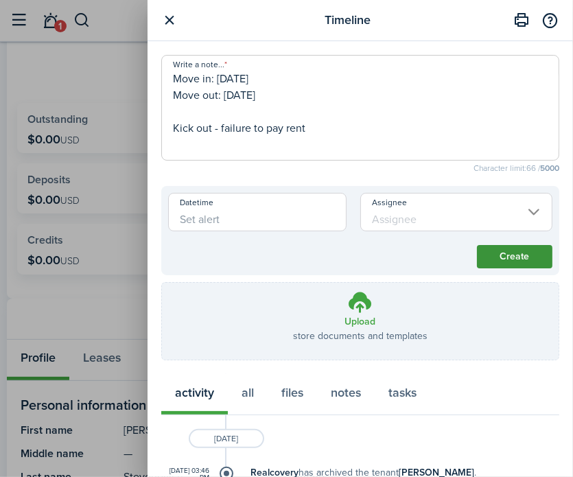
type textarea "Move in: [DATE] Move out: [DATE] Kick out - failure to pay rent"
click at [514, 257] on button "Create" at bounding box center [515, 256] width 76 height 23
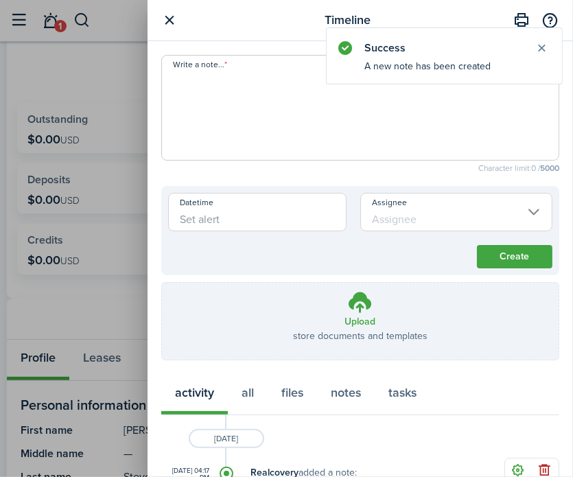
click at [173, 25] on button "button" at bounding box center [169, 20] width 17 height 17
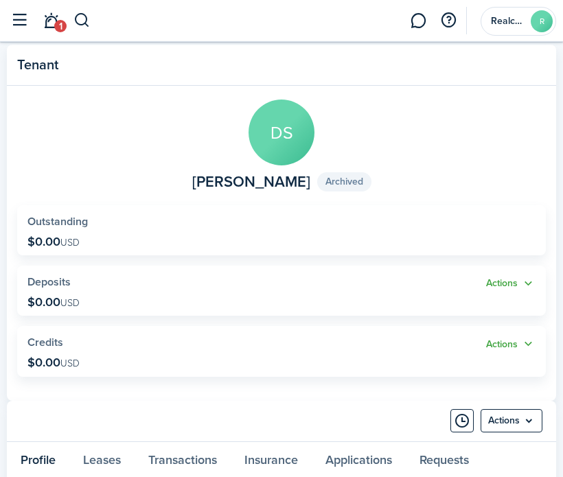
scroll to position [0, 0]
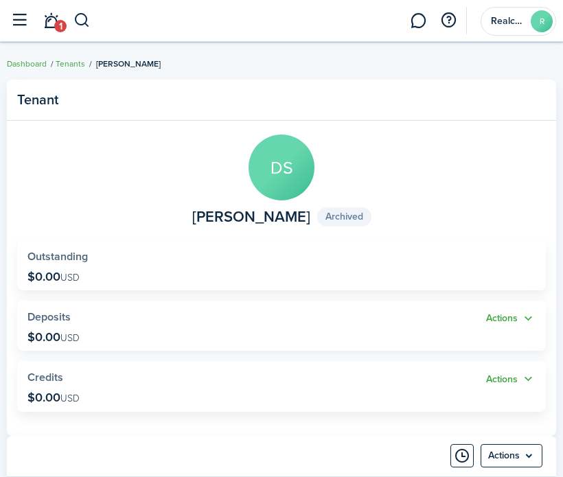
click at [62, 58] on link "Tenants" at bounding box center [71, 64] width 30 height 12
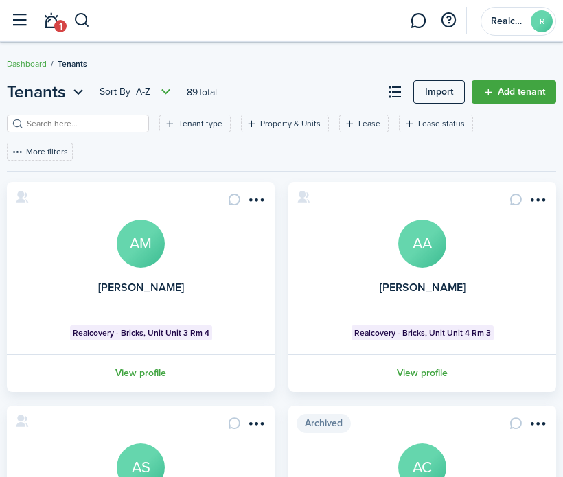
click at [56, 120] on input "search" at bounding box center [83, 123] width 121 height 13
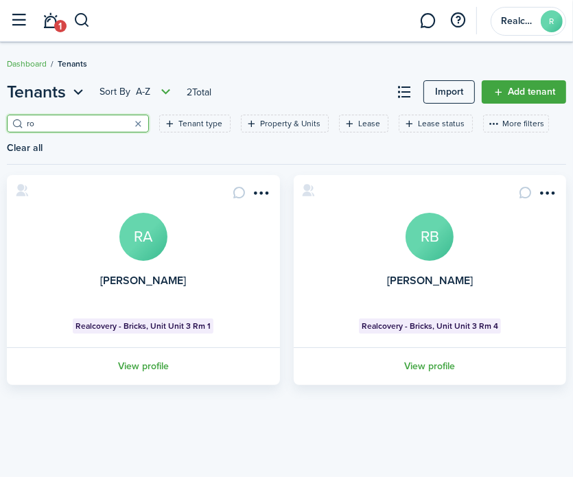
type input "r"
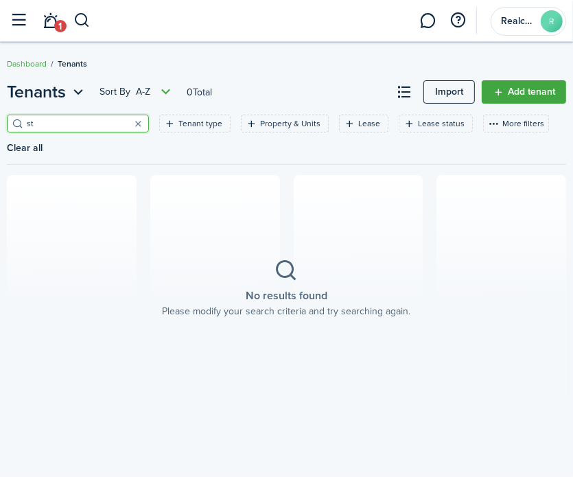
type input "s"
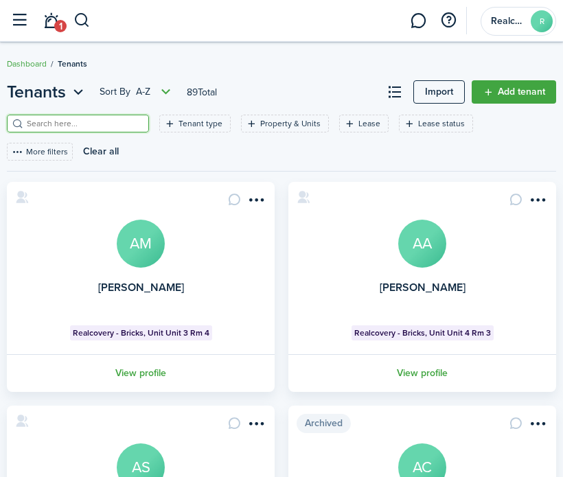
click at [514, 93] on link "Add tenant" at bounding box center [514, 91] width 84 height 23
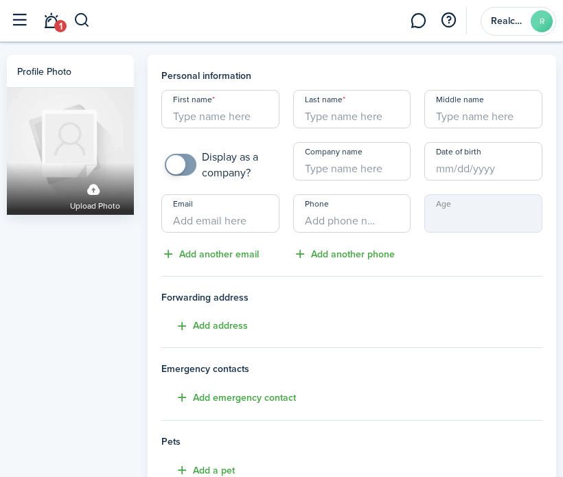
click at [239, 125] on input "First name" at bounding box center [220, 109] width 118 height 38
type input "[PERSON_NAME]"
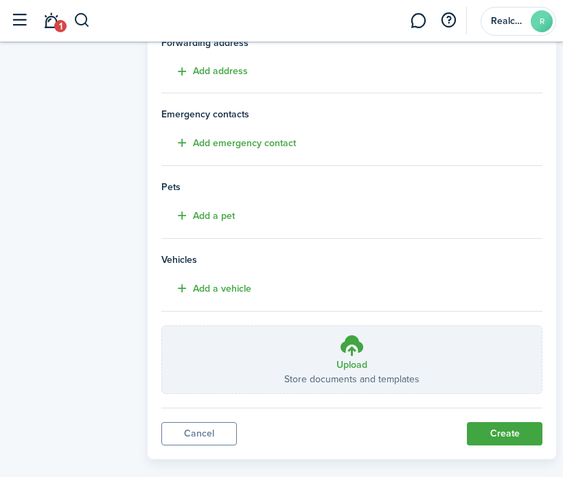
scroll to position [272, 0]
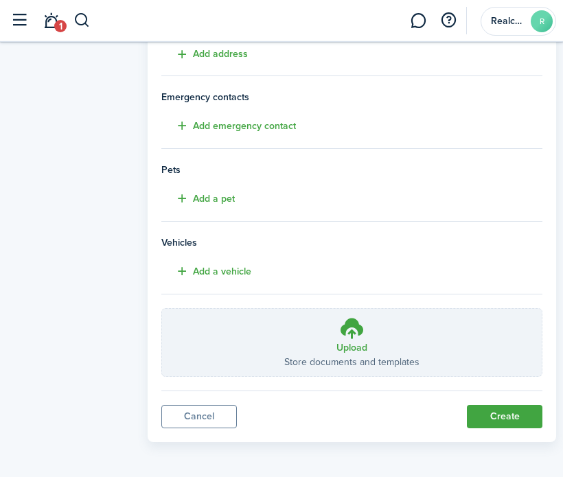
type input "Styles"
click at [519, 413] on button "Create" at bounding box center [505, 416] width 76 height 23
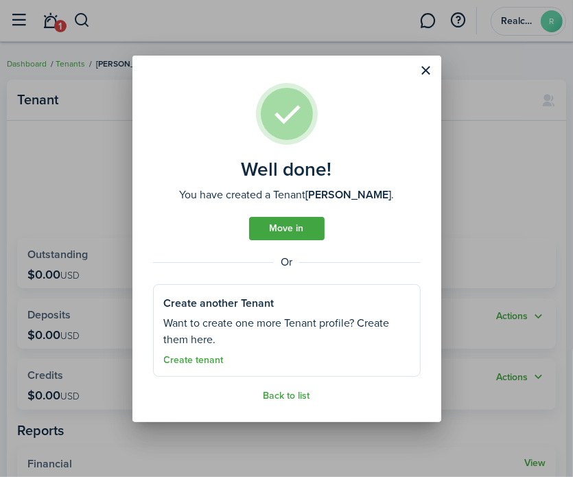
click at [284, 398] on link "Back to list" at bounding box center [287, 396] width 47 height 11
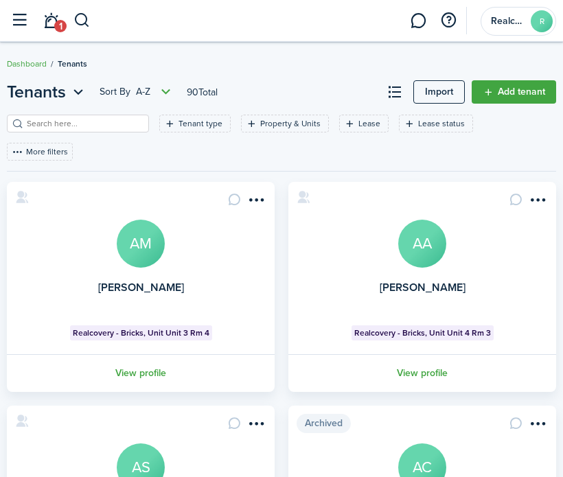
click at [56, 127] on input "search" at bounding box center [83, 123] width 121 height 13
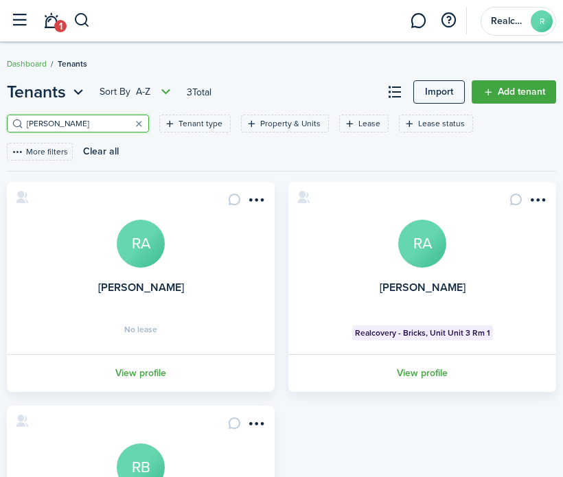
type input "[PERSON_NAME]"
click at [148, 280] on link "[PERSON_NAME]" at bounding box center [141, 287] width 86 height 16
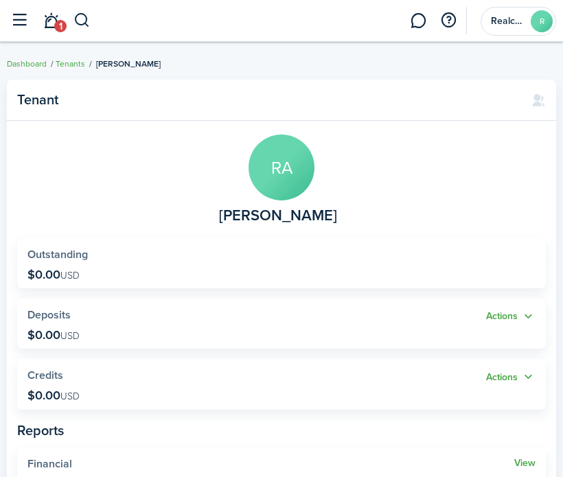
click at [280, 226] on panel-main-body "RA [PERSON_NAME] Outstanding $0.00 USD Actions Deposits $0.00 USD Actions Credi…" at bounding box center [281, 316] width 549 height 391
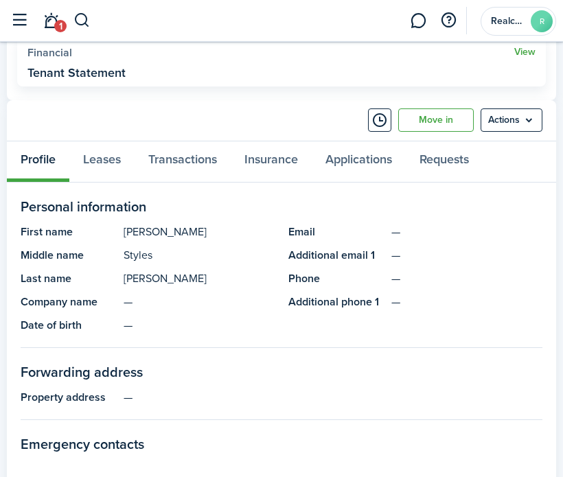
scroll to position [412, 0]
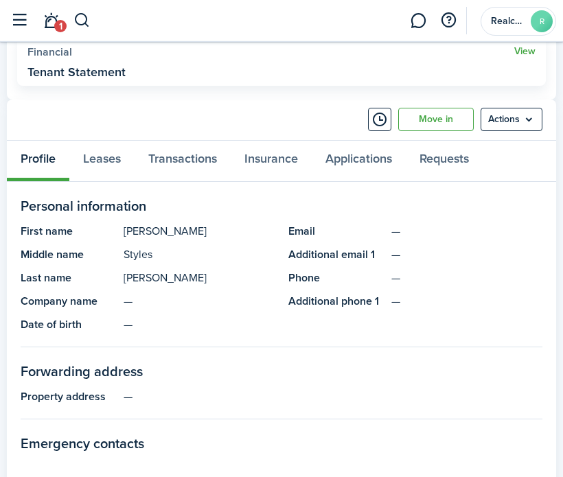
click at [516, 123] on menu-btn "Actions" at bounding box center [512, 119] width 62 height 23
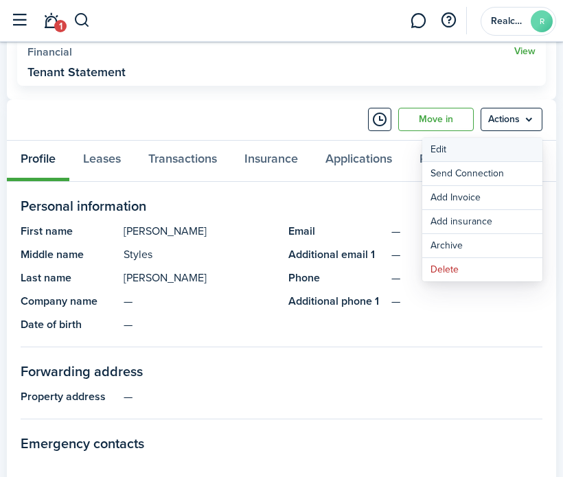
click at [499, 144] on link "Edit" at bounding box center [482, 149] width 120 height 23
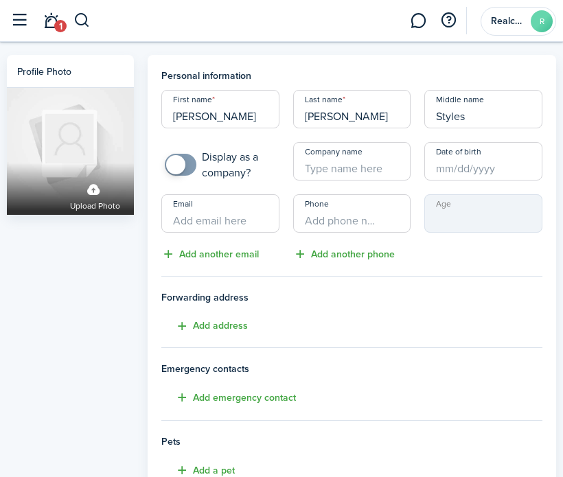
drag, startPoint x: 344, startPoint y: 115, endPoint x: 298, endPoint y: 120, distance: 46.3
click at [298, 120] on input "[PERSON_NAME]" at bounding box center [352, 109] width 118 height 38
type input "S"
type input "Styles"
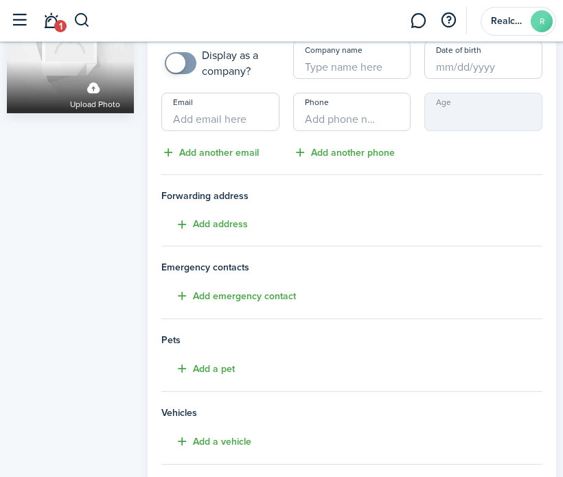
scroll to position [272, 0]
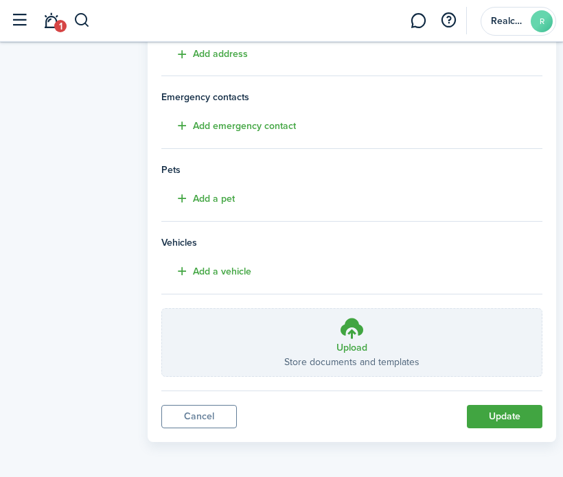
type input "[PERSON_NAME]"
click at [485, 411] on button "Update" at bounding box center [505, 416] width 76 height 23
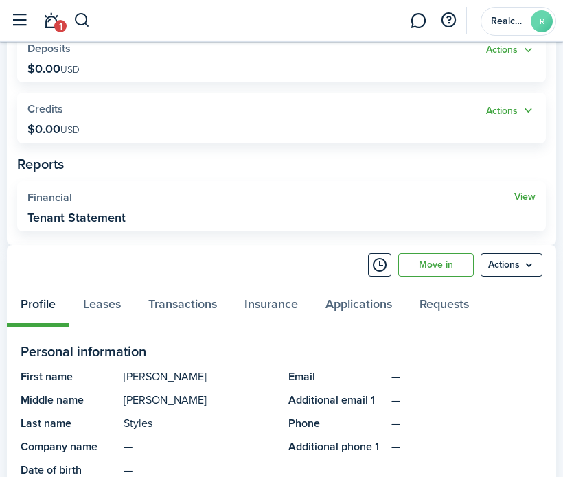
scroll to position [448, 0]
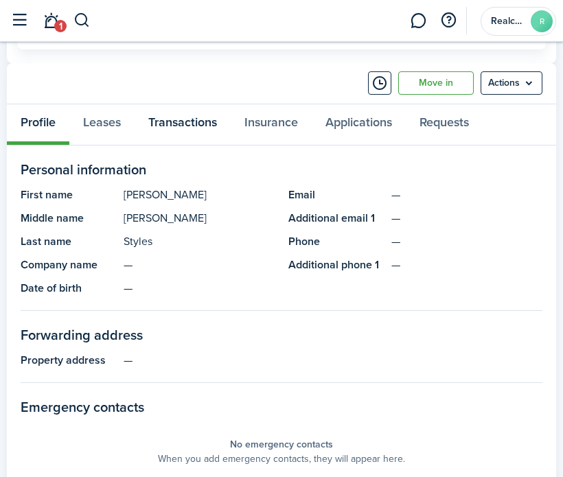
click at [164, 115] on link "Transactions" at bounding box center [183, 124] width 96 height 41
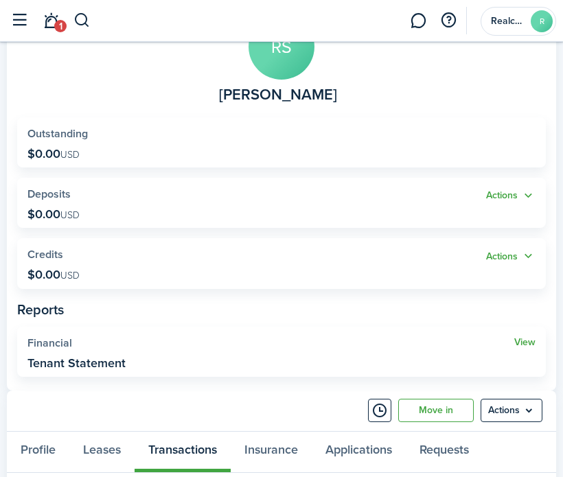
scroll to position [412, 0]
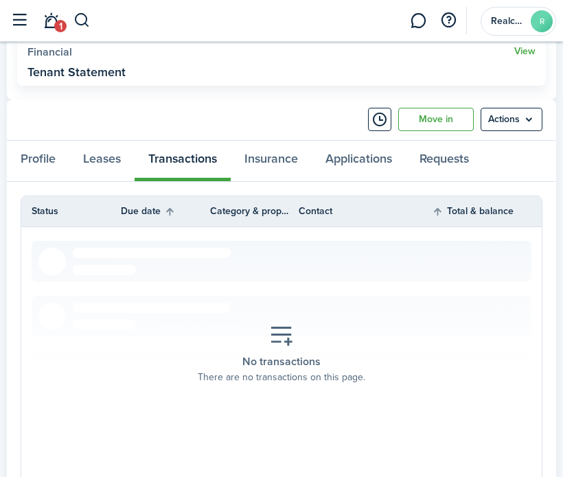
click at [510, 114] on menu-btn "Actions" at bounding box center [512, 119] width 62 height 23
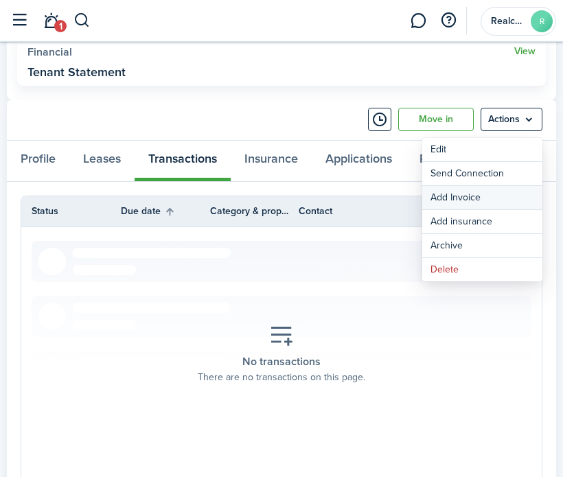
click at [492, 200] on link "Add Invoice" at bounding box center [482, 197] width 120 height 23
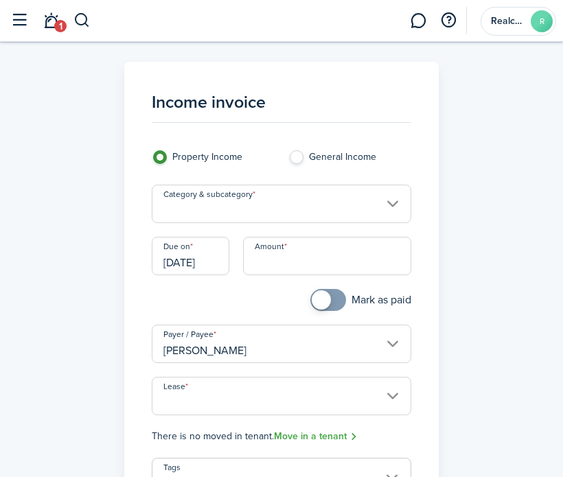
click at [322, 250] on input "Amount" at bounding box center [327, 256] width 169 height 38
type input "$450.00"
click at [282, 292] on div "Mark as paid" at bounding box center [350, 307] width 137 height 36
click at [168, 257] on input "[DATE]" at bounding box center [191, 256] width 78 height 38
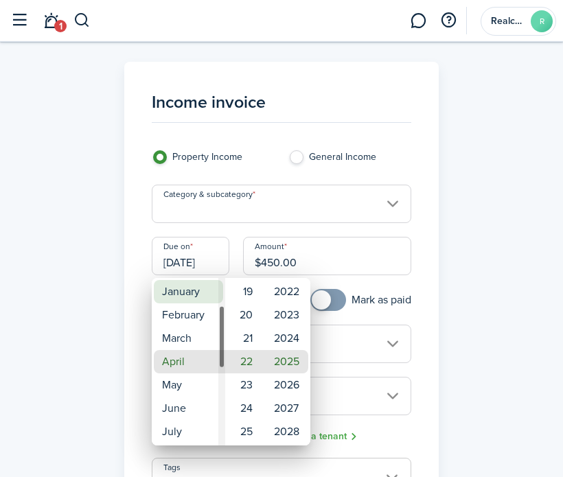
click at [176, 297] on mbsc-wheel-item "January" at bounding box center [188, 291] width 69 height 23
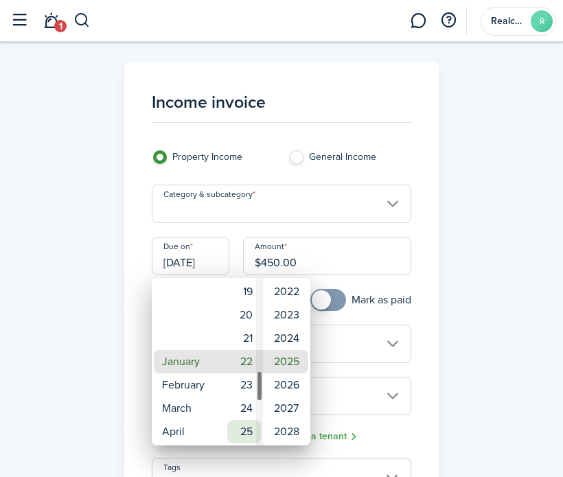
click at [246, 423] on mbsc-wheel-item "25" at bounding box center [244, 431] width 34 height 23
type input "[DATE]"
click at [418, 326] on div at bounding box center [281, 238] width 783 height 697
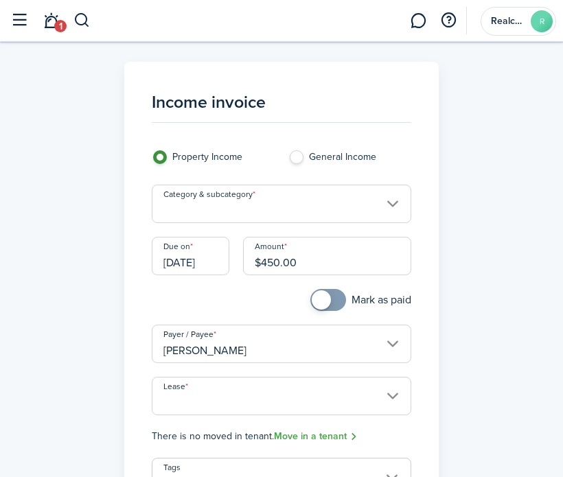
scroll to position [0, 1]
click at [248, 203] on input "Category & subcategory" at bounding box center [282, 204] width 260 height 38
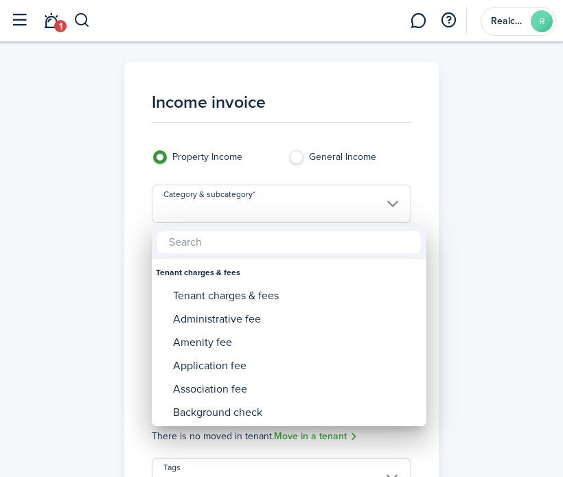
scroll to position [0, 0]
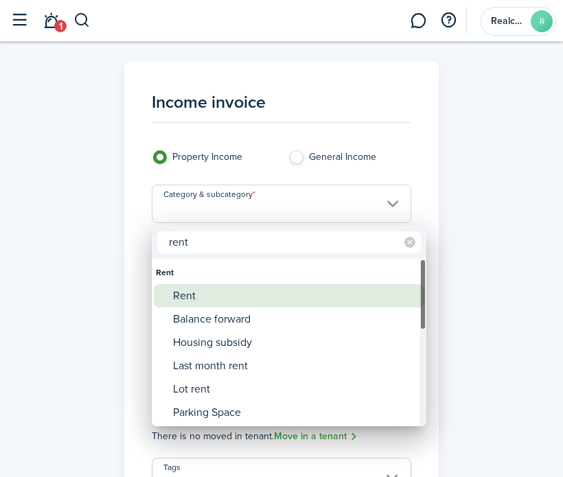
type input "rent"
click at [214, 301] on div "Rent" at bounding box center [294, 295] width 243 height 23
type input "Rent"
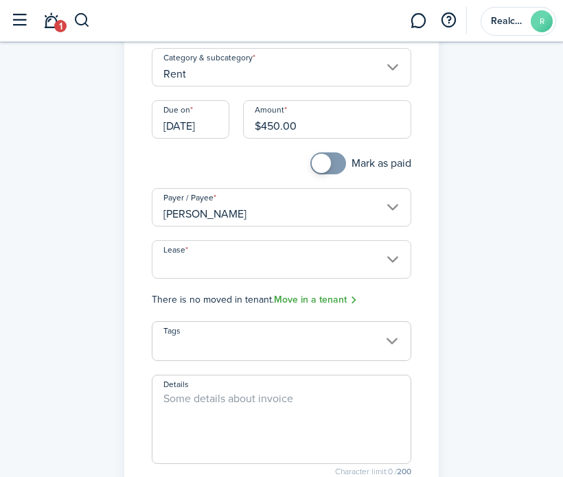
scroll to position [137, 0]
click at [372, 263] on input "Lease" at bounding box center [282, 259] width 260 height 38
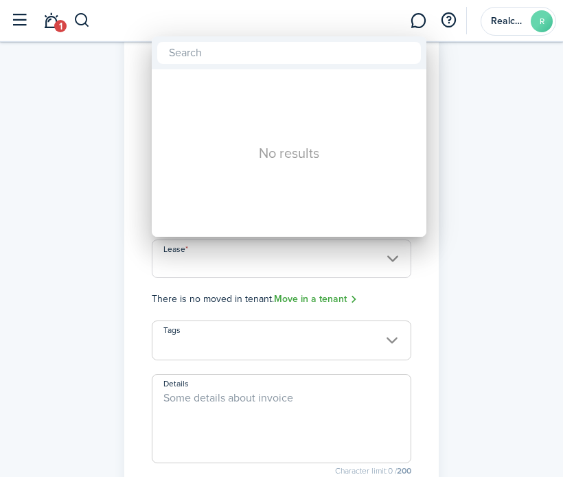
click at [372, 263] on div at bounding box center [281, 238] width 783 height 697
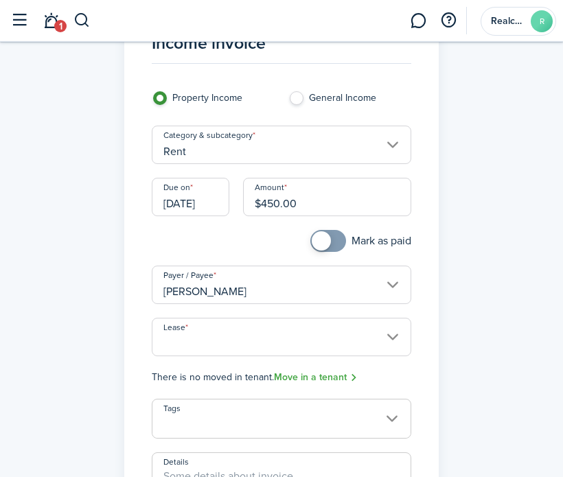
scroll to position [0, 0]
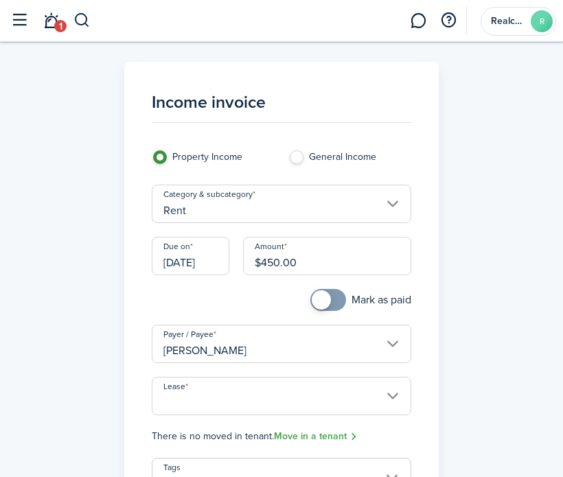
click at [308, 154] on label "General Income" at bounding box center [349, 160] width 123 height 21
radio input "false"
radio input "true"
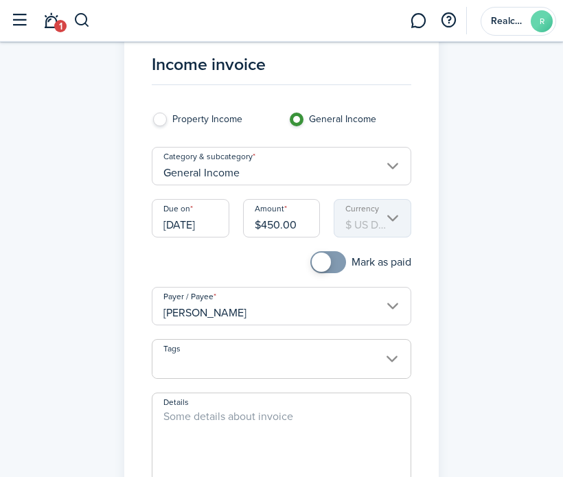
scroll to position [69, 0]
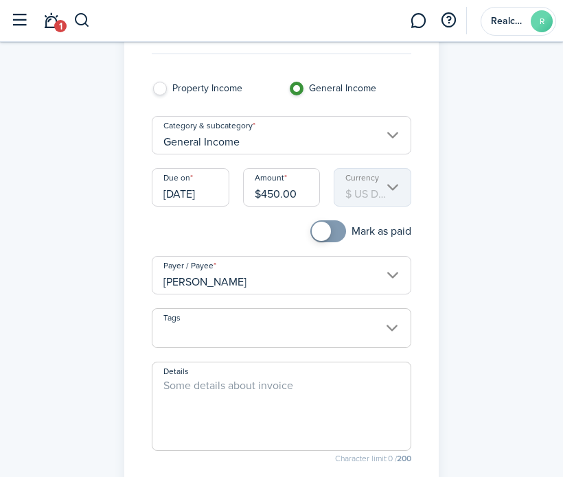
checkbox input "true"
click at [327, 234] on span at bounding box center [321, 231] width 19 height 19
click at [288, 145] on input "General Income" at bounding box center [282, 135] width 260 height 38
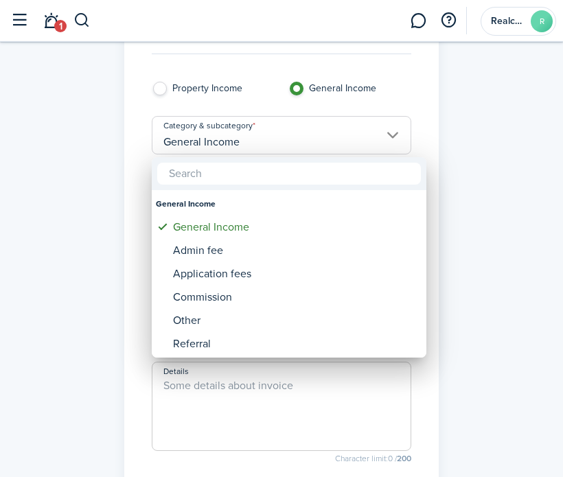
click at [480, 252] on div at bounding box center [281, 238] width 783 height 697
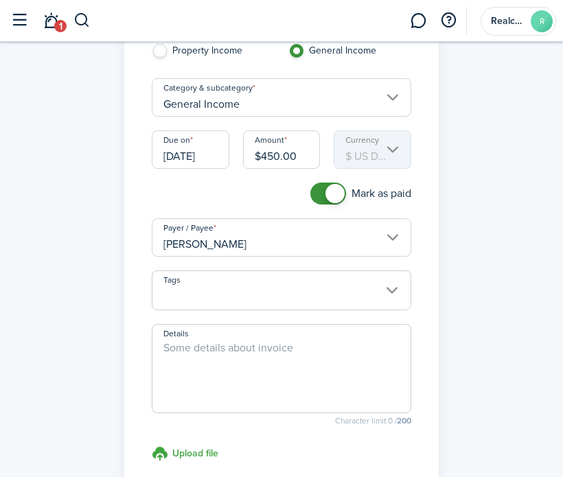
scroll to position [137, 0]
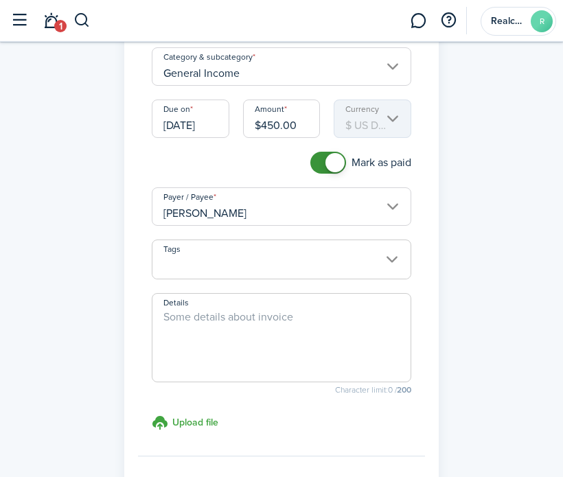
click at [277, 316] on textarea "Details" at bounding box center [281, 342] width 258 height 66
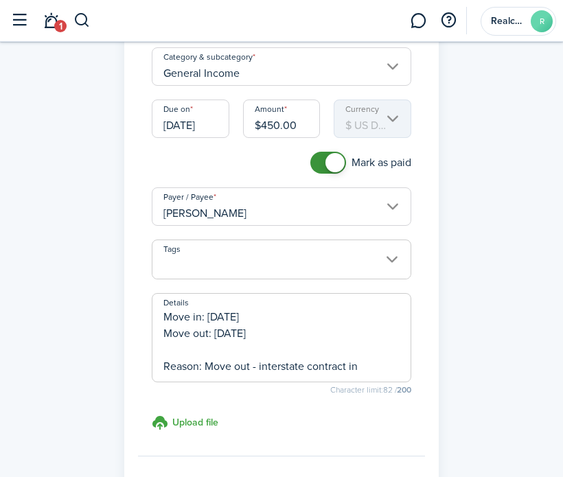
click at [386, 370] on textarea "Move in: [DATE] Move out: [DATE] Reason: Move out - interstate contract in" at bounding box center [281, 342] width 258 height 66
drag, startPoint x: 385, startPoint y: 371, endPoint x: 161, endPoint y: 317, distance: 230.3
click at [161, 317] on textarea "Move in: [DATE] Move out: [DATE] Reason: Move out - interstate contract in [GEO…" at bounding box center [281, 342] width 258 height 66
type textarea "Move in: [DATE] Move out: [DATE] Reason: Move out - interstate contract in [GEO…"
click at [341, 409] on div "Tags Details Move in: [DATE] Move out: [DATE] Reason: Move out - interstate con…" at bounding box center [281, 341] width 273 height 203
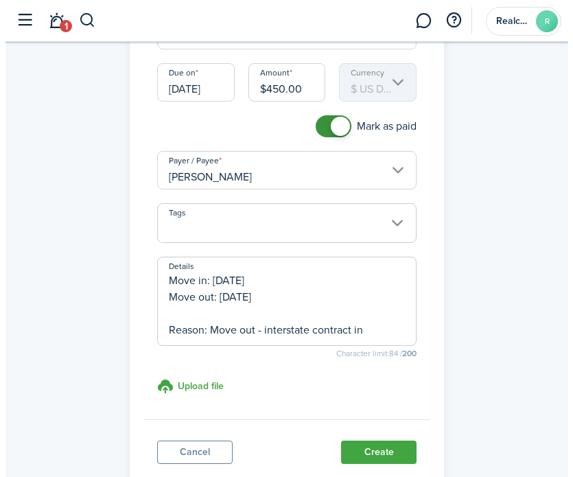
scroll to position [206, 0]
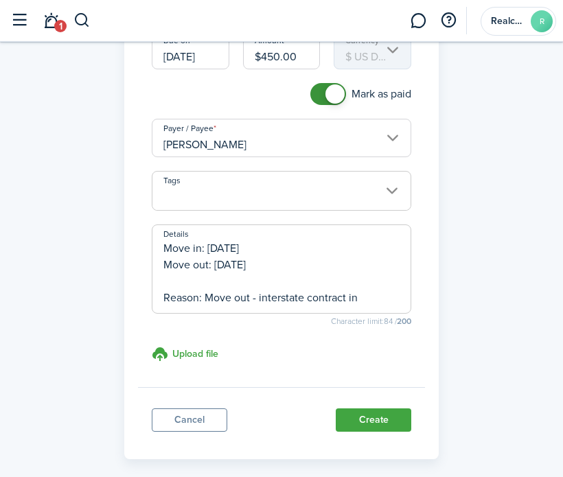
click at [373, 420] on button "Create" at bounding box center [374, 420] width 76 height 23
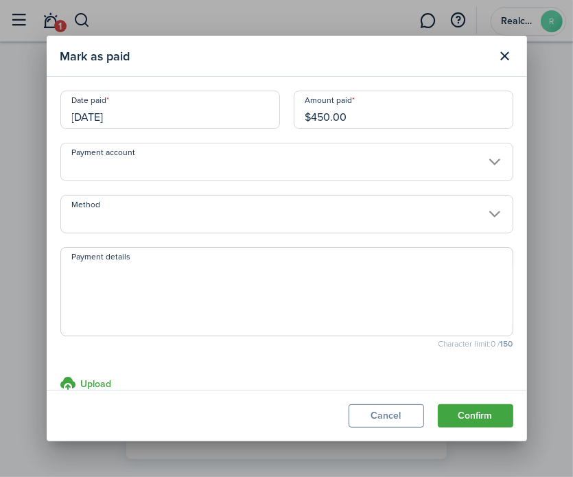
click at [270, 216] on input "Method" at bounding box center [286, 214] width 453 height 38
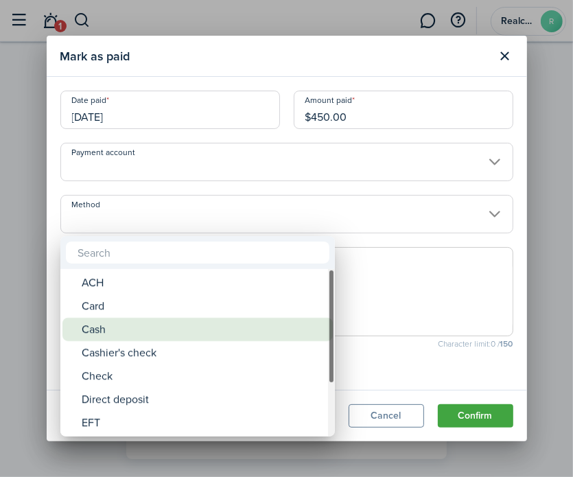
click at [244, 328] on div "Cash" at bounding box center [203, 329] width 243 height 23
type input "Cash"
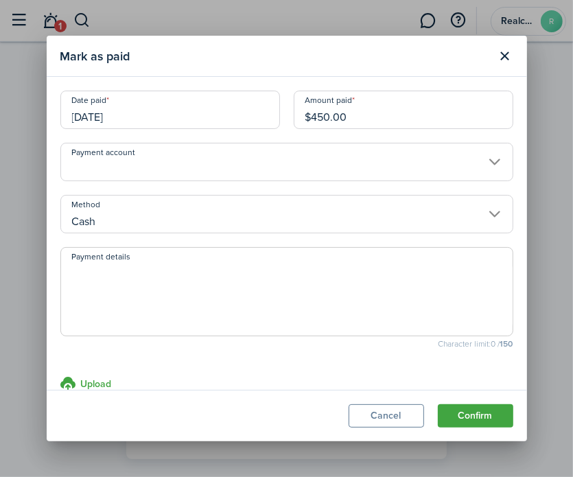
click at [486, 412] on button "Confirm" at bounding box center [476, 415] width 76 height 23
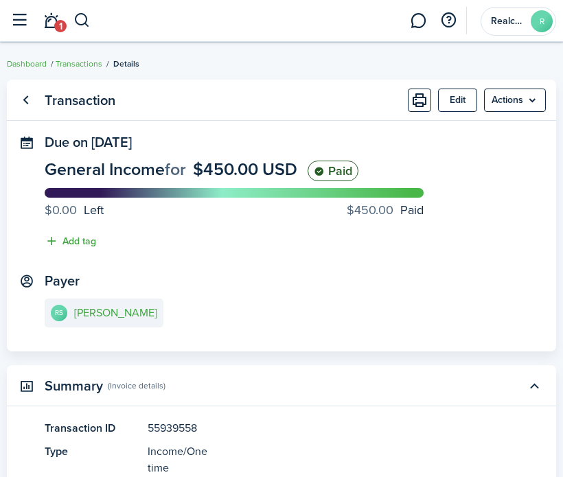
click at [514, 104] on menu-btn "Actions" at bounding box center [515, 100] width 62 height 23
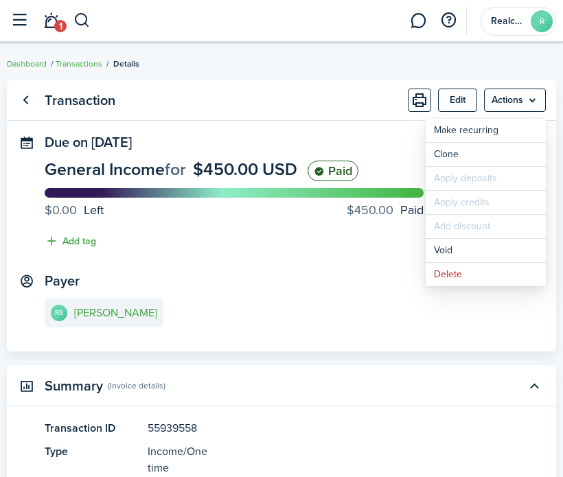
click at [514, 104] on menu-btn "Actions" at bounding box center [515, 100] width 62 height 23
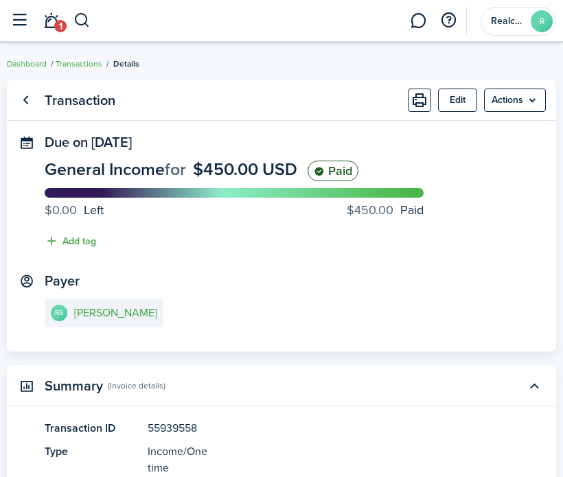
click at [27, 97] on link "Go back" at bounding box center [25, 100] width 23 height 23
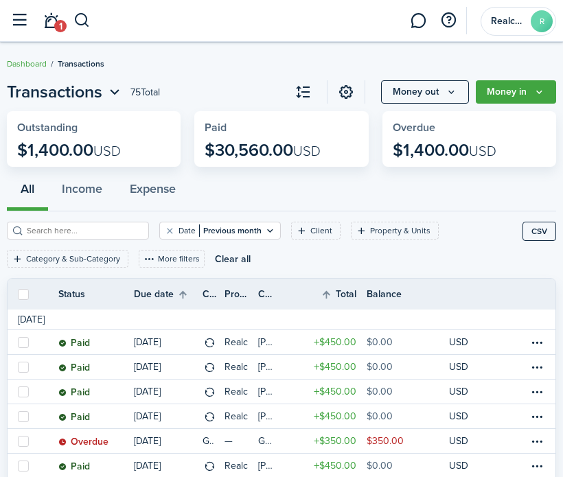
click at [33, 71] on ul "Dashboard Transactions" at bounding box center [55, 64] width 97 height 18
click at [33, 62] on link "Dashboard" at bounding box center [27, 64] width 40 height 12
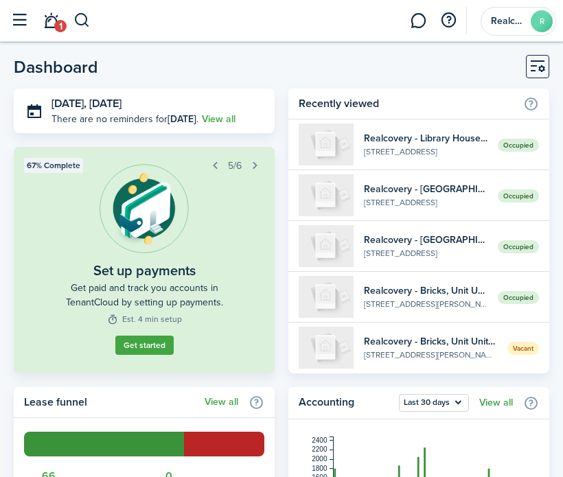
click at [25, 23] on button "button" at bounding box center [19, 21] width 26 height 26
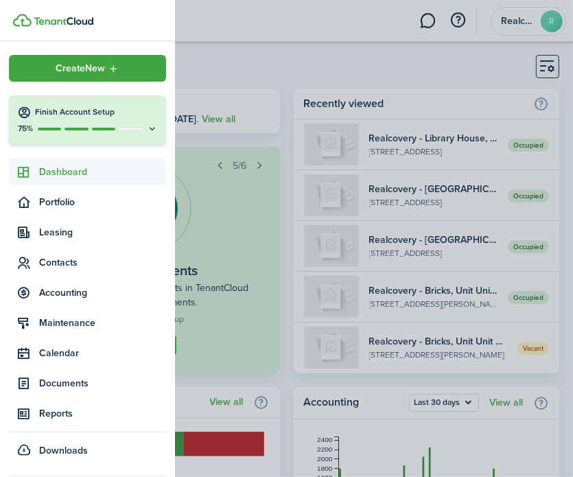
click at [55, 257] on span "Contacts" at bounding box center [102, 262] width 127 height 14
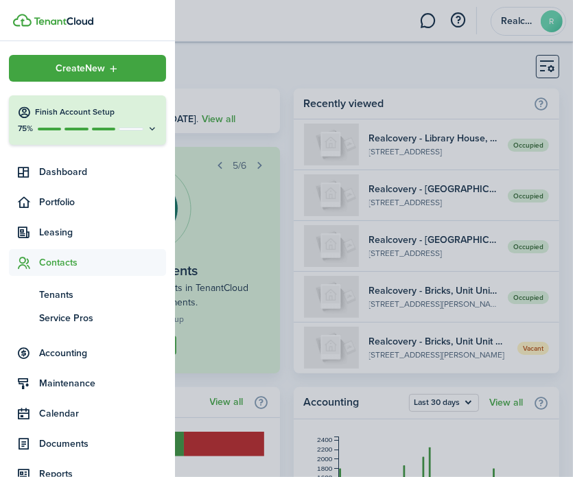
click at [59, 288] on span "Tenants" at bounding box center [102, 295] width 127 height 14
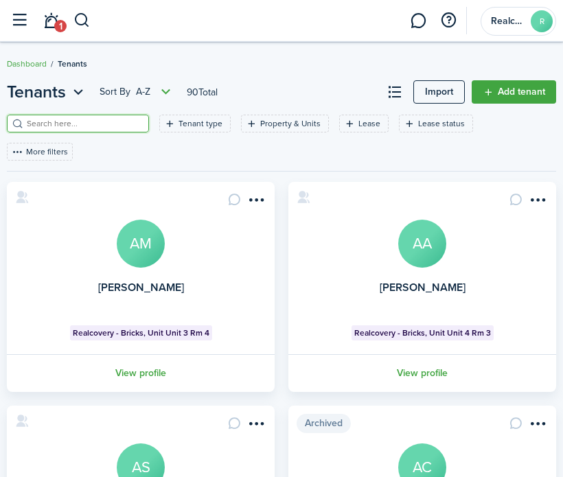
click at [91, 119] on input "search" at bounding box center [83, 123] width 121 height 13
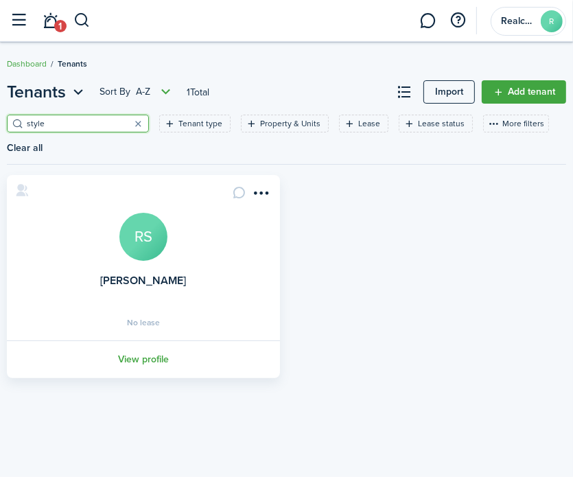
type input "style"
click at [145, 278] on link "[PERSON_NAME]" at bounding box center [143, 281] width 86 height 16
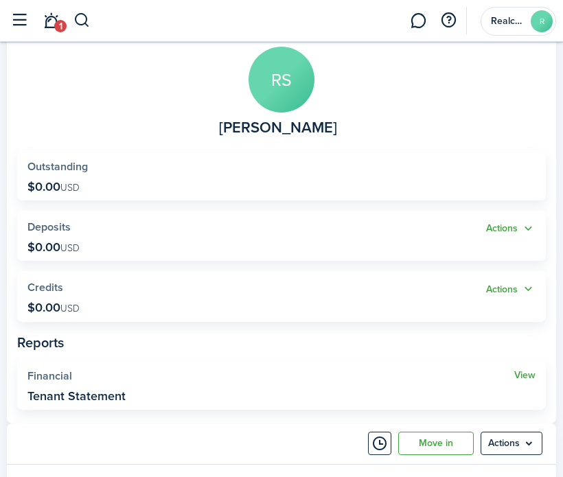
scroll to position [275, 0]
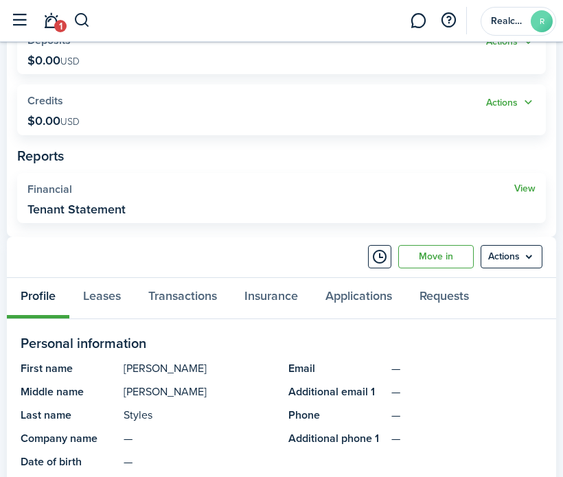
click at [375, 254] on button "Timeline" at bounding box center [379, 256] width 23 height 23
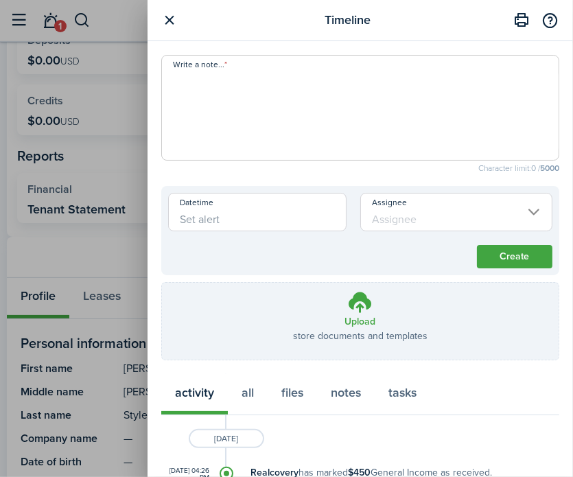
paste textarea "Move in: [DATE] Move out: [DATE] Reason: Move out - interstate contract in [GEO…"
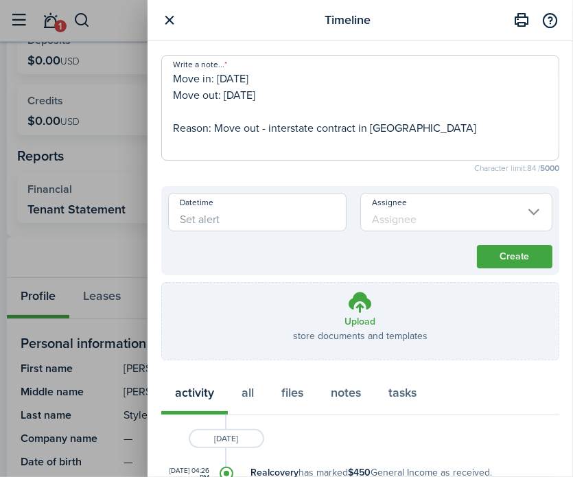
type textarea "Move in: [DATE] Move out: [DATE] Reason: Move out - interstate contract in [GEO…"
click at [516, 253] on button "Create" at bounding box center [515, 256] width 76 height 23
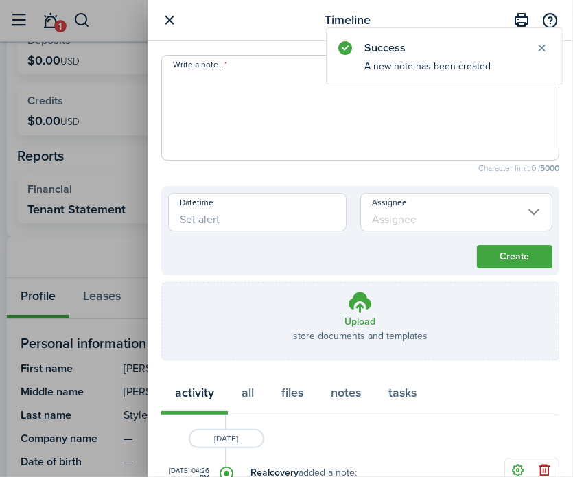
click at [174, 21] on button "button" at bounding box center [169, 20] width 17 height 17
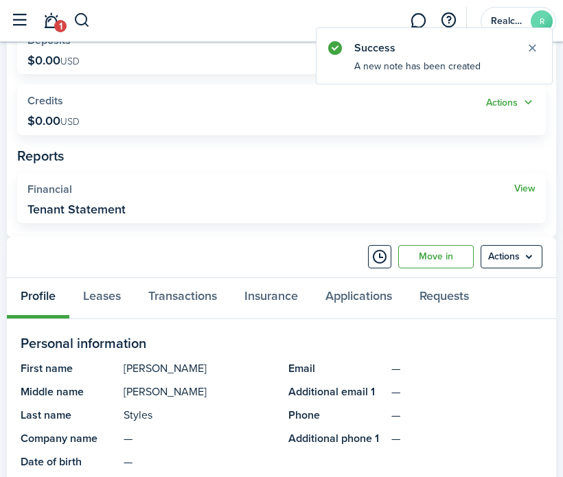
click at [526, 260] on menu-btn "Actions" at bounding box center [512, 256] width 62 height 23
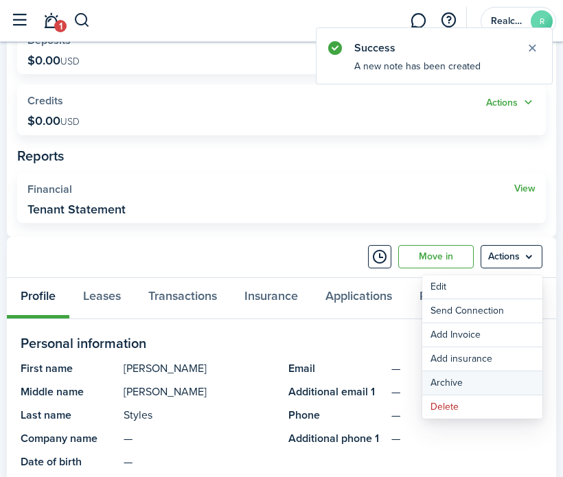
click at [458, 382] on button "Archive" at bounding box center [482, 382] width 120 height 23
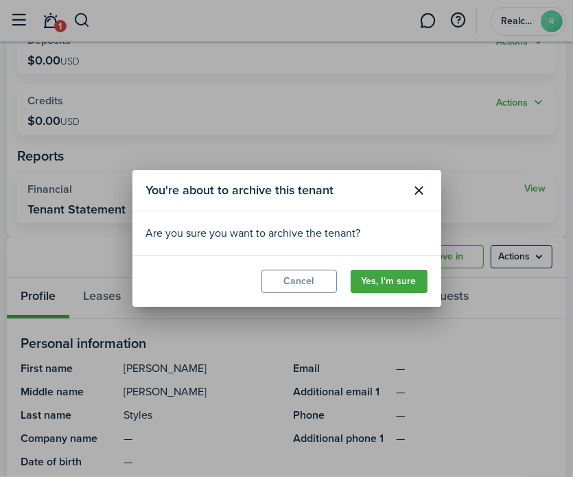
click at [365, 284] on button "Yes, I'm sure" at bounding box center [389, 281] width 77 height 23
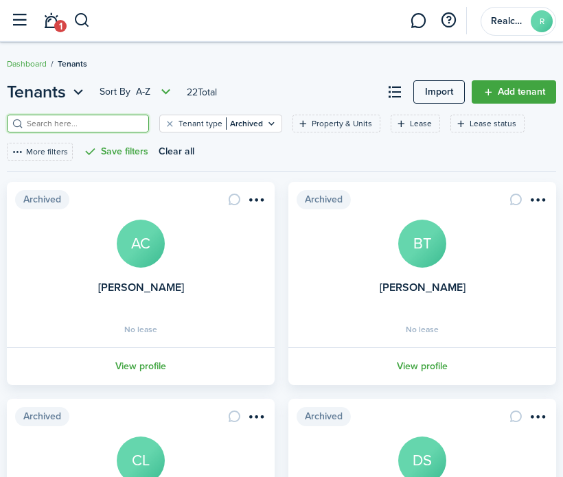
click at [86, 118] on input "search" at bounding box center [83, 123] width 121 height 13
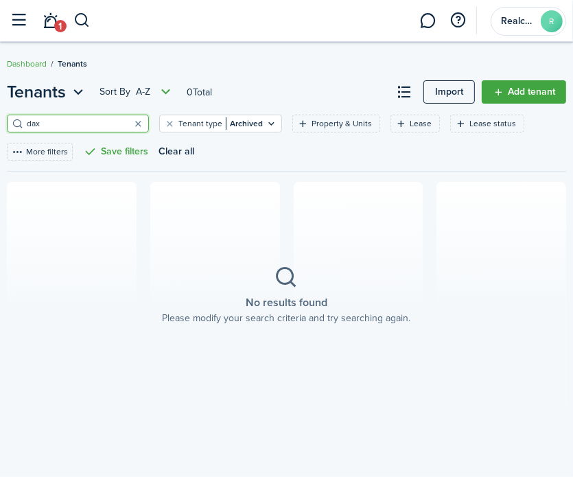
type input "dax"
click at [535, 89] on link "Add tenant" at bounding box center [524, 91] width 84 height 23
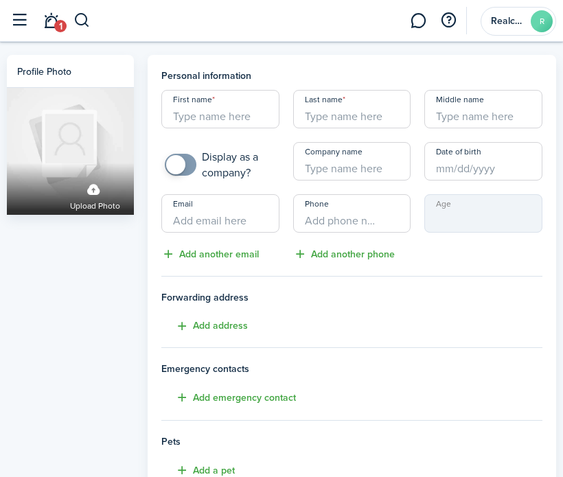
click at [182, 106] on input "First name" at bounding box center [220, 109] width 118 height 38
type input "Dax"
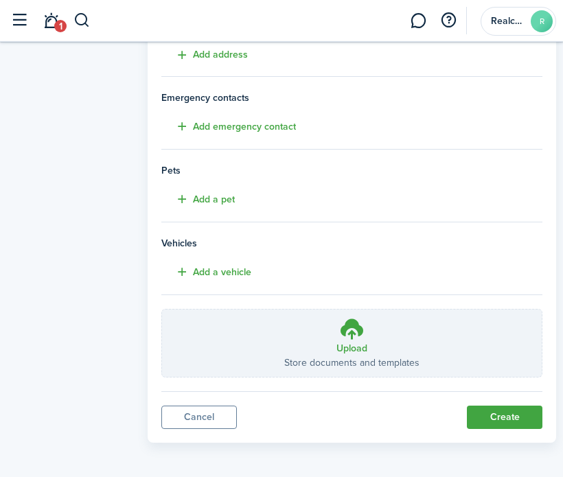
scroll to position [272, 0]
type input "[PERSON_NAME]"
click at [500, 409] on button "Create" at bounding box center [505, 416] width 76 height 23
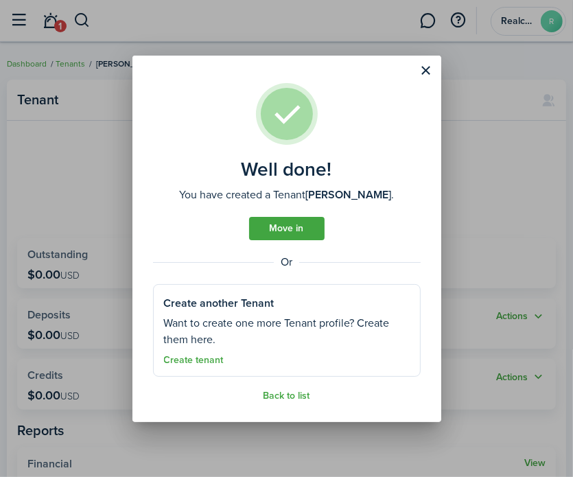
click at [297, 394] on link "Back to list" at bounding box center [287, 396] width 47 height 11
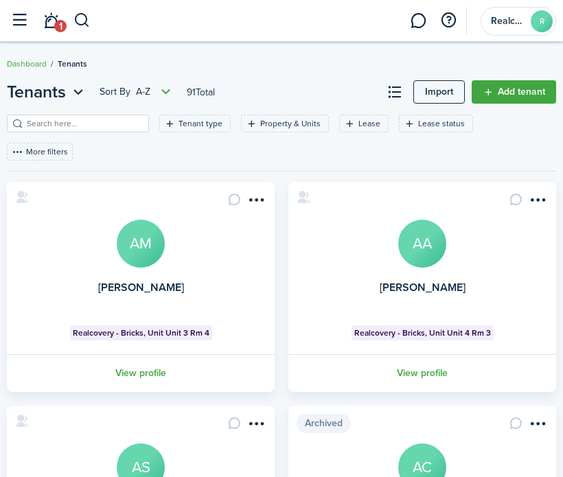
click at [69, 128] on filter-search at bounding box center [78, 124] width 142 height 18
click at [69, 128] on input "search" at bounding box center [83, 123] width 121 height 13
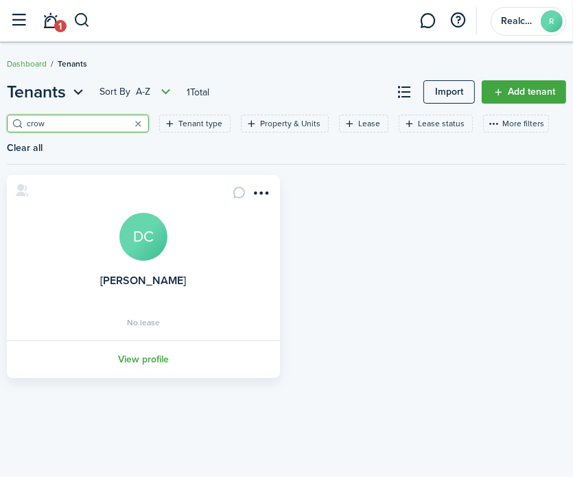
type input "crow"
click at [170, 356] on link "View profile" at bounding box center [143, 360] width 277 height 38
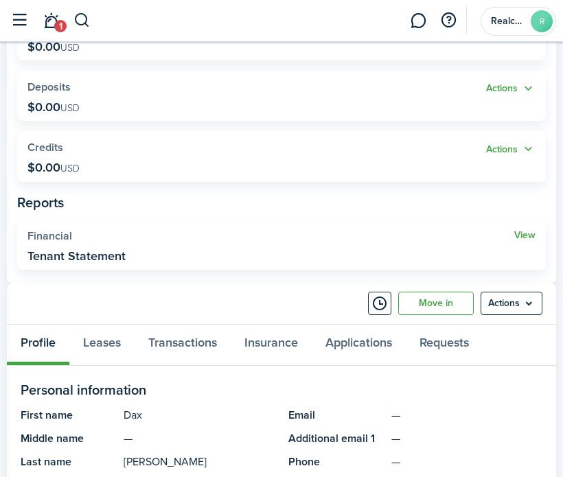
scroll to position [343, 0]
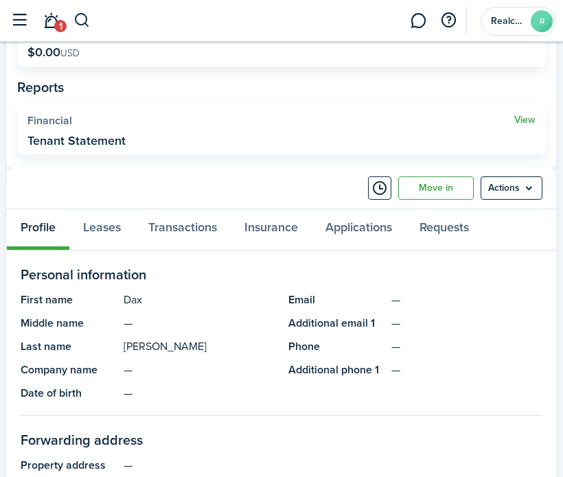
click at [381, 186] on button "Timeline" at bounding box center [379, 187] width 23 height 23
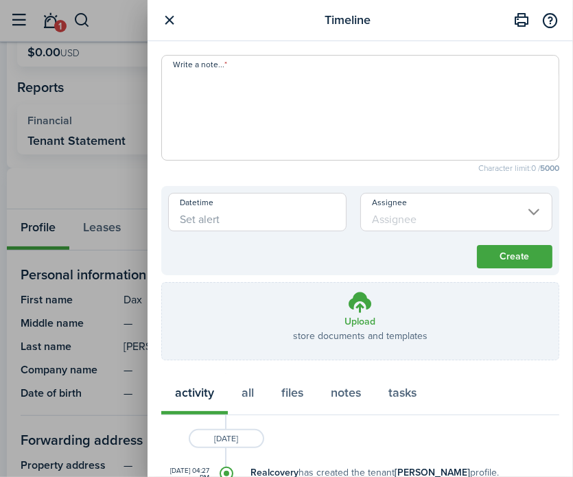
click at [203, 87] on textarea "Write a note..." at bounding box center [360, 112] width 397 height 82
click at [296, 74] on textarea "Move in:" at bounding box center [360, 112] width 397 height 82
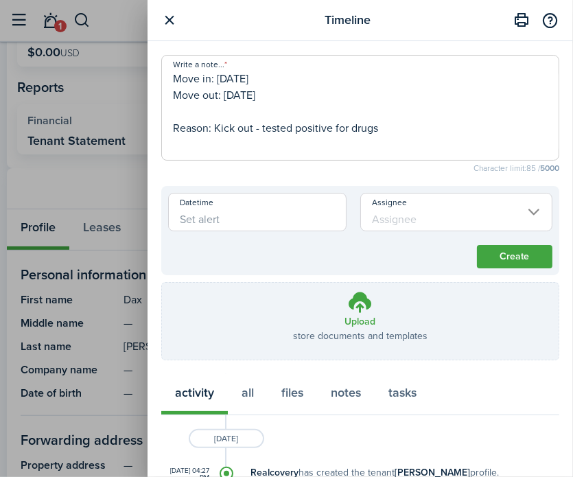
drag, startPoint x: 381, startPoint y: 134, endPoint x: 150, endPoint y: 68, distance: 239.9
click at [150, 68] on modal-body "Write a note... Move in: [DATE] Move out: [DATE] Reason: Kick out - tested posi…" at bounding box center [361, 259] width 426 height 436
click at [457, 115] on textarea "Move in: [DATE] Move out: [DATE] Reason: Kick out - tested positive for drugs" at bounding box center [360, 112] width 397 height 82
click at [442, 130] on textarea "Move in: [DATE] Move out: [DATE] Reason: Kick out - tested positive for drugs" at bounding box center [360, 112] width 397 height 82
type textarea "Move in: [DATE] Move out: [DATE] Reason: Kick out - tested positive for drugs"
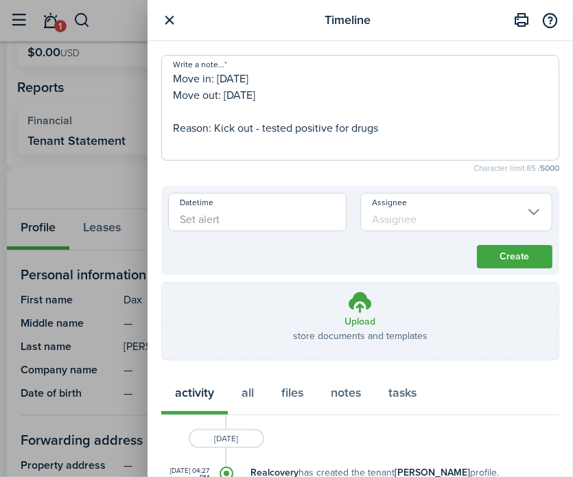
click at [505, 252] on button "Create" at bounding box center [515, 256] width 76 height 23
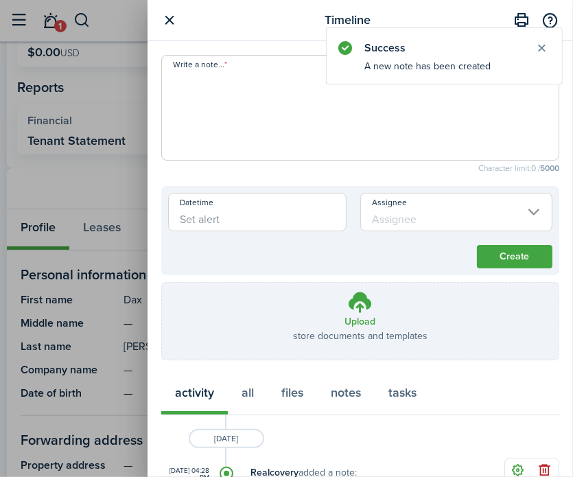
click at [165, 20] on button "button" at bounding box center [169, 20] width 17 height 17
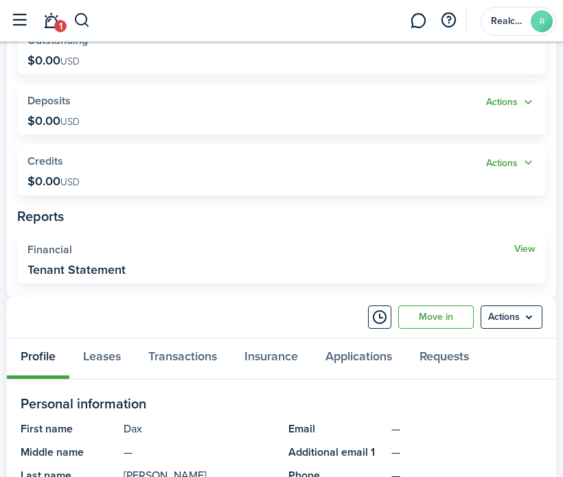
scroll to position [206, 0]
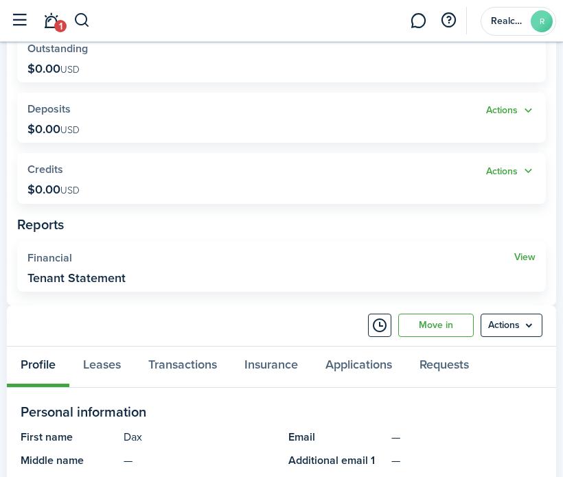
click at [558, 333] on div "Tenant DC [PERSON_NAME] Outstanding $0.00 USD Actions Deposits $0.00 USD Action…" at bounding box center [281, 484] width 563 height 1235
click at [529, 325] on menu-btn "Actions" at bounding box center [512, 325] width 62 height 23
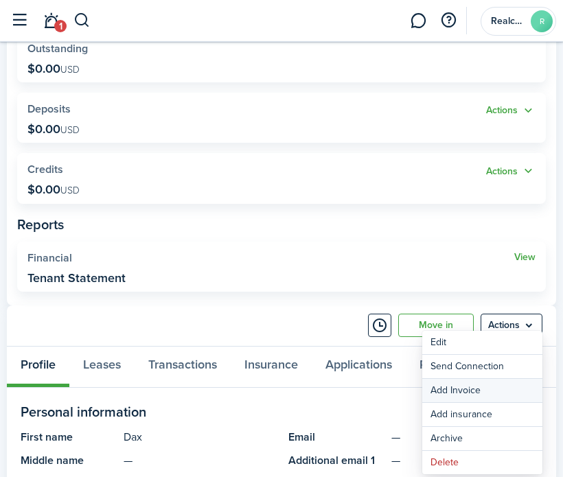
click at [490, 386] on link "Add Invoice" at bounding box center [482, 390] width 120 height 23
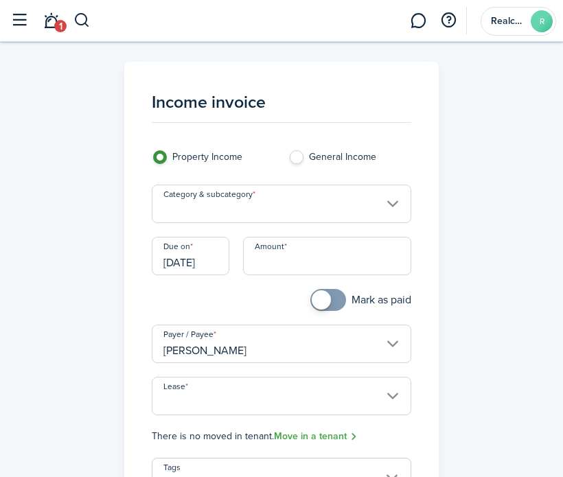
click at [325, 160] on label "General Income" at bounding box center [349, 160] width 123 height 21
radio input "false"
radio input "true"
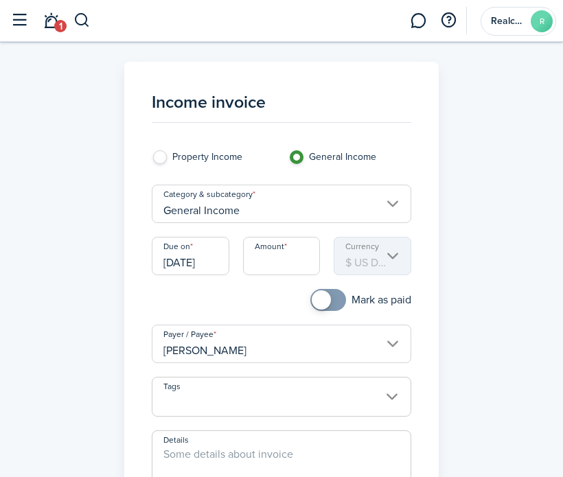
click at [287, 258] on input "Amount" at bounding box center [282, 256] width 78 height 38
click at [198, 263] on input "[DATE]" at bounding box center [191, 256] width 78 height 38
type input "$450.00"
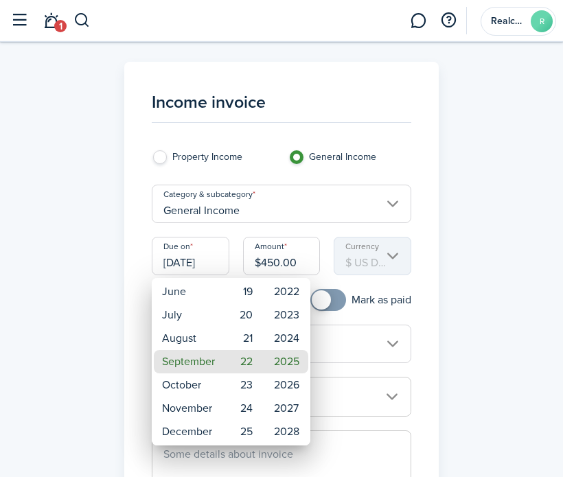
drag, startPoint x: 368, startPoint y: 450, endPoint x: 368, endPoint y: 431, distance: 19.2
click at [368, 447] on div at bounding box center [281, 238] width 783 height 697
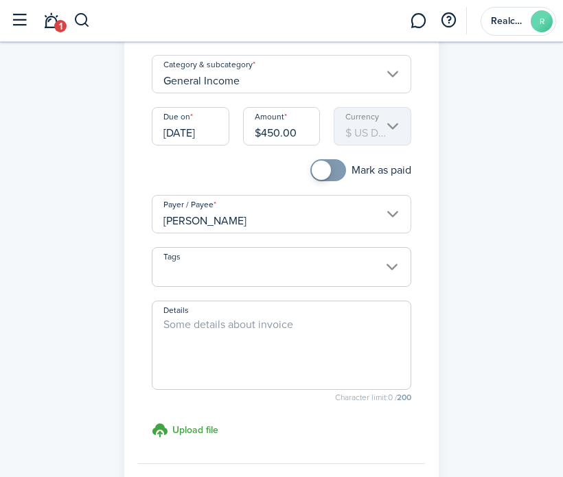
scroll to position [137, 0]
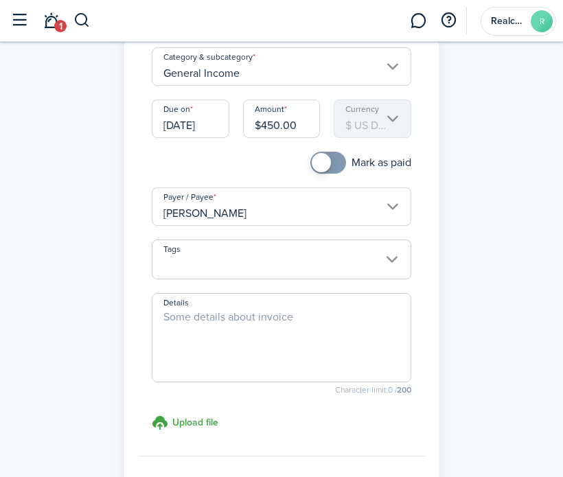
click at [217, 341] on textarea "Details" at bounding box center [281, 342] width 258 height 66
paste textarea "Move in: [DATE] Move out: [DATE] Reason: Kick out - tested positive for drugs"
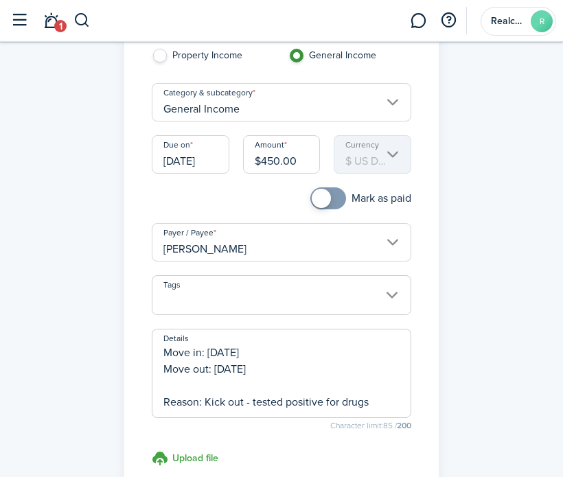
scroll to position [69, 0]
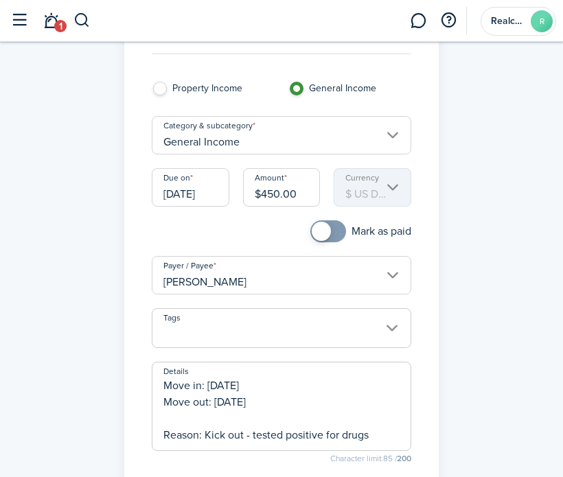
click at [198, 201] on input "[DATE]" at bounding box center [191, 187] width 78 height 38
type textarea "Move in: [DATE] Move out: [DATE] Reason: Kick out - tested positive for drugs"
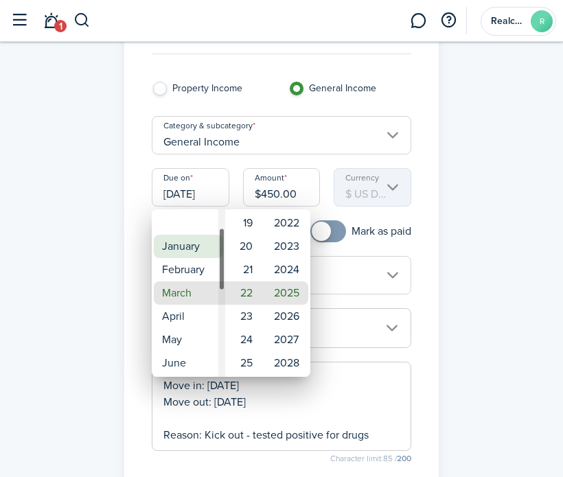
click at [192, 252] on mbsc-wheel-item "January" at bounding box center [188, 246] width 69 height 23
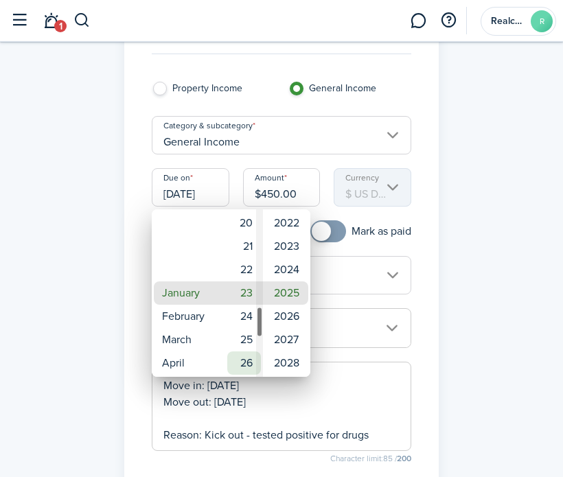
click at [250, 364] on mbsc-wheel-item "26" at bounding box center [244, 363] width 34 height 23
type input "[DATE]"
click at [408, 242] on div at bounding box center [281, 238] width 783 height 697
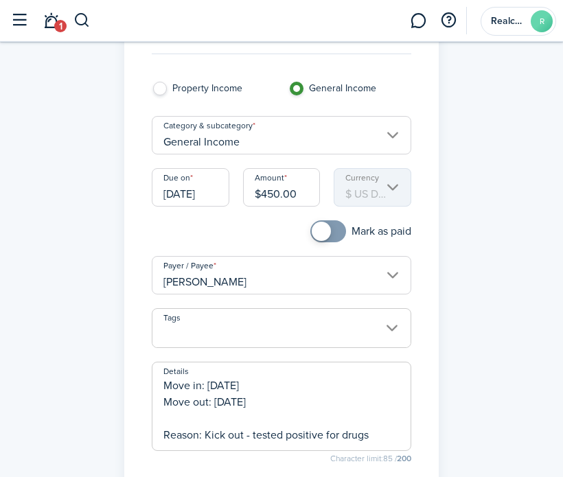
scroll to position [0, 0]
checkbox input "true"
click at [317, 225] on span at bounding box center [321, 231] width 19 height 19
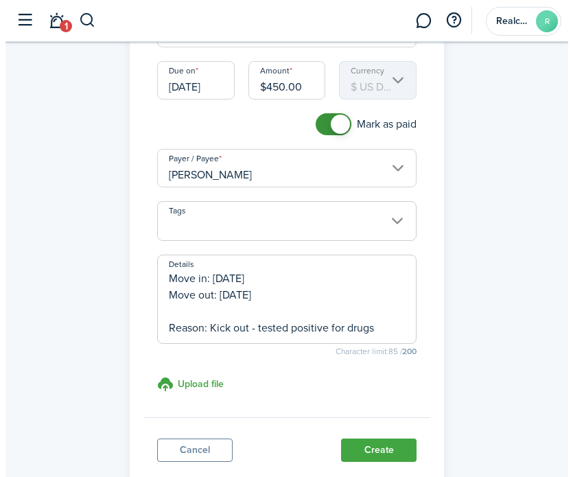
scroll to position [206, 0]
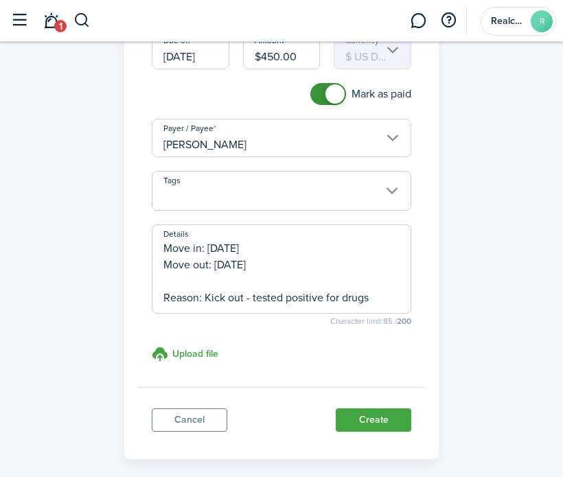
click at [364, 414] on button "Create" at bounding box center [374, 420] width 76 height 23
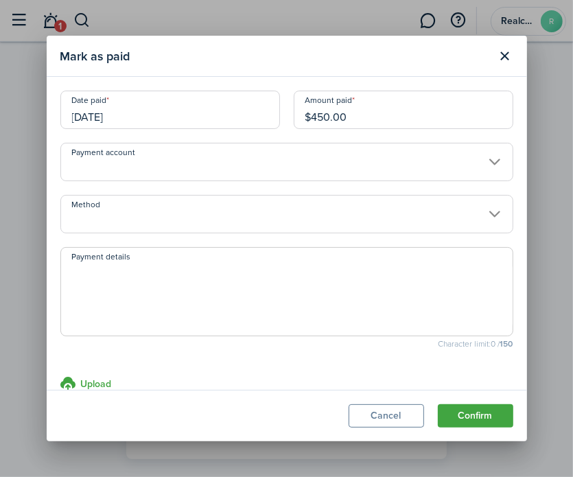
click at [126, 277] on textarea "Payment details" at bounding box center [287, 296] width 452 height 66
paste textarea "Move in: [DATE] Move out: [DATE] Reason: Kick out - tested positive for drugs"
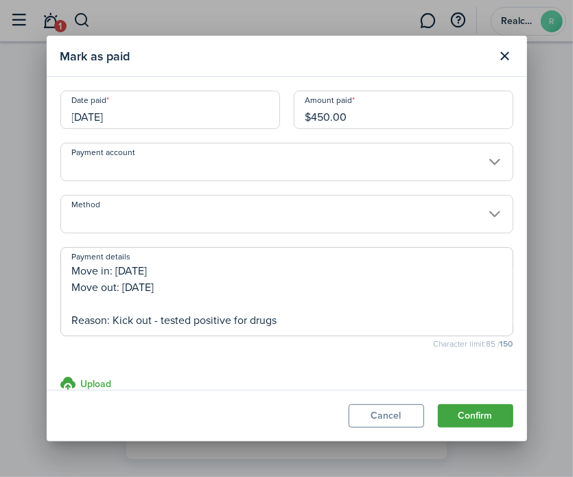
type textarea "Move in: [DATE] Move out: [DATE] Reason: Kick out - tested positive for drugs"
click at [470, 409] on button "Confirm" at bounding box center [476, 415] width 76 height 23
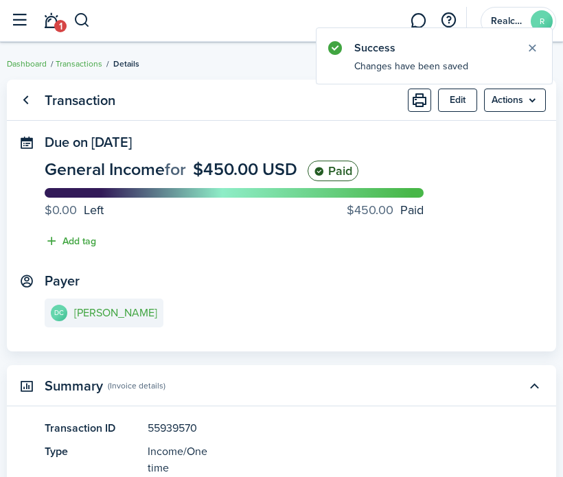
click at [16, 24] on button "button" at bounding box center [19, 21] width 26 height 26
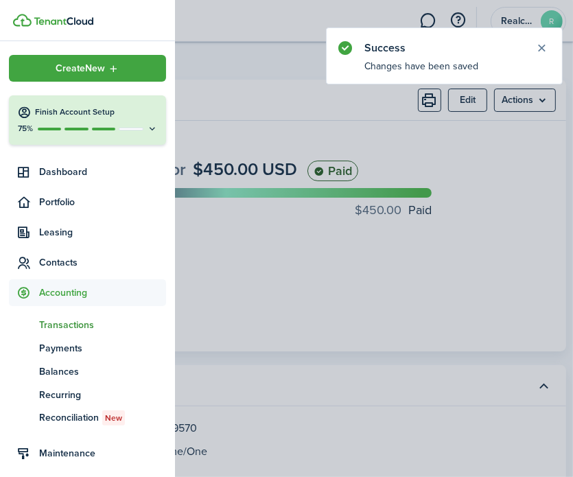
click at [62, 261] on span "Contacts" at bounding box center [102, 262] width 127 height 14
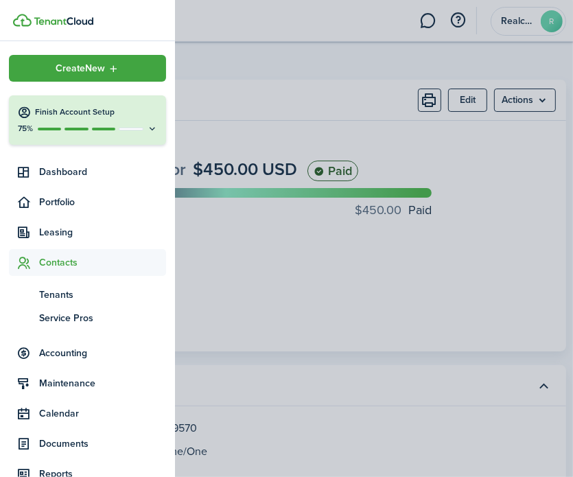
click at [63, 289] on span "Tenants" at bounding box center [102, 295] width 127 height 14
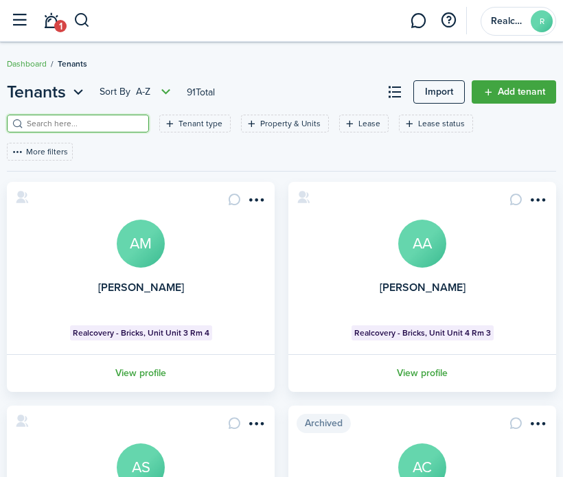
click at [93, 122] on input "search" at bounding box center [83, 123] width 121 height 13
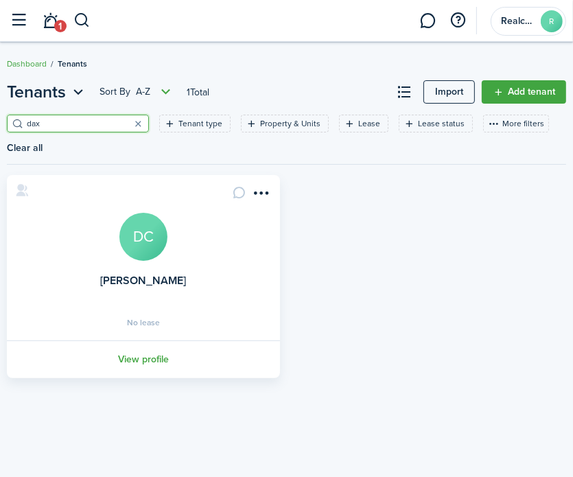
type input "dax"
click at [150, 356] on link "View profile" at bounding box center [143, 360] width 277 height 38
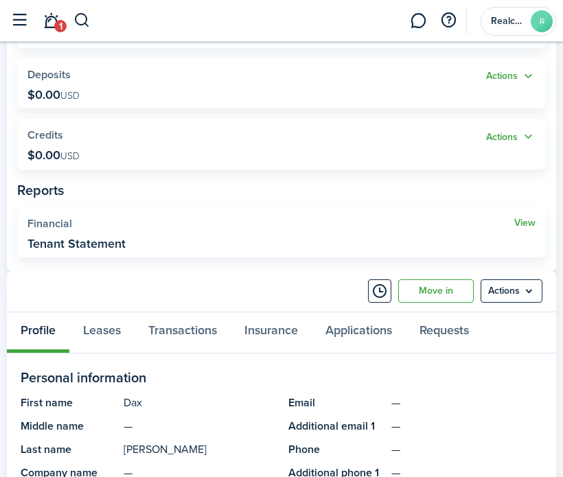
scroll to position [275, 0]
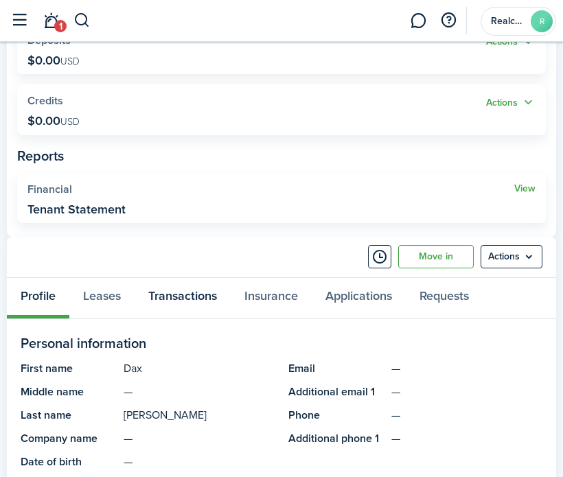
click at [161, 305] on link "Transactions" at bounding box center [183, 298] width 96 height 41
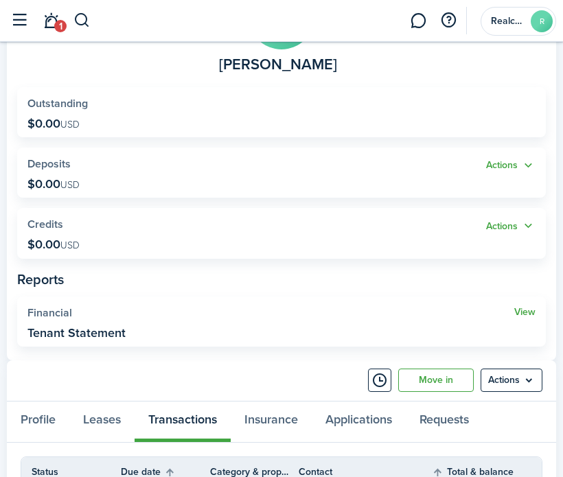
scroll to position [316, 0]
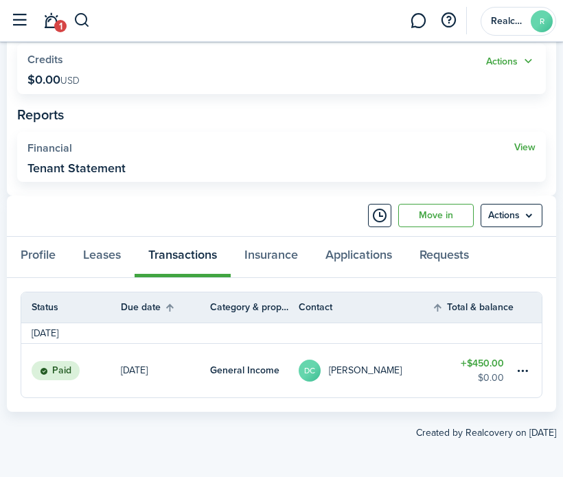
click at [518, 217] on menu-btn "Actions" at bounding box center [512, 215] width 62 height 23
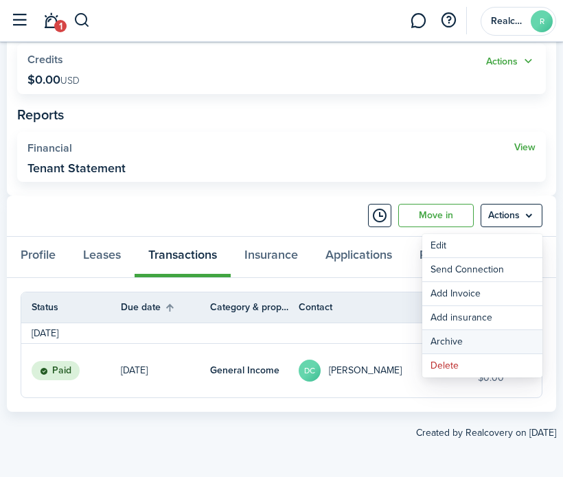
click at [461, 345] on button "Archive" at bounding box center [482, 341] width 120 height 23
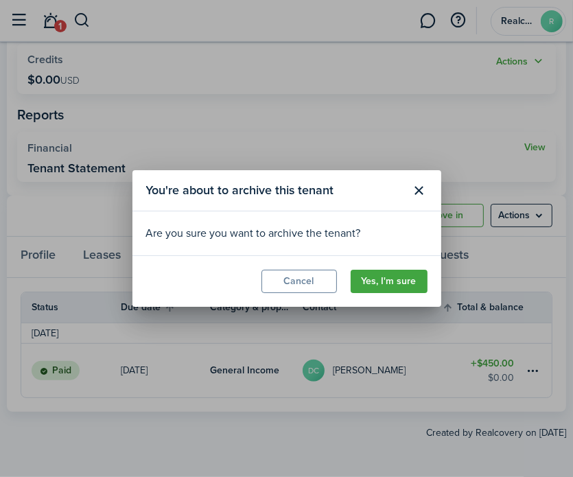
click at [413, 282] on button "Yes, I'm sure" at bounding box center [389, 281] width 77 height 23
